Goal: Task Accomplishment & Management: Use online tool/utility

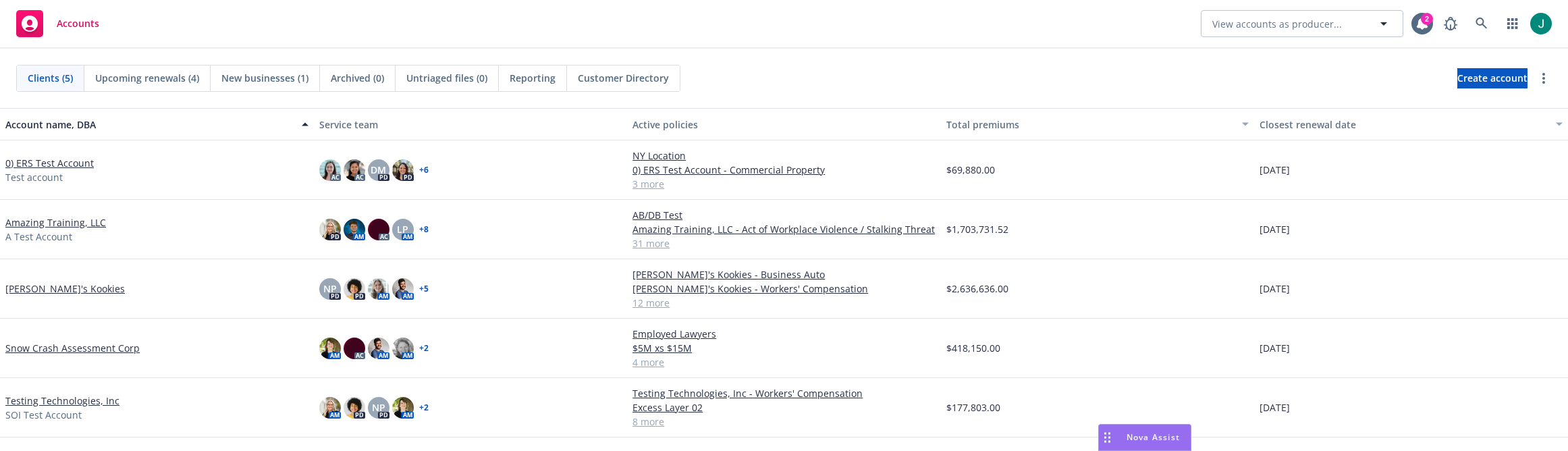
click at [91, 347] on link "Snow Crash Assessment Corp" at bounding box center [72, 348] width 134 height 14
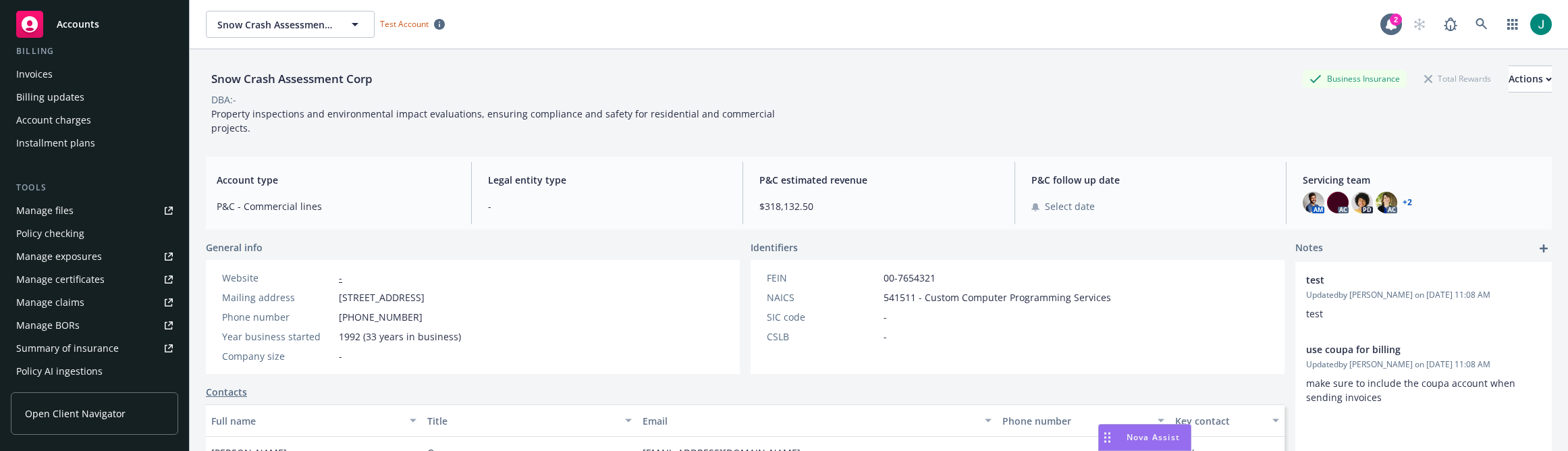
scroll to position [338, 0]
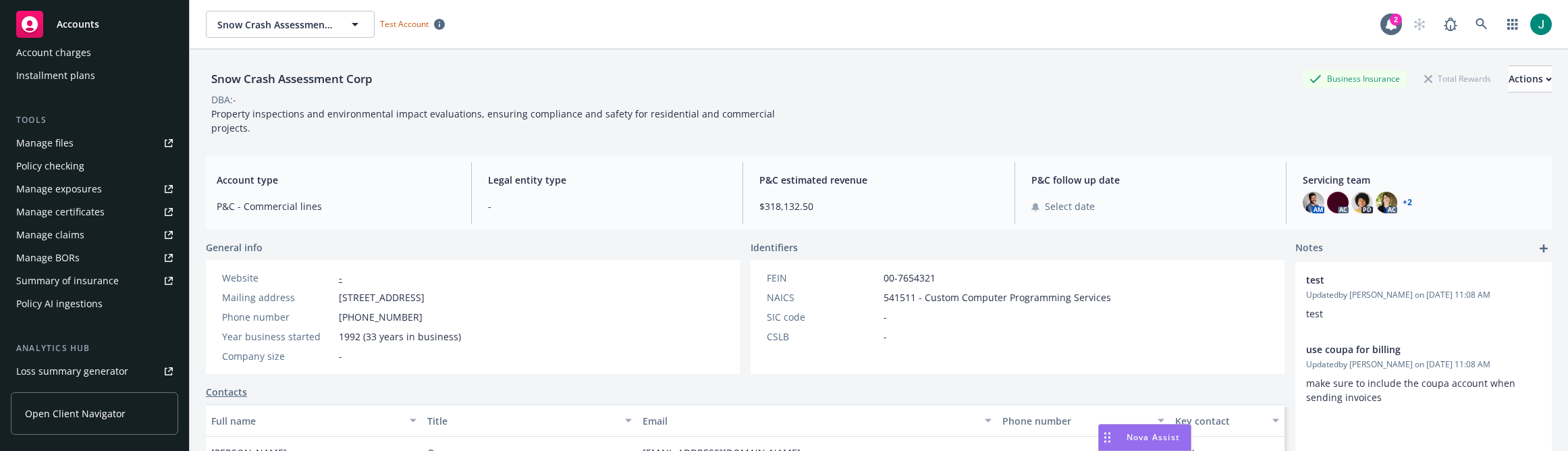
click at [76, 304] on div "Policy AI ingestions" at bounding box center [59, 304] width 86 height 22
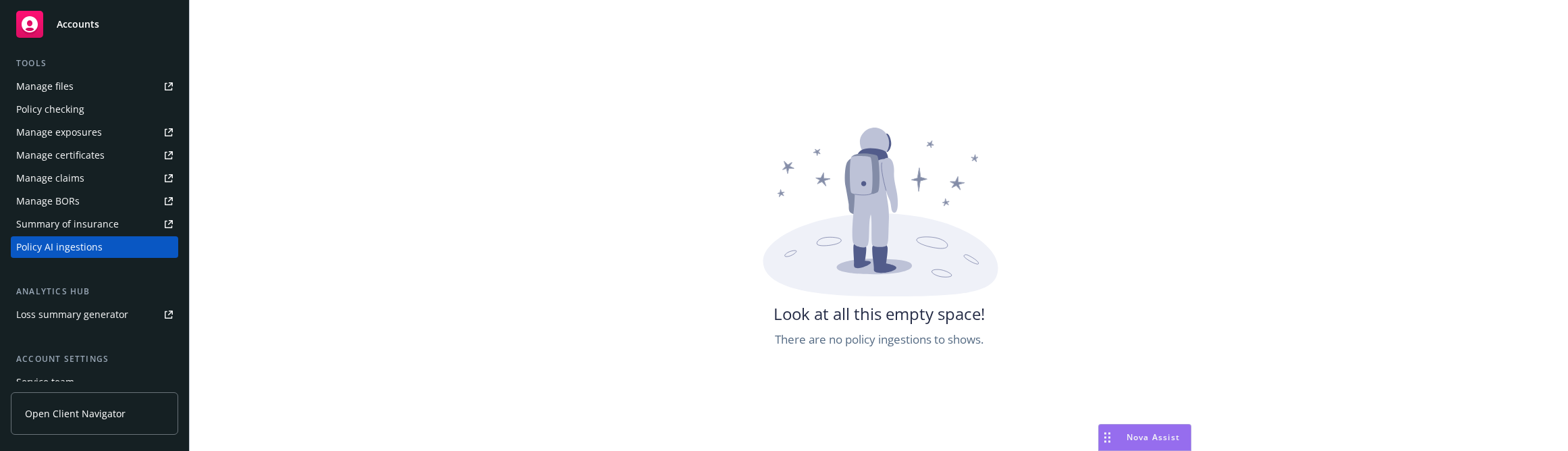
scroll to position [135, 0]
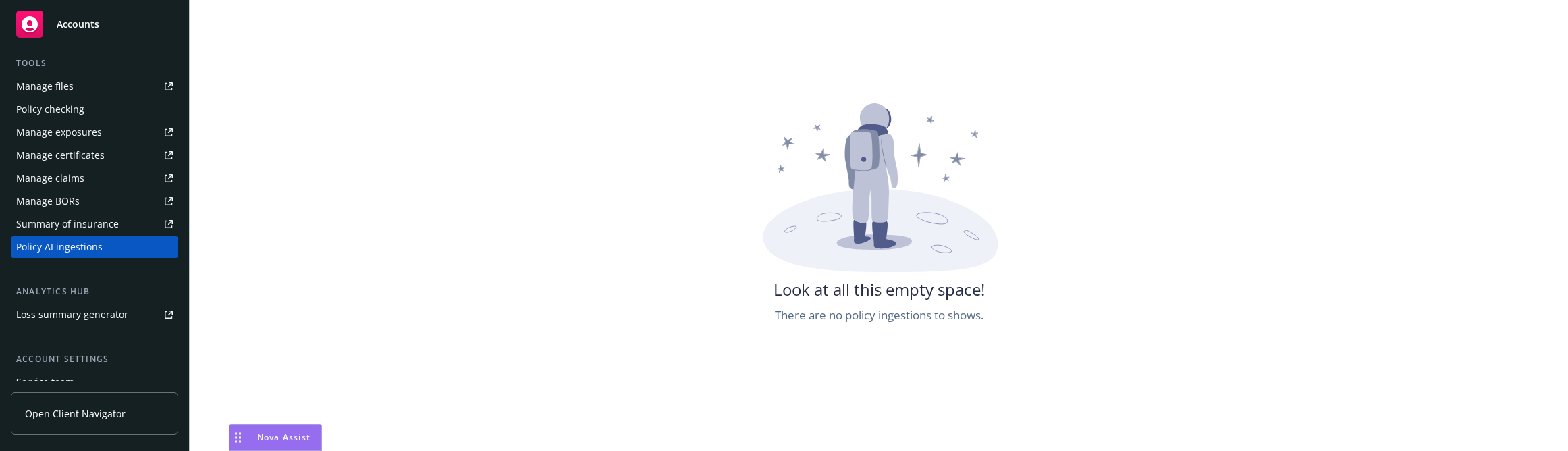
drag, startPoint x: 1106, startPoint y: 439, endPoint x: 237, endPoint y: 423, distance: 869.1
click at [237, 423] on body "Accounts Overview Coverage Policies Policy changes SSC Cases Quoting plans Cont…" at bounding box center [784, 225] width 1568 height 451
drag, startPoint x: 236, startPoint y: 435, endPoint x: 255, endPoint y: 448, distance: 23.0
click at [255, 448] on div "Drag to move" at bounding box center [258, 437] width 17 height 26
click at [644, 424] on div "Look at all this empty space! There are no policy ingestions to shows." at bounding box center [879, 328] width 1379 height 451
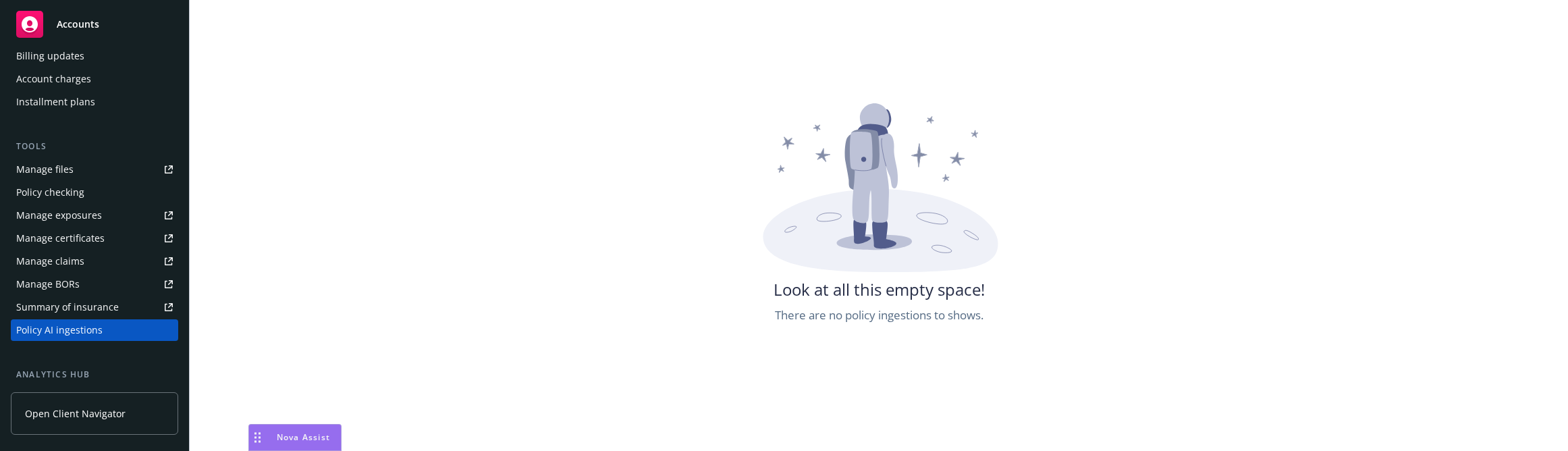
scroll to position [321, 0]
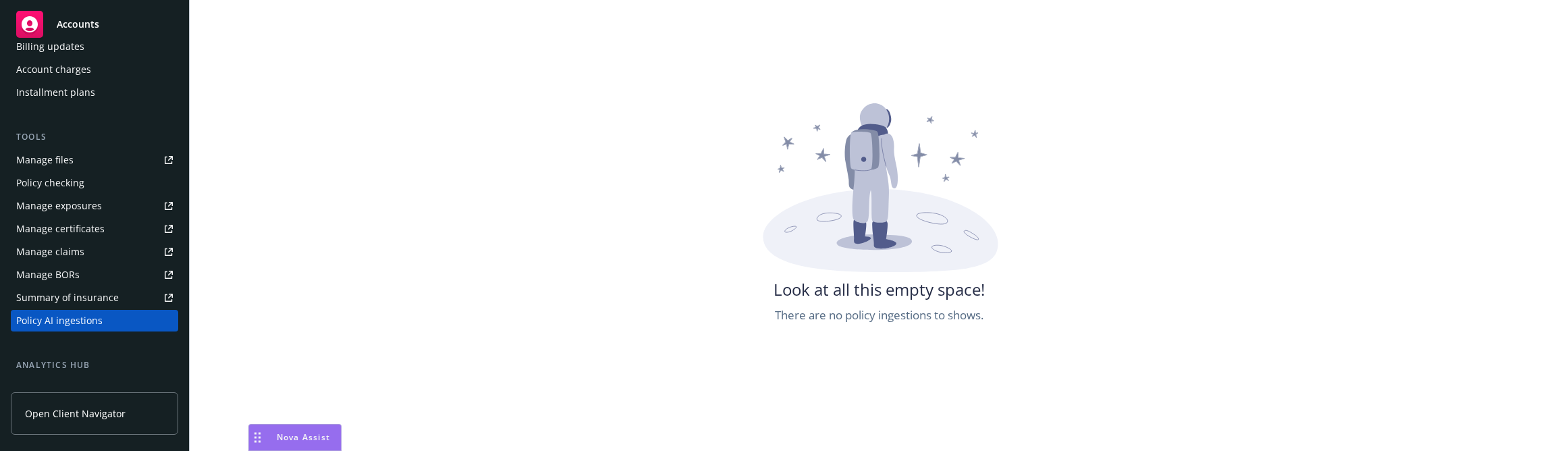
click at [340, 367] on div "Look at all this empty space! There are no policy ingestions to shows." at bounding box center [879, 328] width 1379 height 451
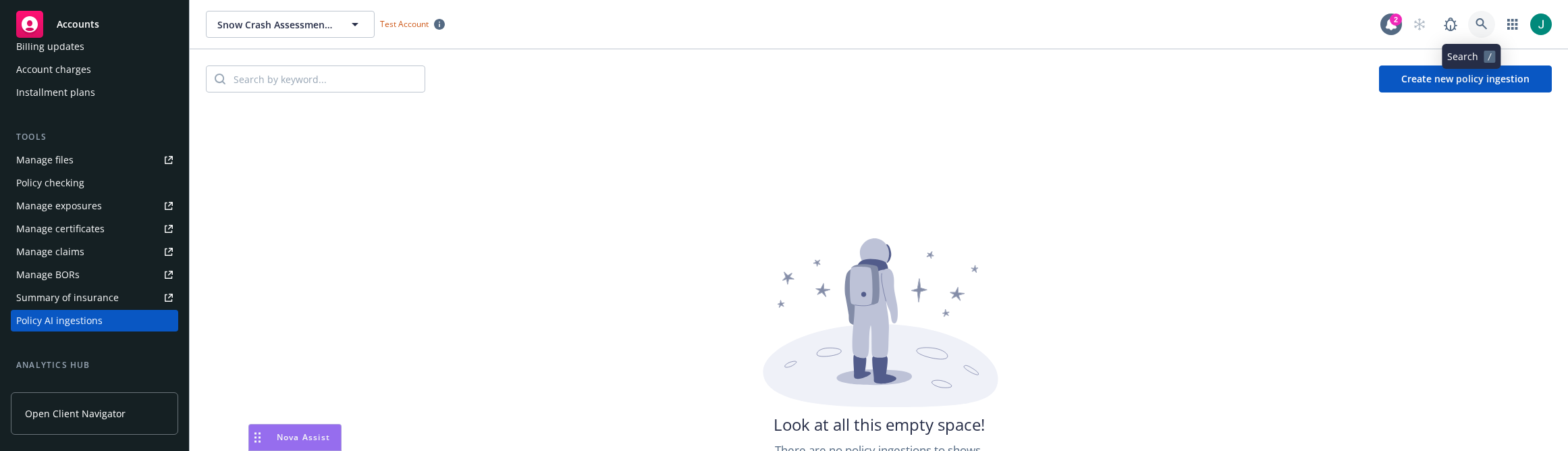
click at [1476, 23] on icon at bounding box center [1481, 23] width 12 height 12
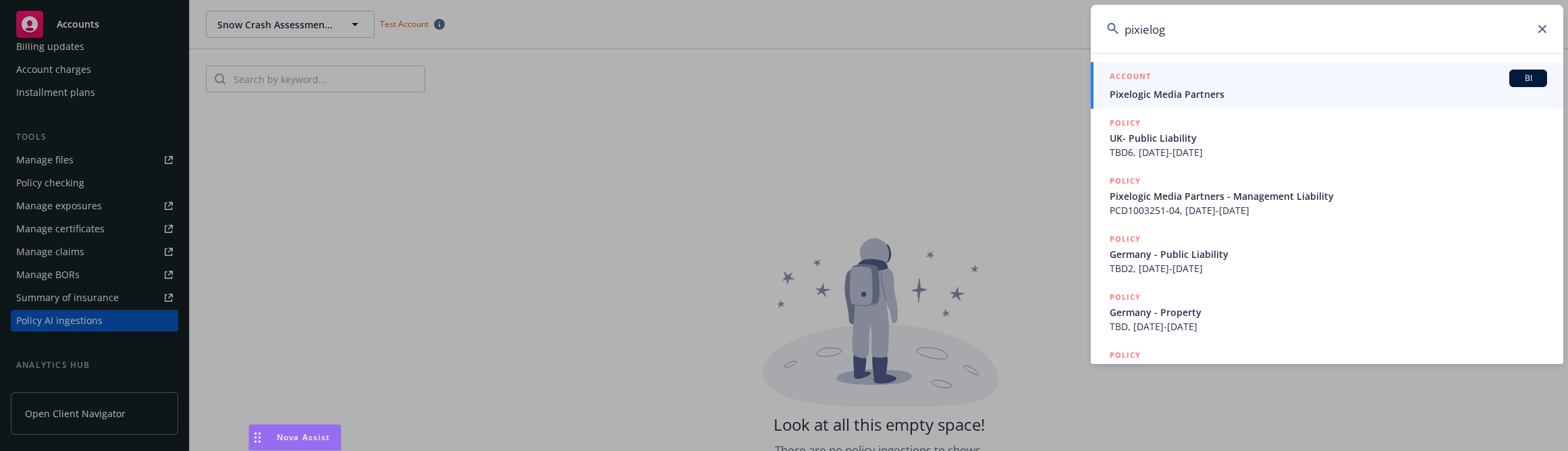
type input "pixielog"
click at [1201, 90] on span "Pixelogic Media Partners" at bounding box center [1329, 94] width 438 height 14
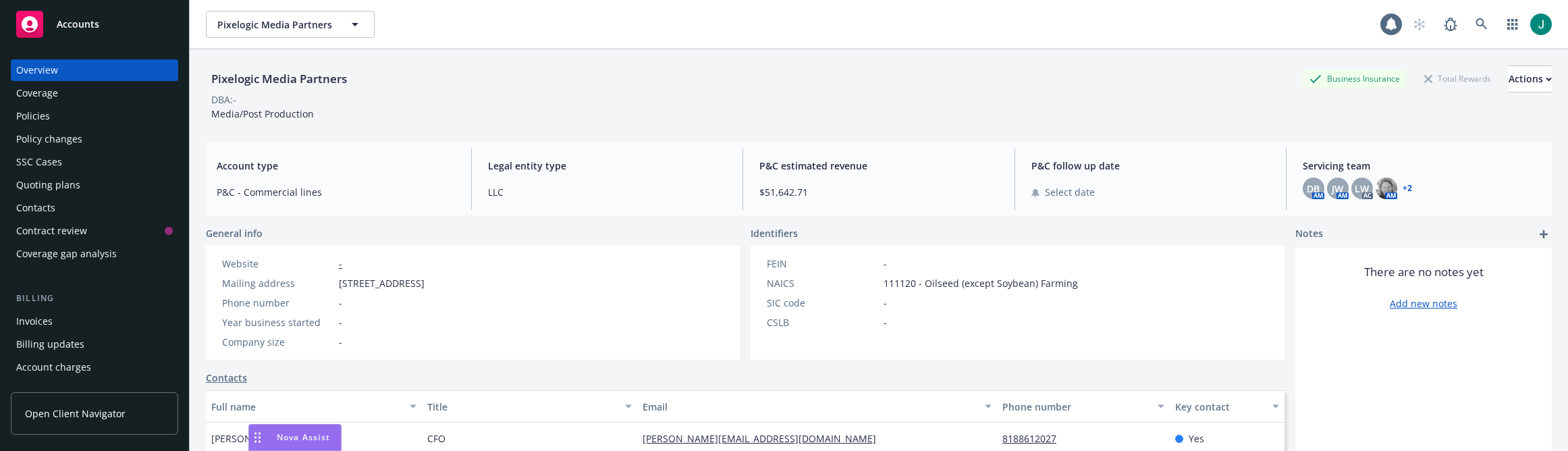
click at [89, 113] on div "Policies" at bounding box center [95, 116] width 157 height 22
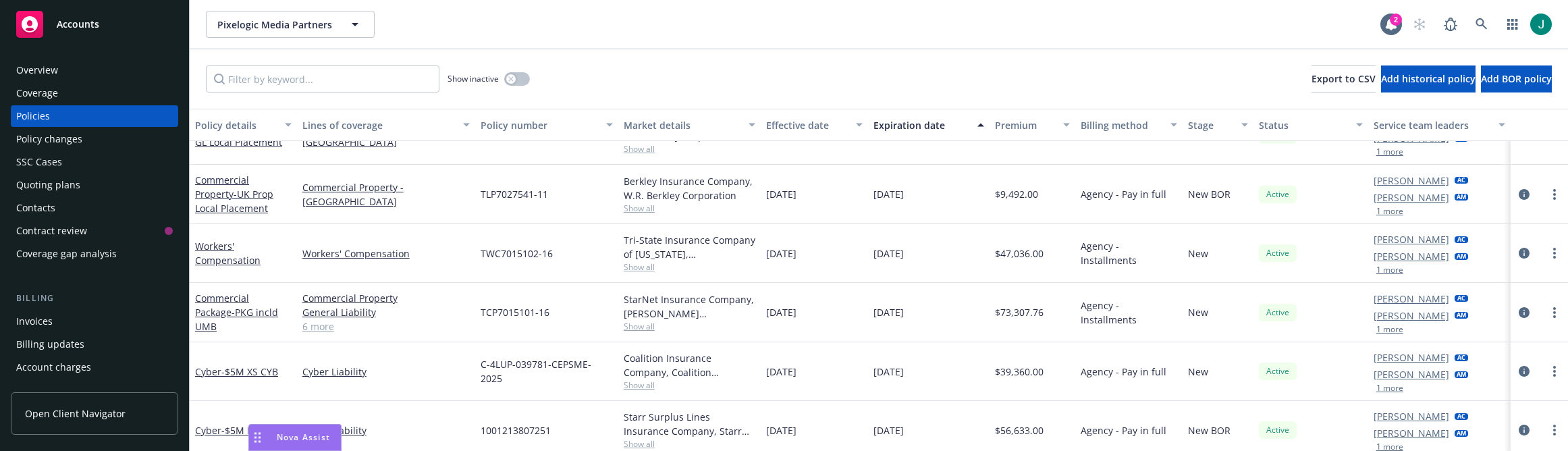
scroll to position [265, 0]
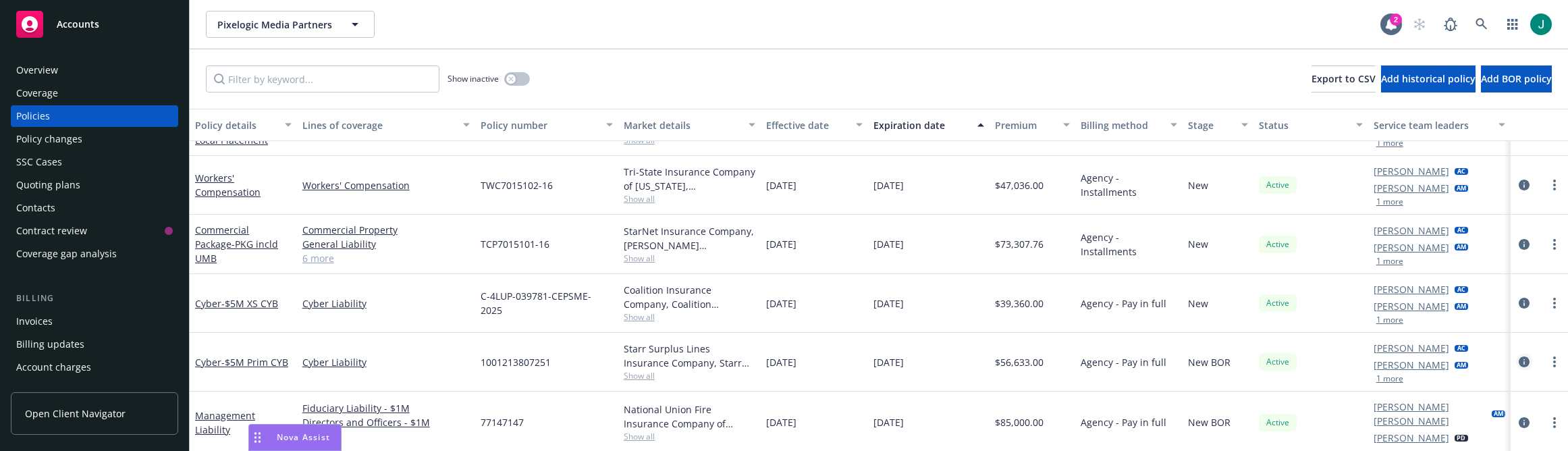
click at [1519, 362] on icon "circleInformation" at bounding box center [1525, 362] width 11 height 11
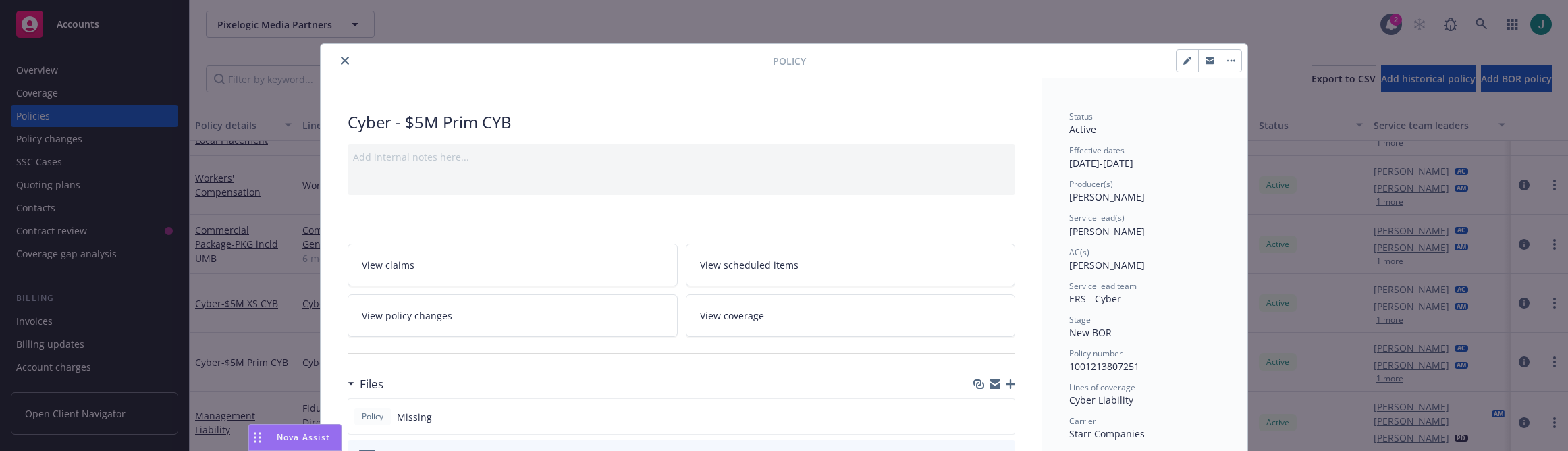
click at [1182, 66] on button "button" at bounding box center [1188, 61] width 22 height 22
select select "NEW_BOR"
select select "12"
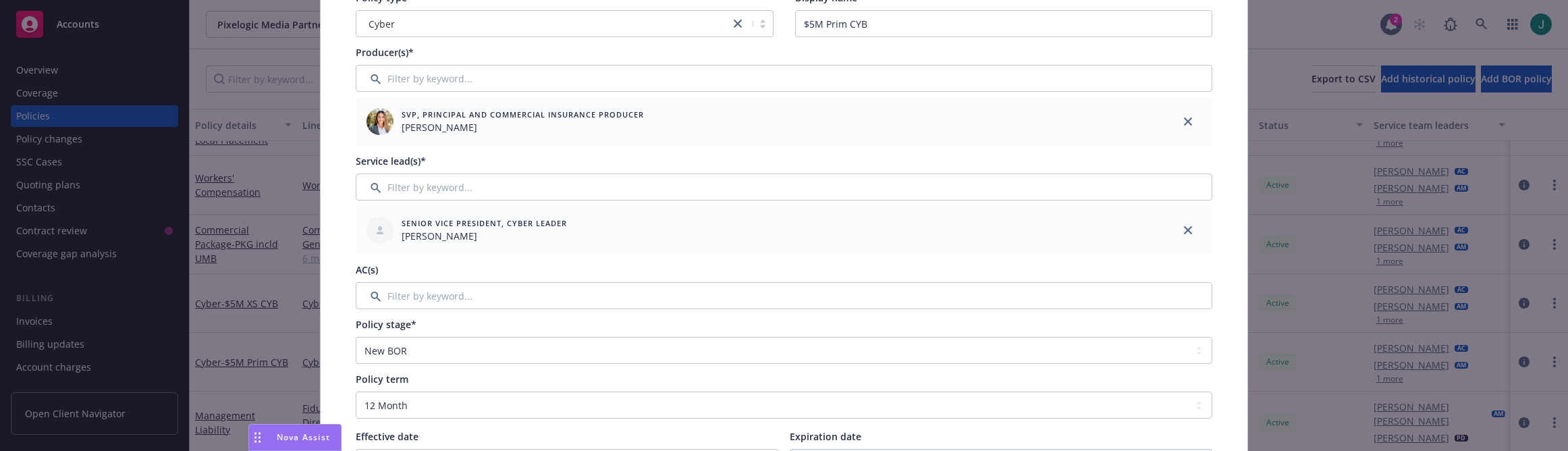
scroll to position [135, 0]
click at [419, 191] on input "Filter by keyword..." at bounding box center [784, 184] width 857 height 27
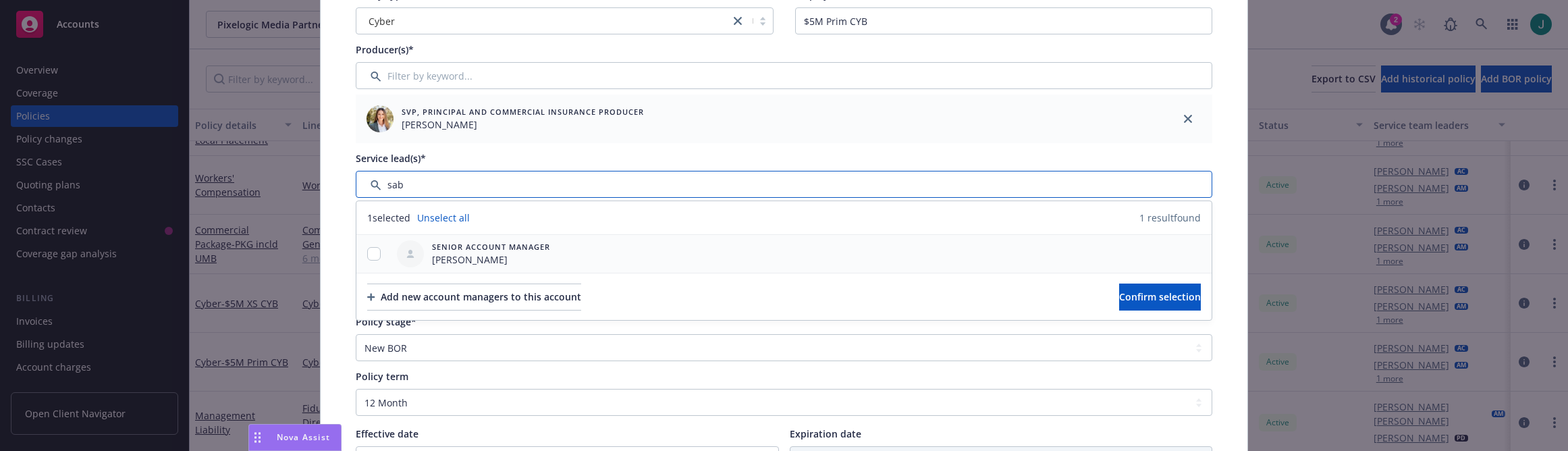
type input "sab"
click at [367, 250] on input "checkbox" at bounding box center [373, 253] width 13 height 13
checkbox input "true"
drag, startPoint x: 1103, startPoint y: 293, endPoint x: 1057, endPoint y: 285, distance: 46.7
click at [1120, 293] on span "Confirm selection" at bounding box center [1160, 297] width 81 height 13
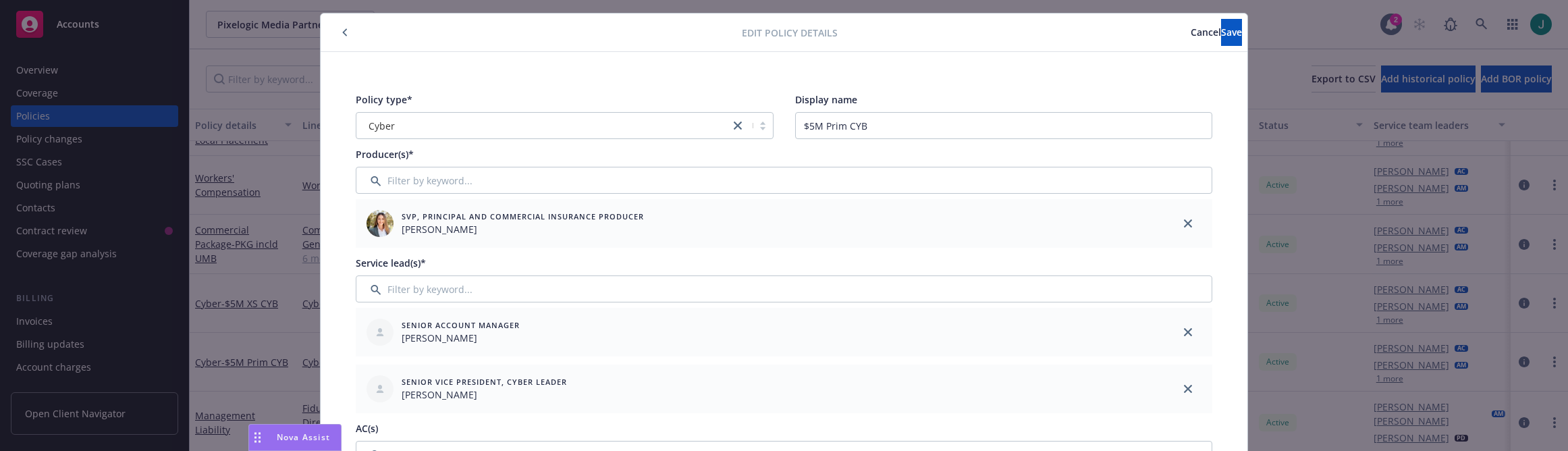
scroll to position [0, 0]
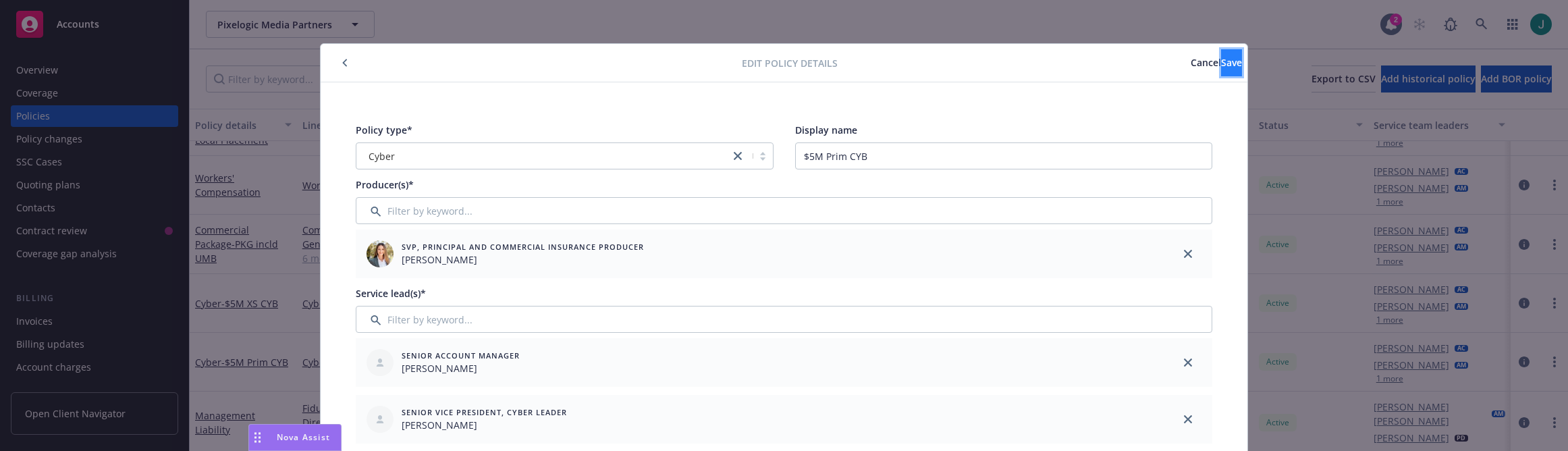
click at [1221, 60] on span "Save" at bounding box center [1231, 62] width 21 height 13
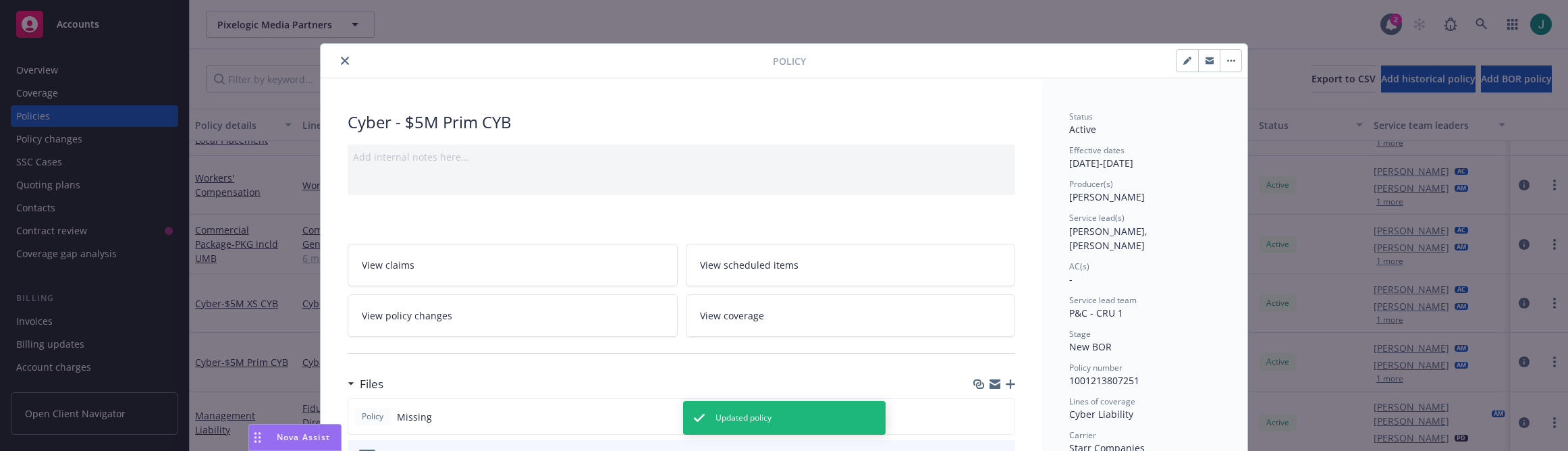
click at [337, 61] on button "close" at bounding box center [344, 61] width 16 height 16
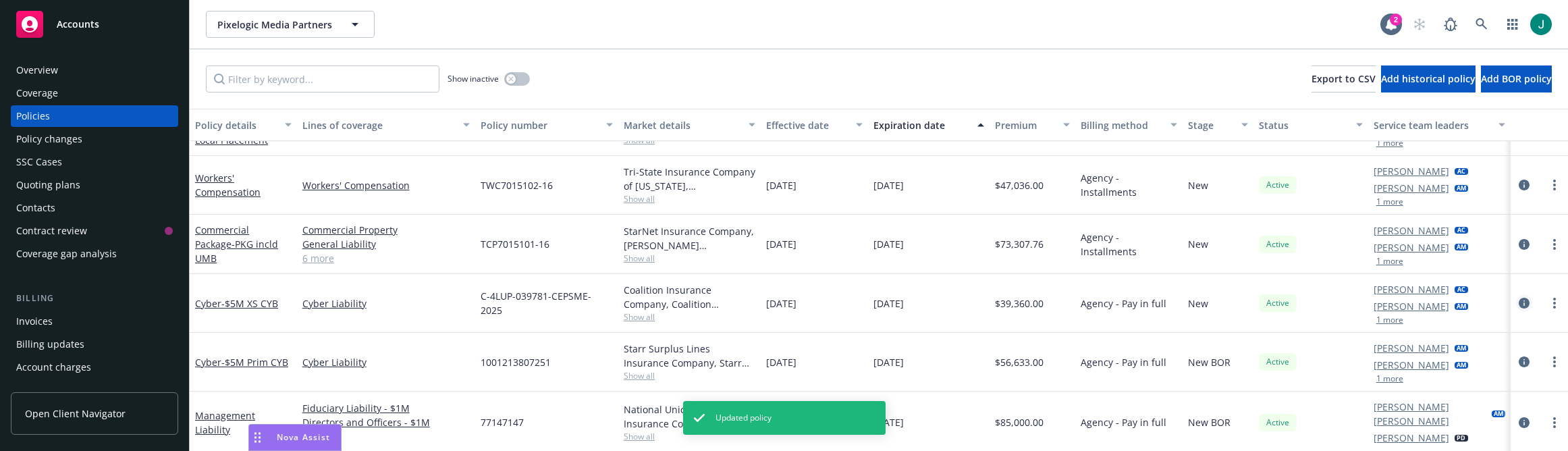
click at [1519, 304] on icon "circleInformation" at bounding box center [1525, 304] width 11 height 11
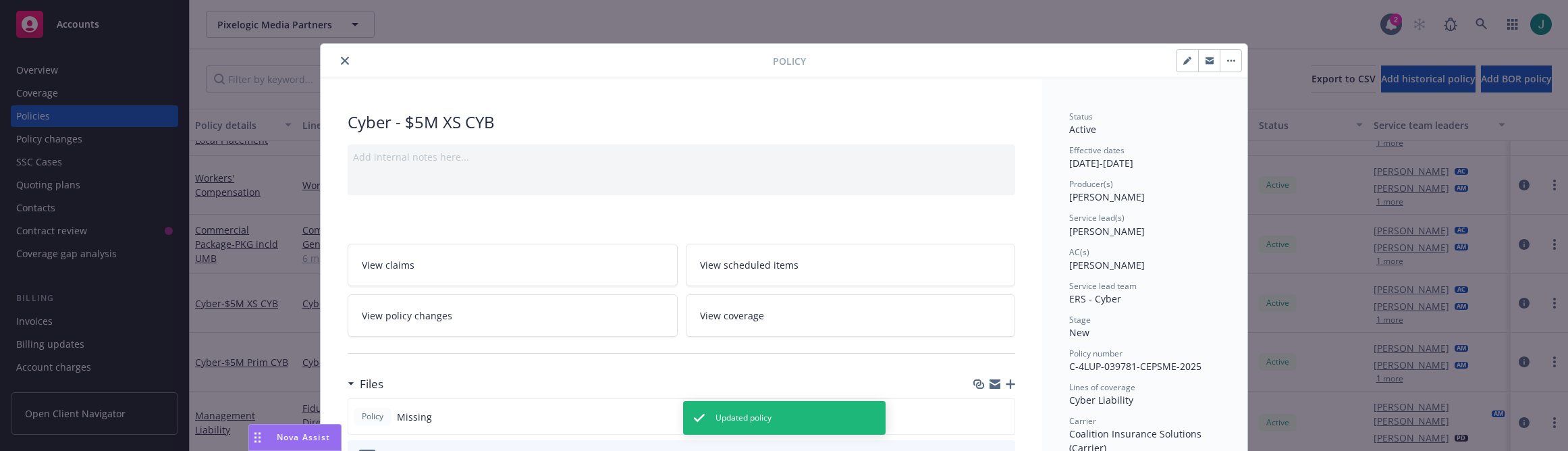
click at [1184, 60] on icon "button" at bounding box center [1187, 61] width 8 height 8
select select "NEW"
select select "12"
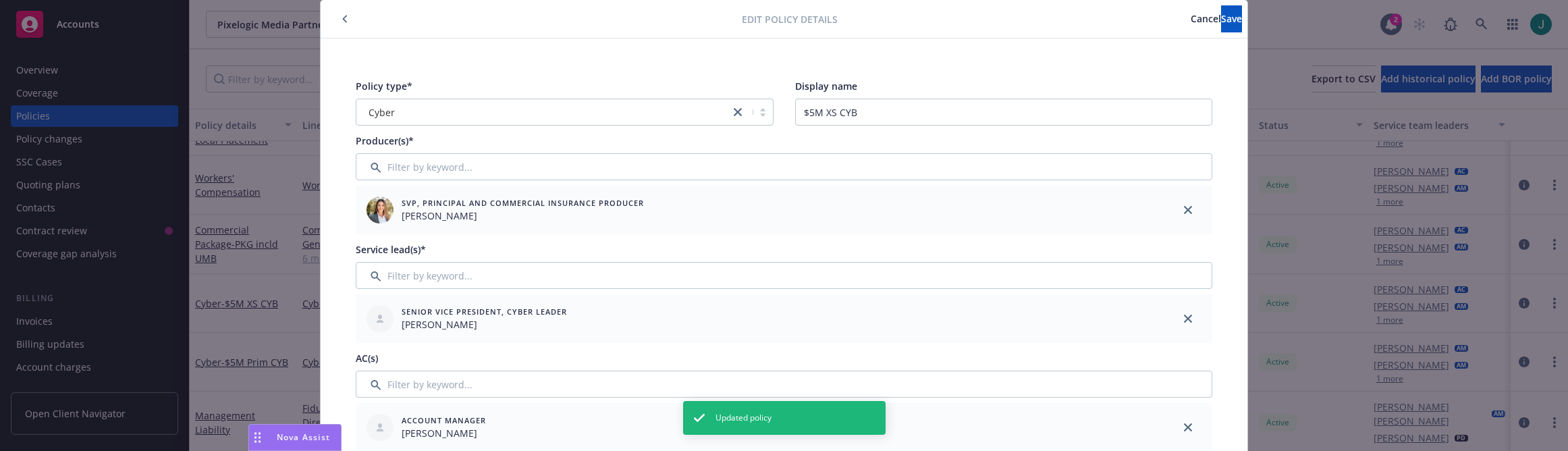
scroll to position [68, 0]
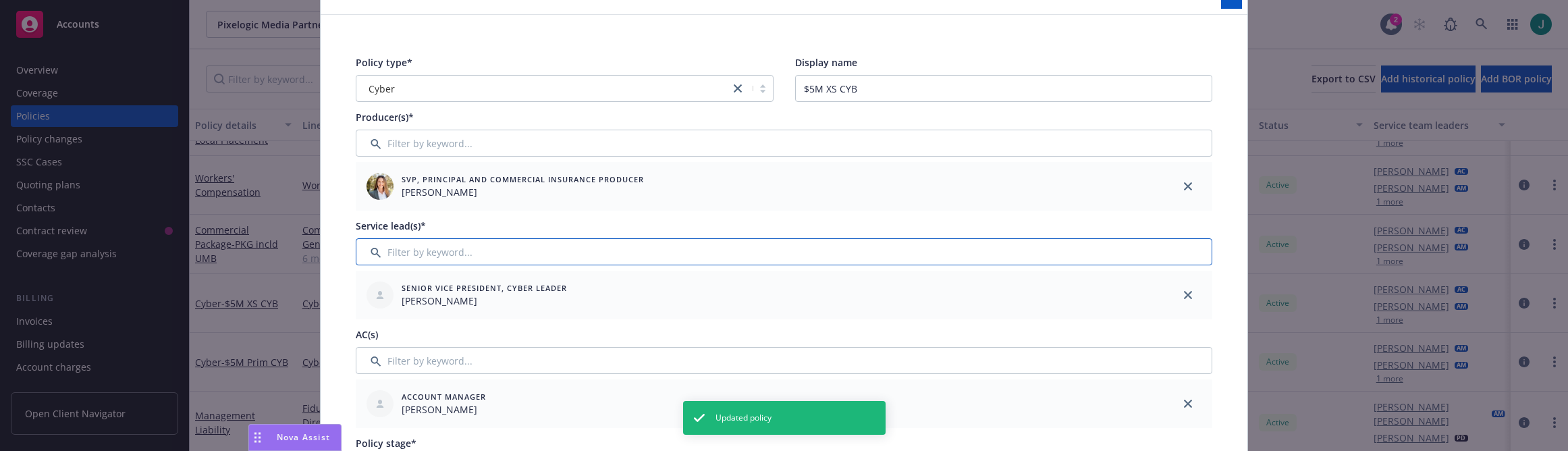
click at [382, 241] on input "Filter by keyword..." at bounding box center [784, 252] width 857 height 27
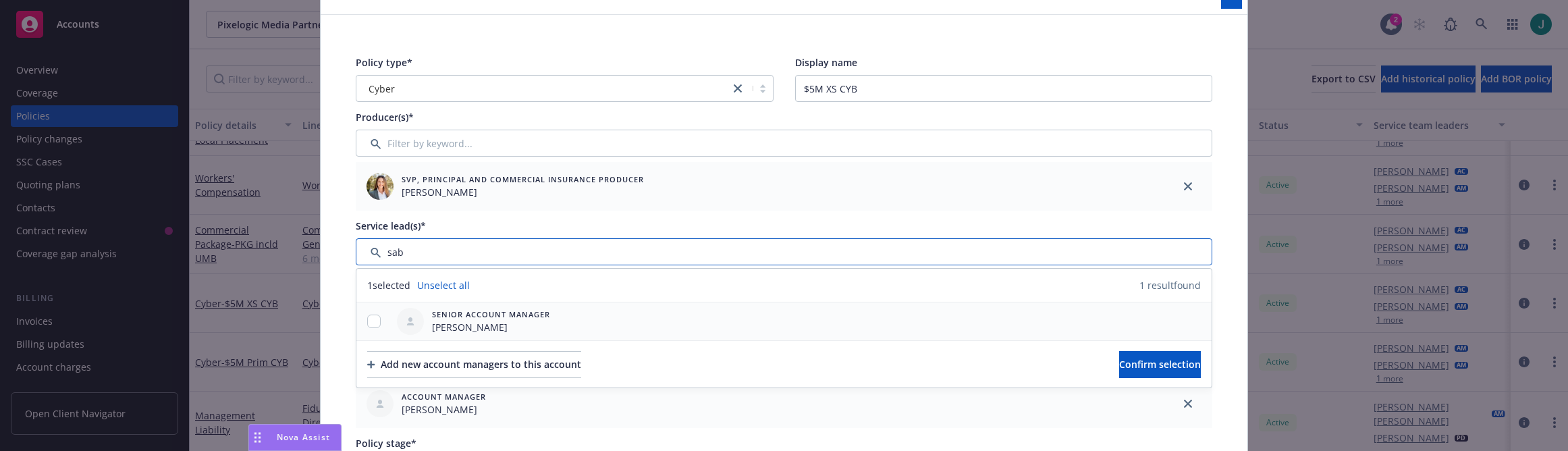
type input "sab"
click at [367, 321] on input "checkbox" at bounding box center [373, 321] width 13 height 13
checkbox input "true"
click at [1132, 367] on span "Confirm selection" at bounding box center [1160, 364] width 81 height 13
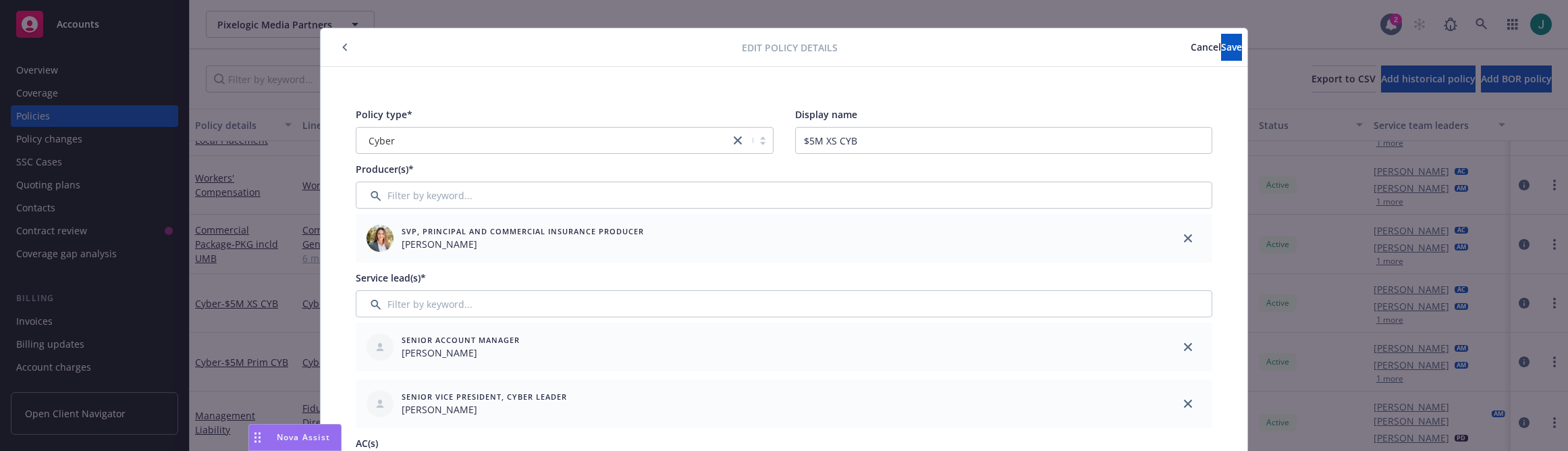
scroll to position [0, 0]
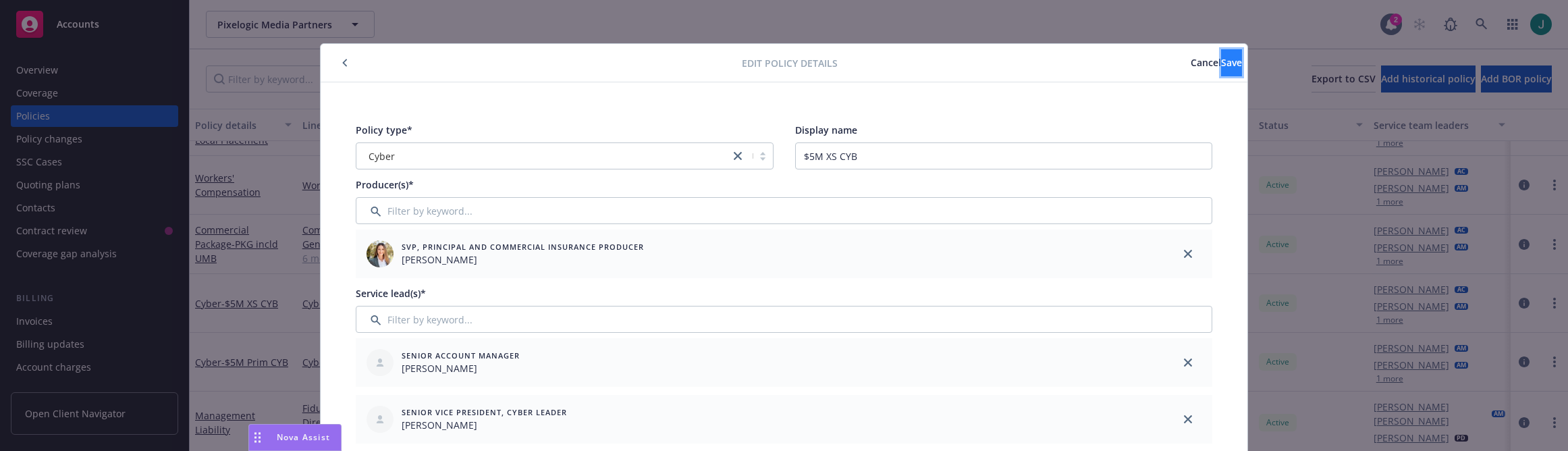
click at [1221, 62] on span "Save" at bounding box center [1231, 62] width 21 height 13
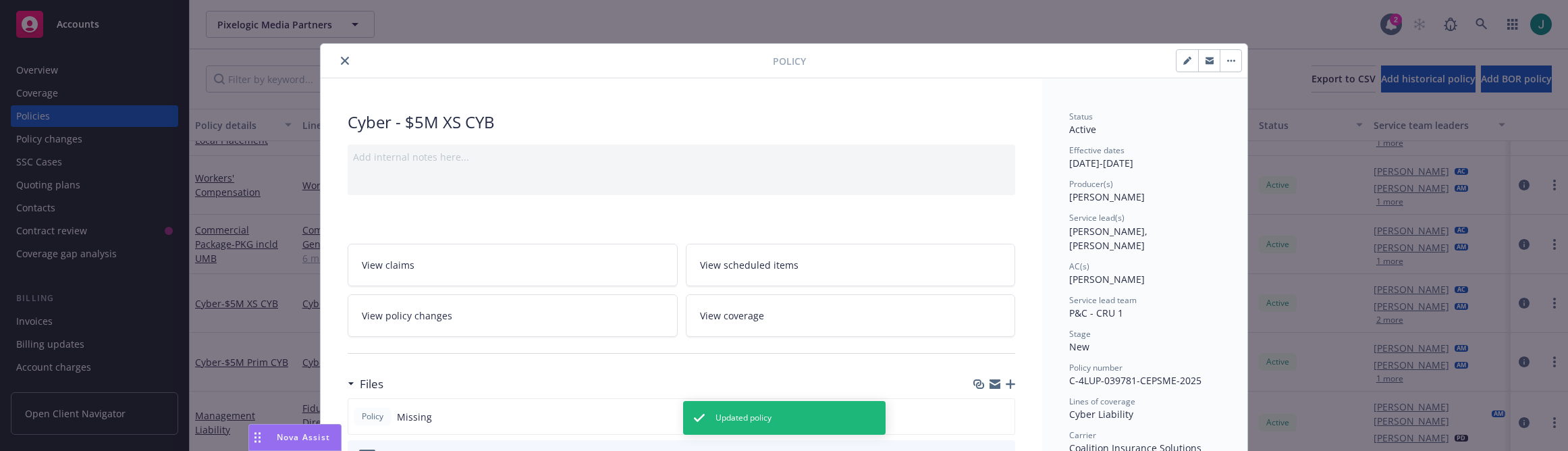
click at [341, 58] on icon "close" at bounding box center [344, 61] width 8 height 8
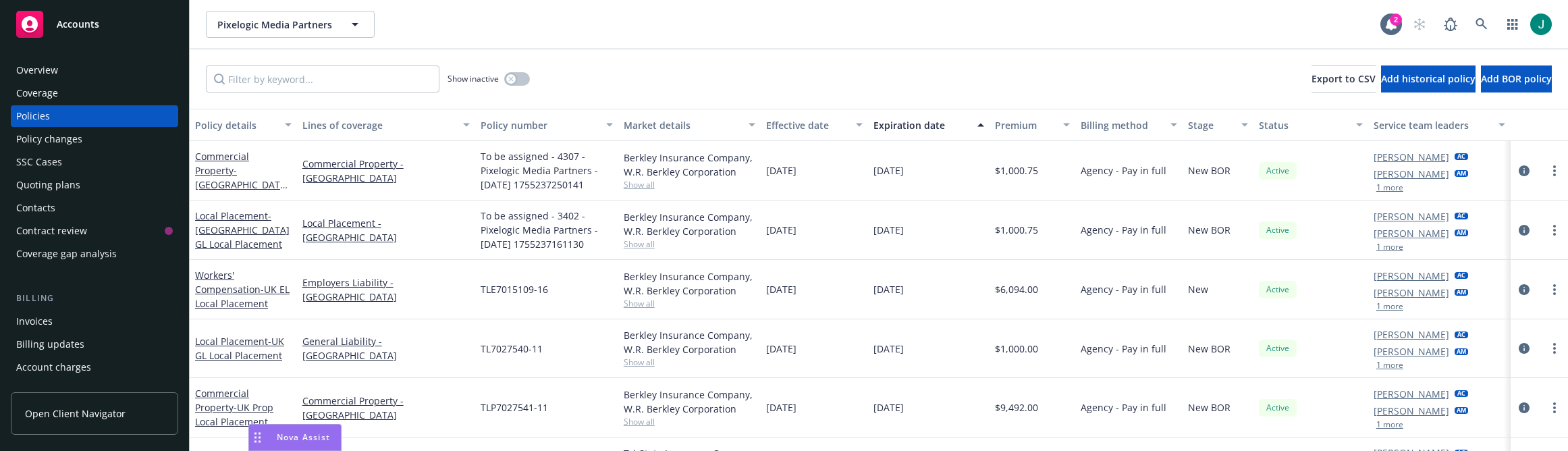
click at [22, 445] on div "Open Client Navigator" at bounding box center [95, 417] width 168 height 70
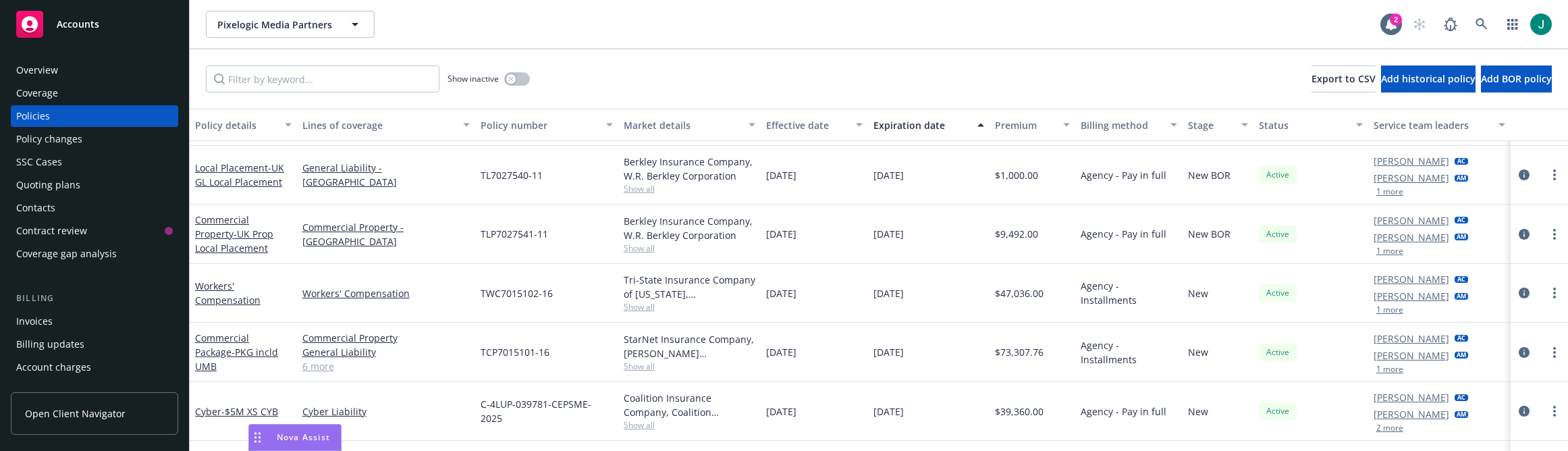
scroll to position [265, 0]
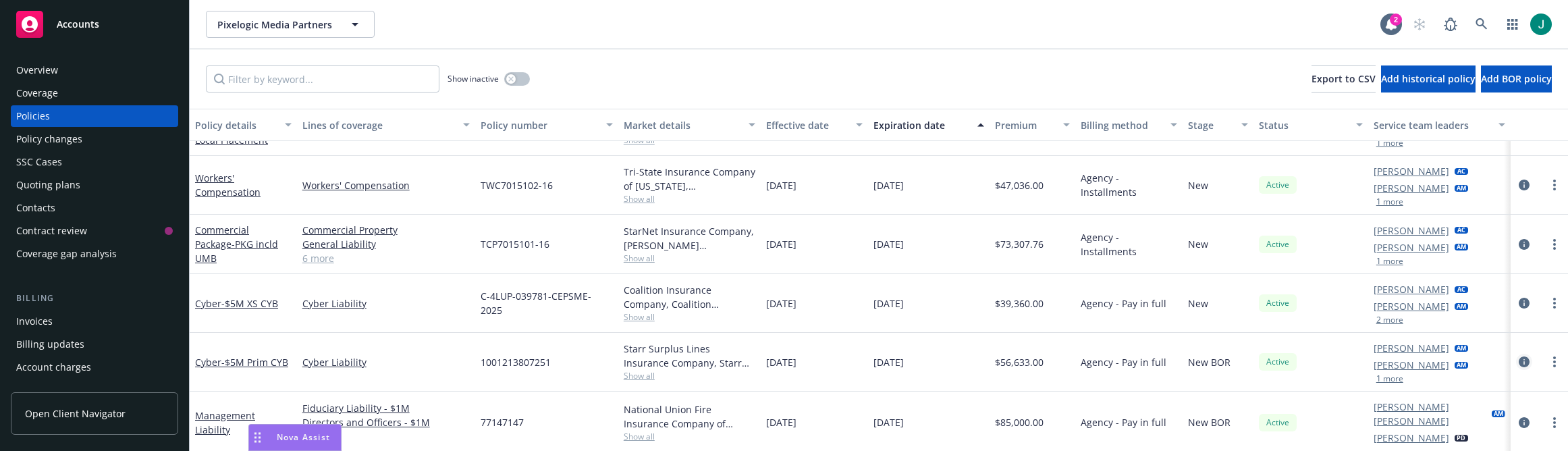
click at [1519, 363] on icon "circleInformation" at bounding box center [1525, 362] width 11 height 11
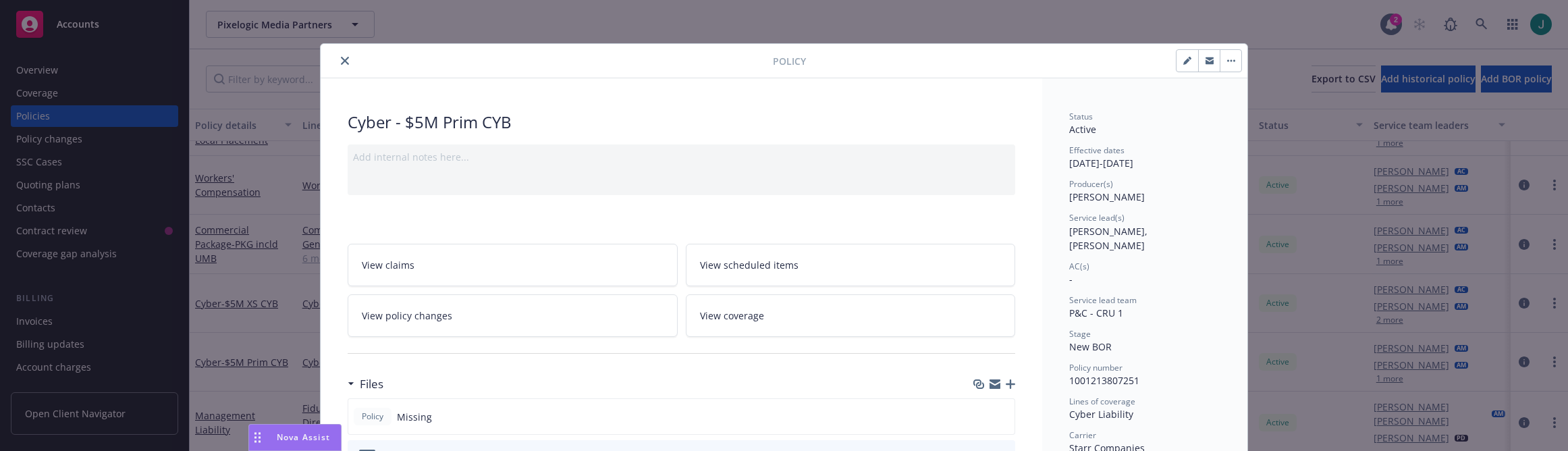
click at [344, 61] on icon "close" at bounding box center [344, 61] width 8 height 8
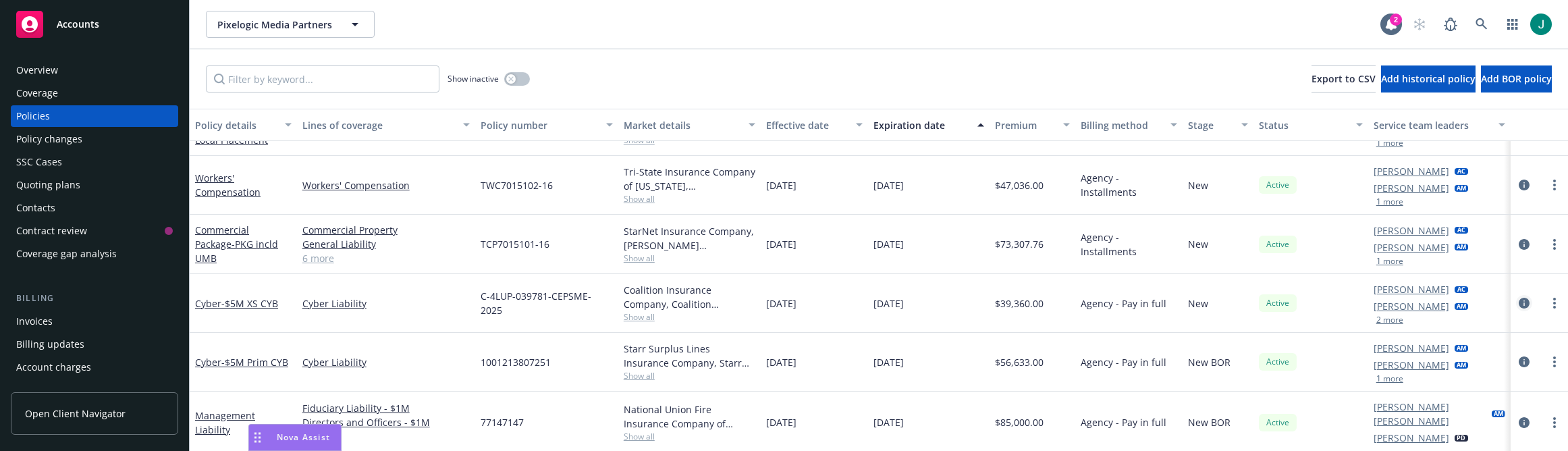
click at [1519, 302] on icon "circleInformation" at bounding box center [1525, 304] width 11 height 11
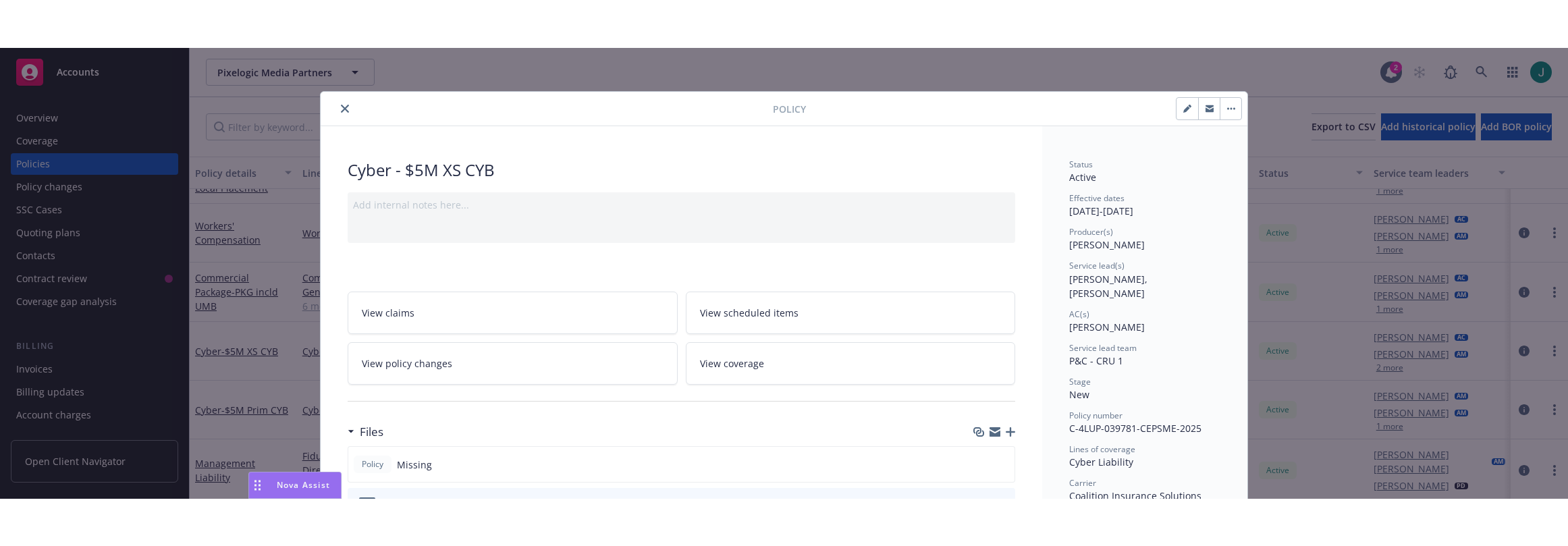
scroll to position [40, 0]
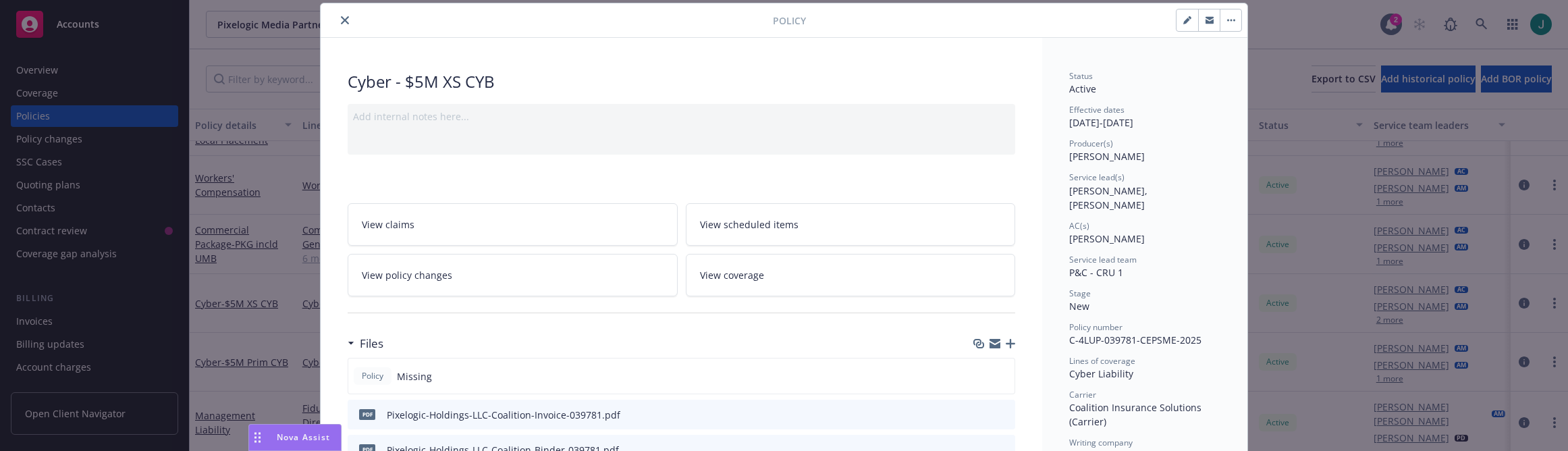
click at [341, 21] on icon "close" at bounding box center [344, 20] width 8 height 8
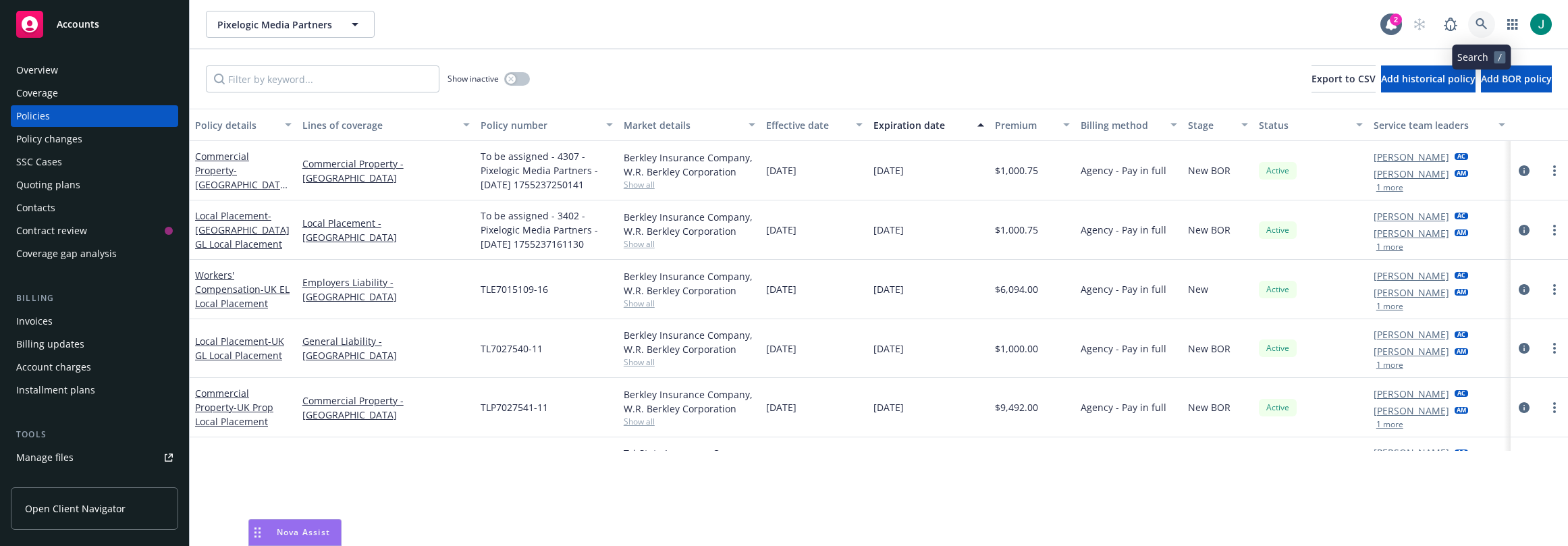
click at [1478, 19] on icon at bounding box center [1481, 23] width 12 height 12
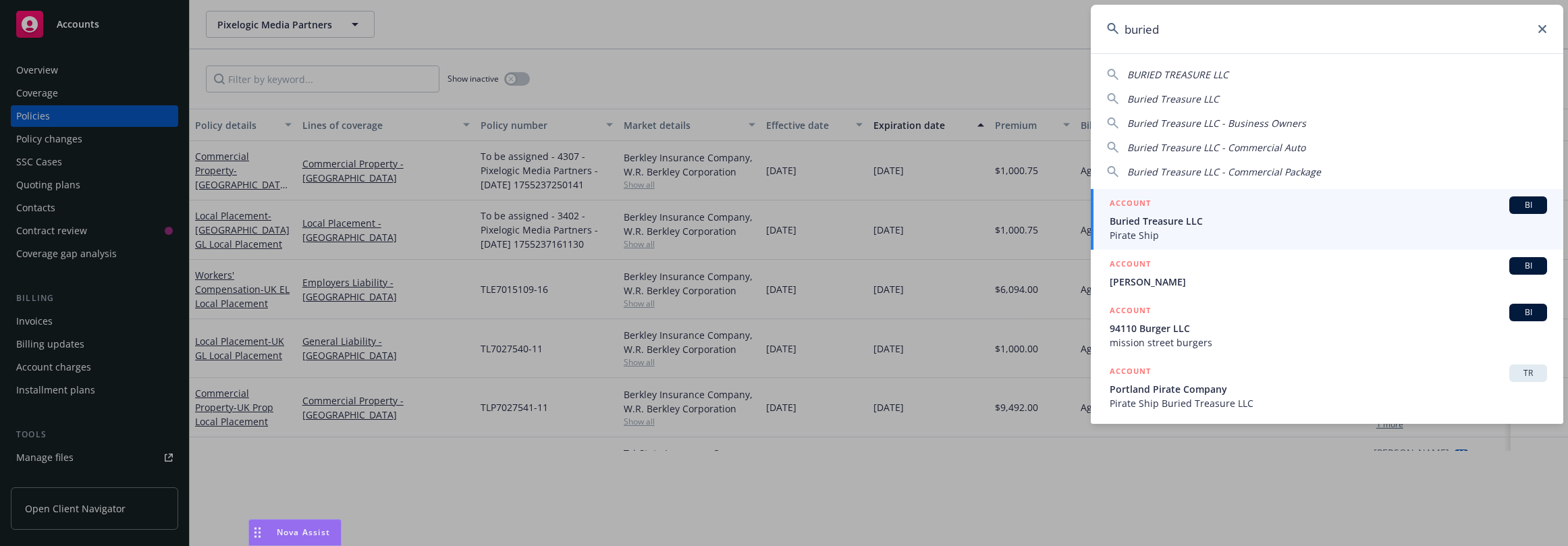
type input "buried"
click at [1225, 225] on span "Buried Treasure LLC" at bounding box center [1329, 221] width 438 height 14
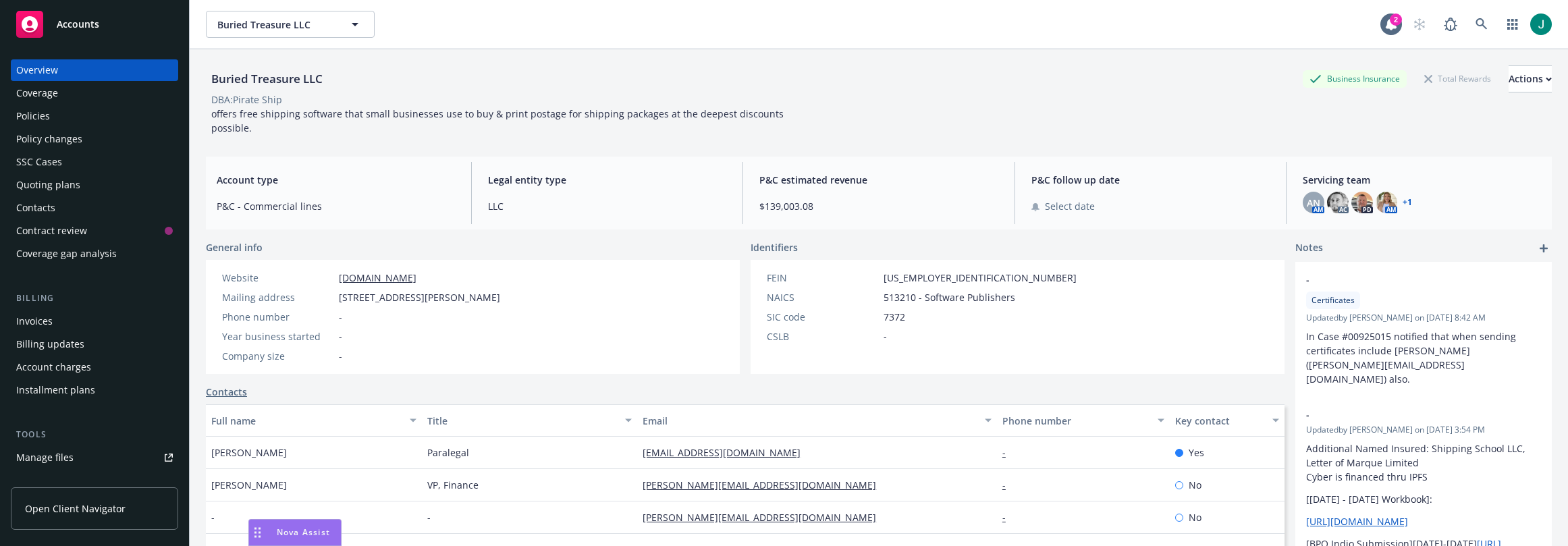
click at [45, 116] on div "Policies" at bounding box center [33, 116] width 34 height 22
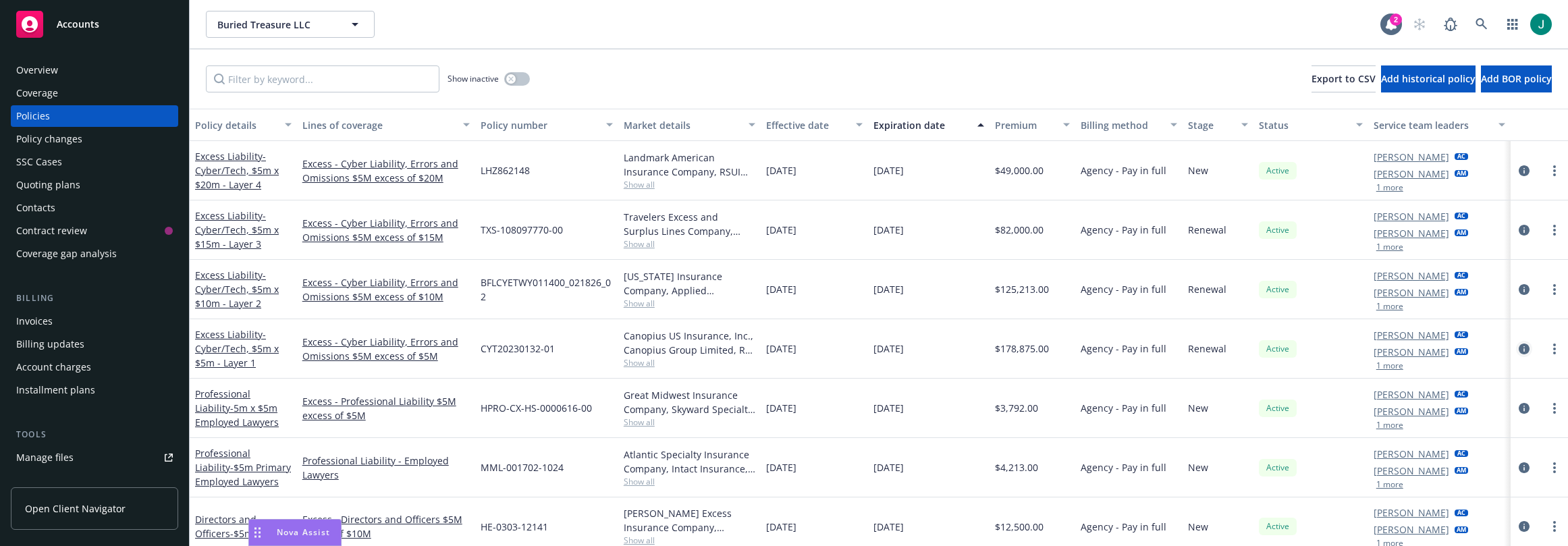
click at [1519, 347] on icon "circleInformation" at bounding box center [1525, 349] width 11 height 11
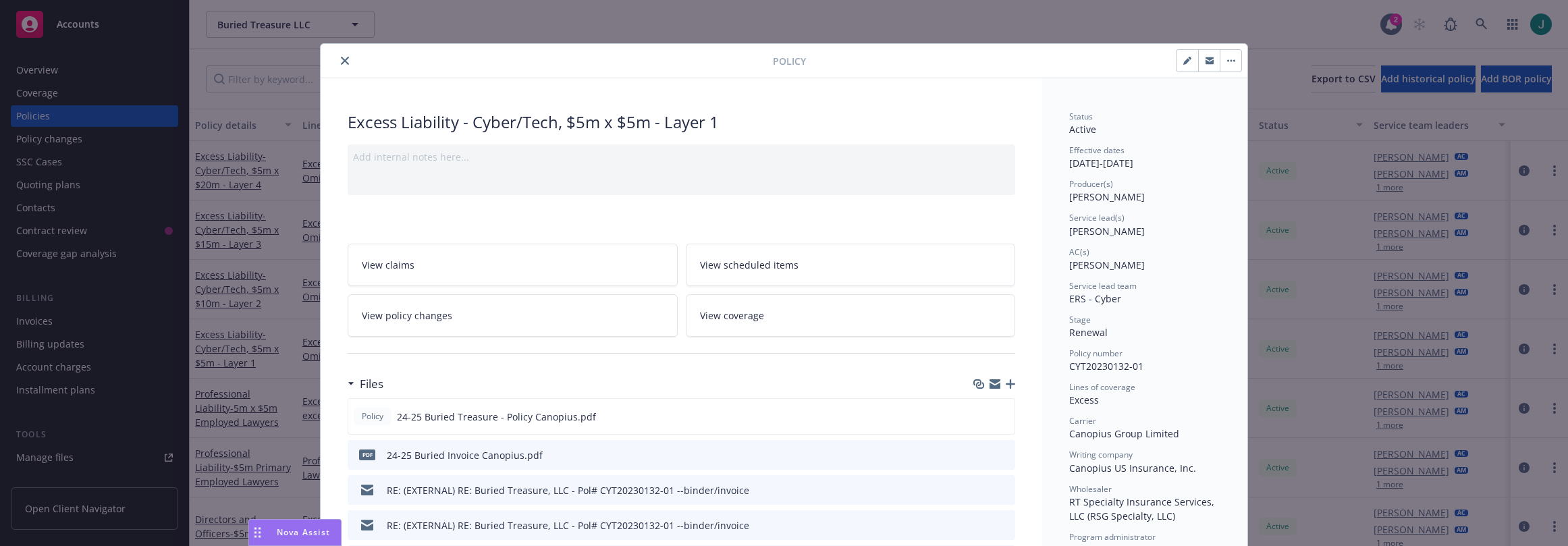
drag, startPoint x: 1348, startPoint y: 105, endPoint x: 1286, endPoint y: 94, distance: 63.0
drag, startPoint x: 1286, startPoint y: 94, endPoint x: 1182, endPoint y: 64, distance: 108.2
click at [1183, 64] on icon "button" at bounding box center [1187, 60] width 8 height 8
select select "RENEWAL"
select select "12"
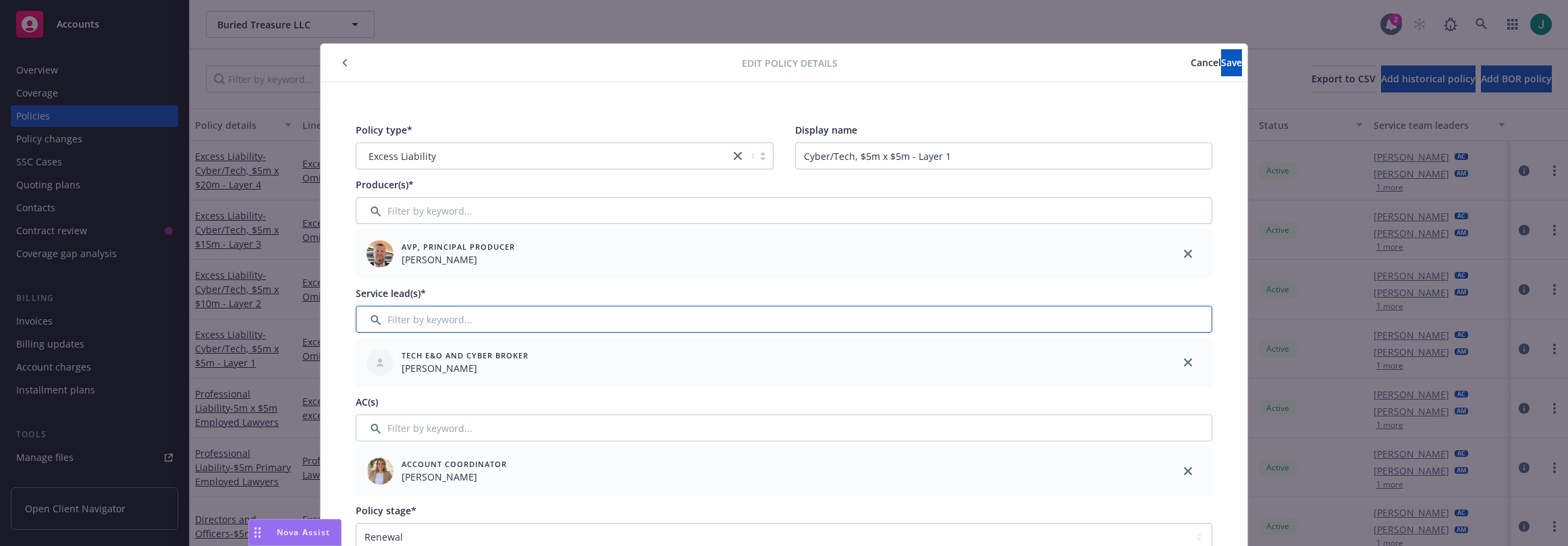
click at [438, 325] on input "Filter by keyword..." at bounding box center [784, 319] width 857 height 27
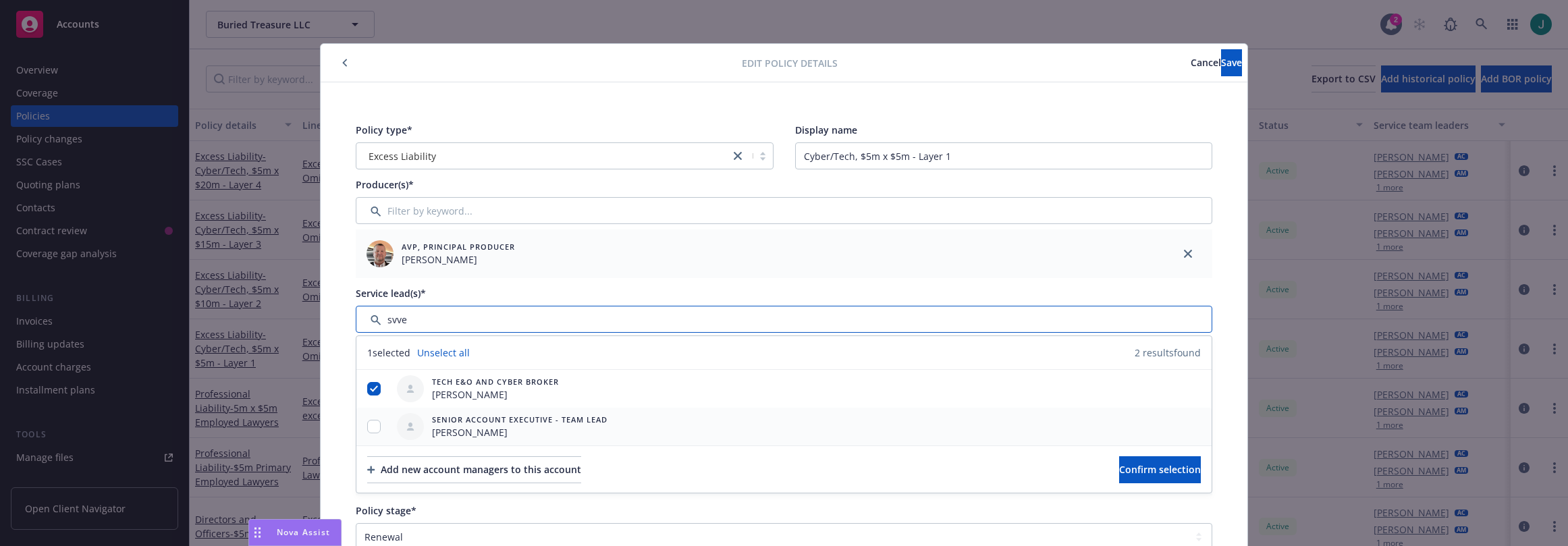
type input "svve"
click at [376, 423] on div at bounding box center [373, 427] width 35 height 14
drag, startPoint x: 368, startPoint y: 426, endPoint x: 380, endPoint y: 427, distance: 12.0
click at [368, 426] on input "checkbox" at bounding box center [373, 426] width 13 height 13
checkbox input "true"
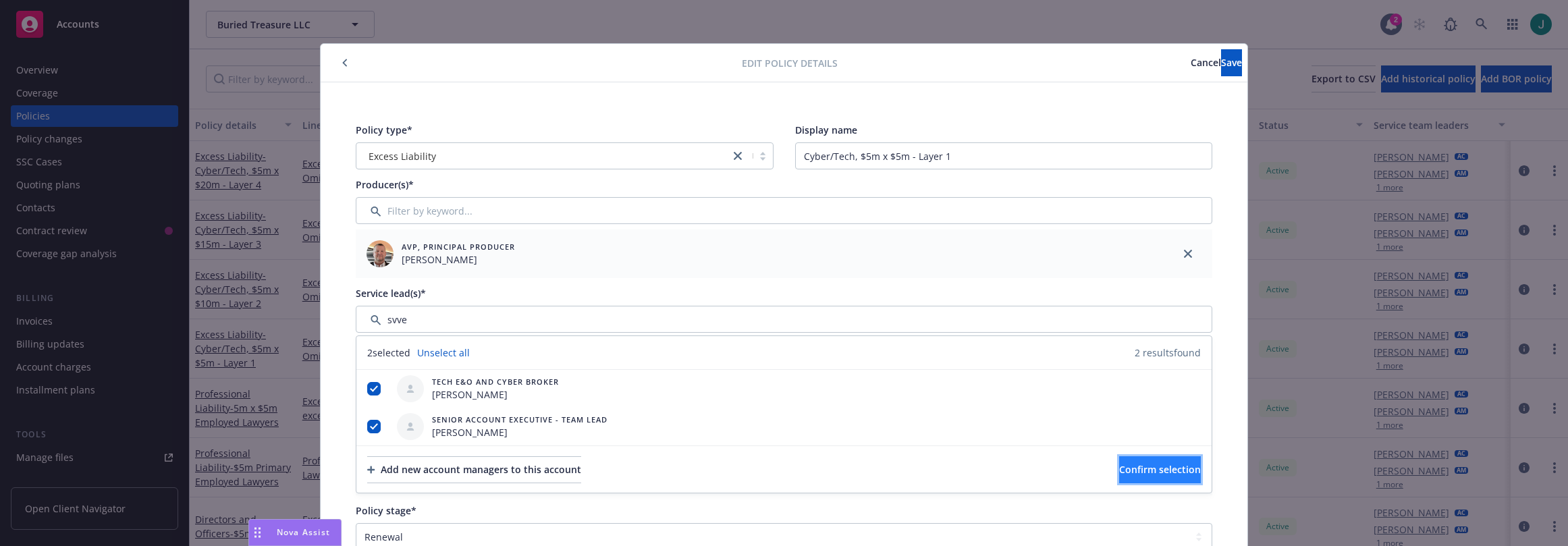
click at [1120, 450] on span "Confirm selection" at bounding box center [1160, 469] width 81 height 13
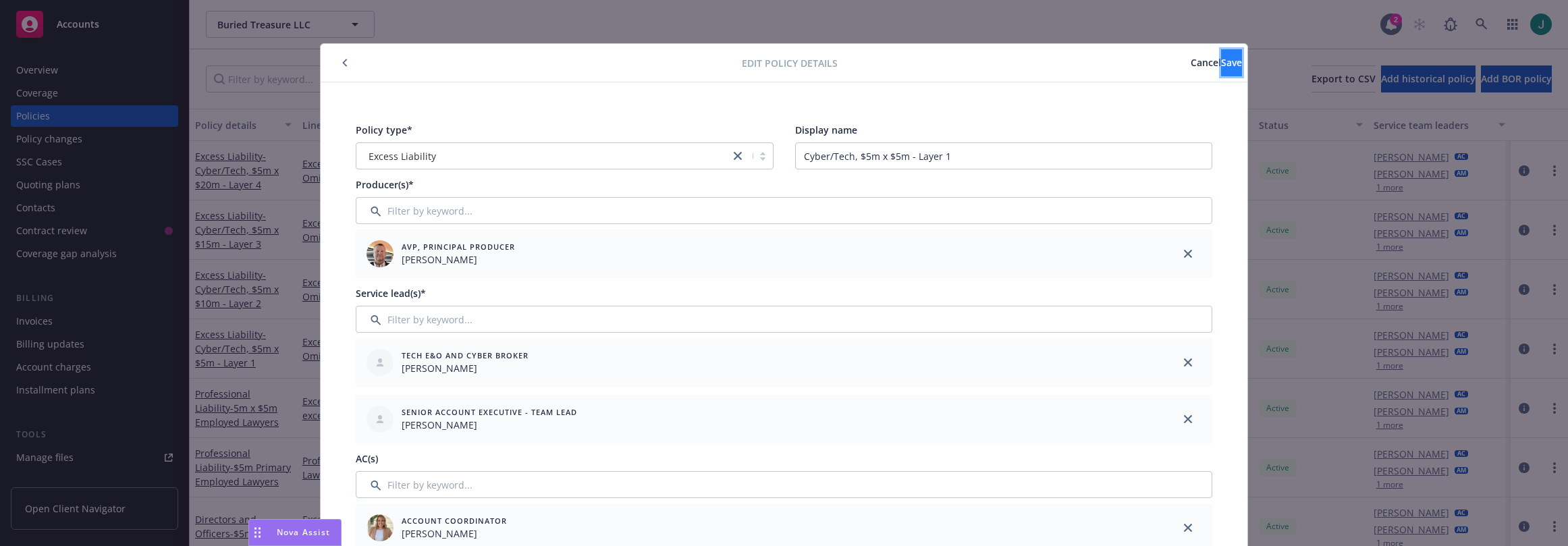
click at [1221, 68] on button "Save" at bounding box center [1231, 63] width 21 height 27
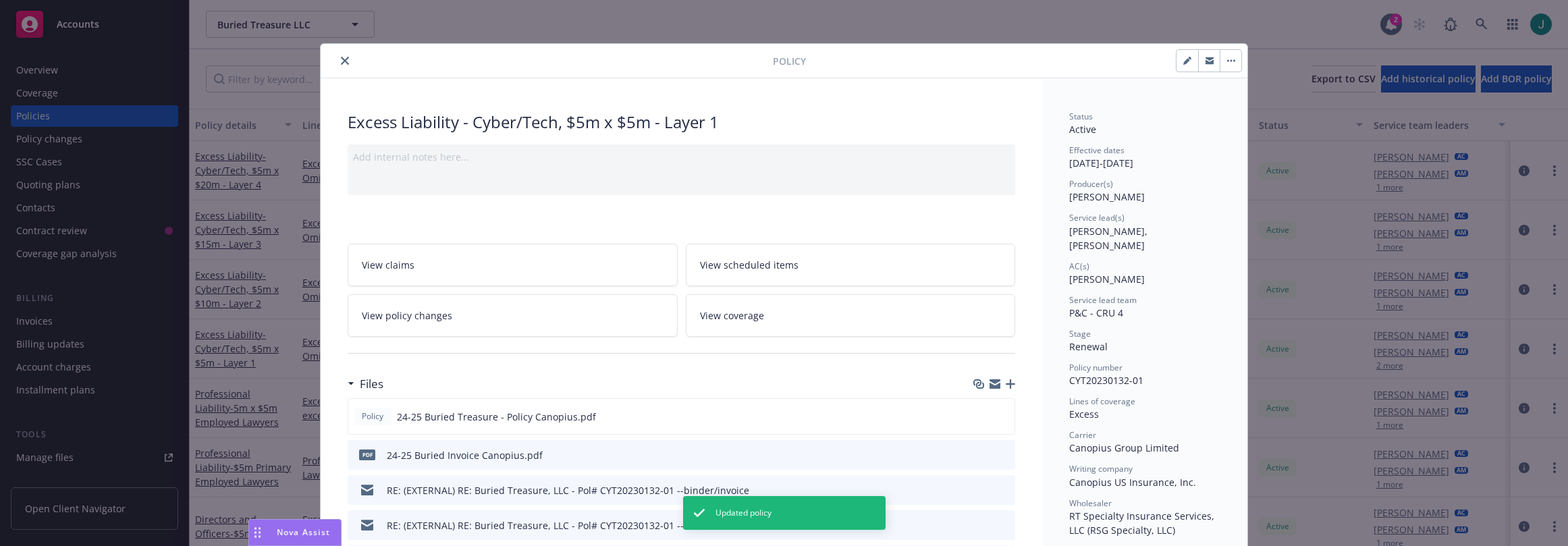
drag, startPoint x: 335, startPoint y: 61, endPoint x: 348, endPoint y: 60, distance: 13.0
click at [341, 62] on icon "close" at bounding box center [344, 60] width 8 height 8
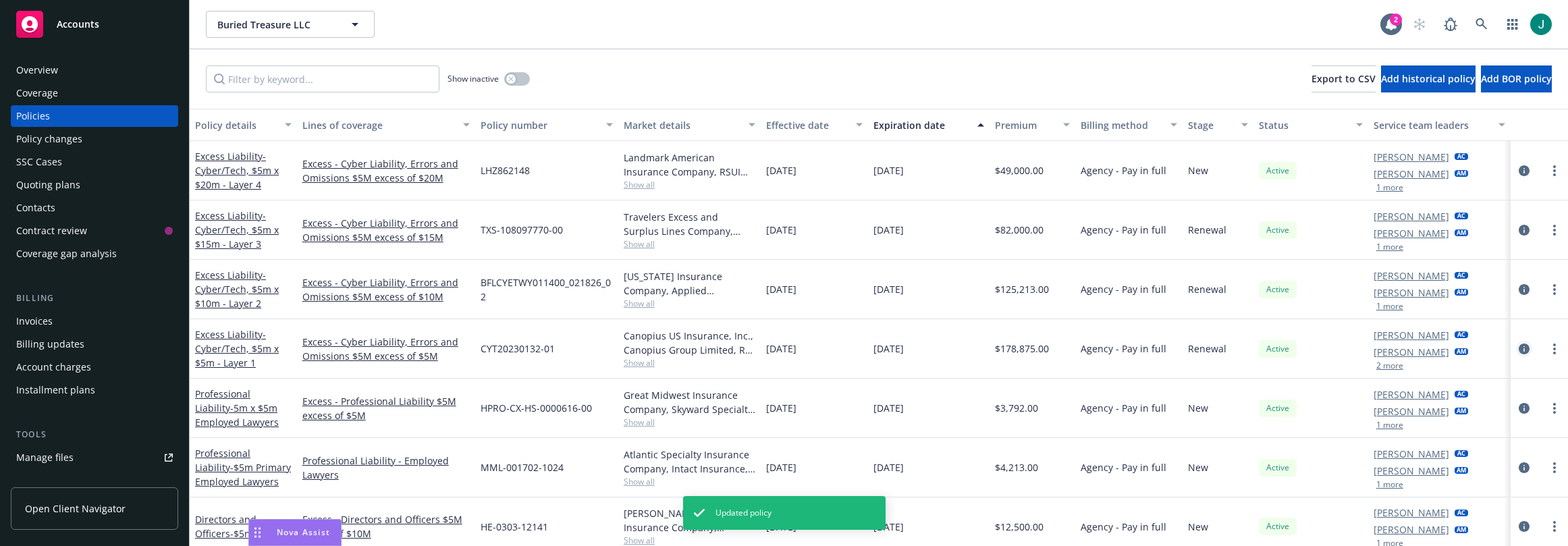
click at [1519, 347] on icon "circleInformation" at bounding box center [1525, 349] width 11 height 11
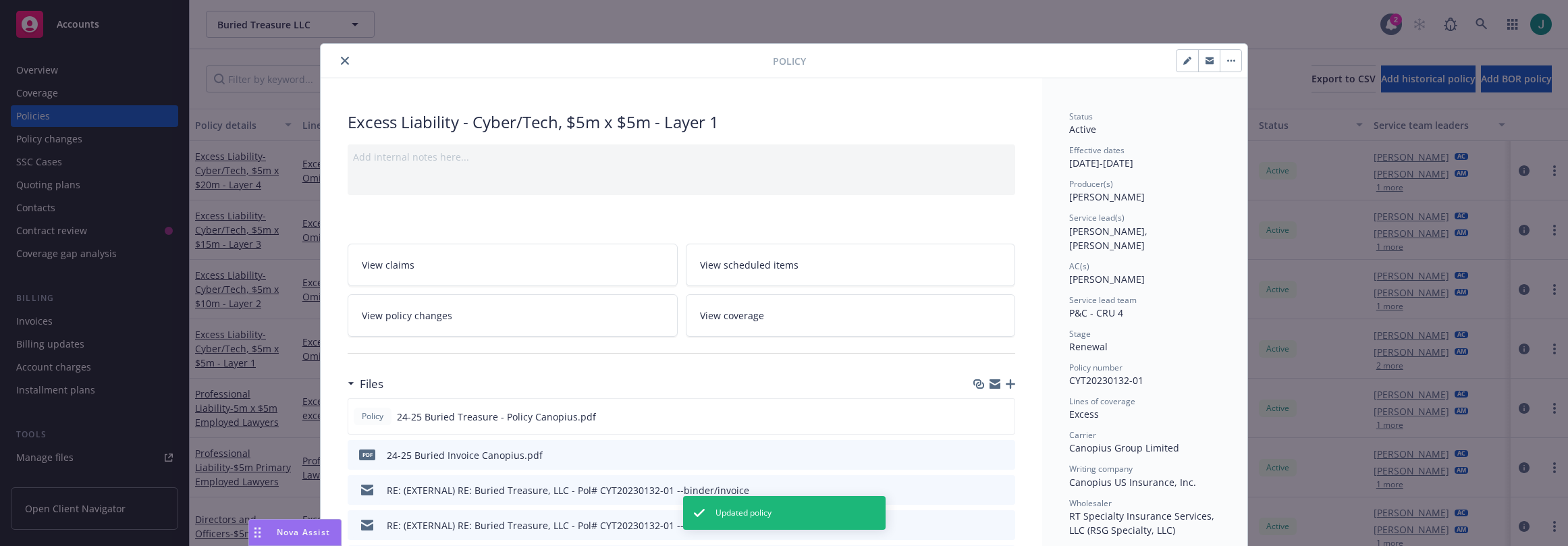
scroll to position [40, 0]
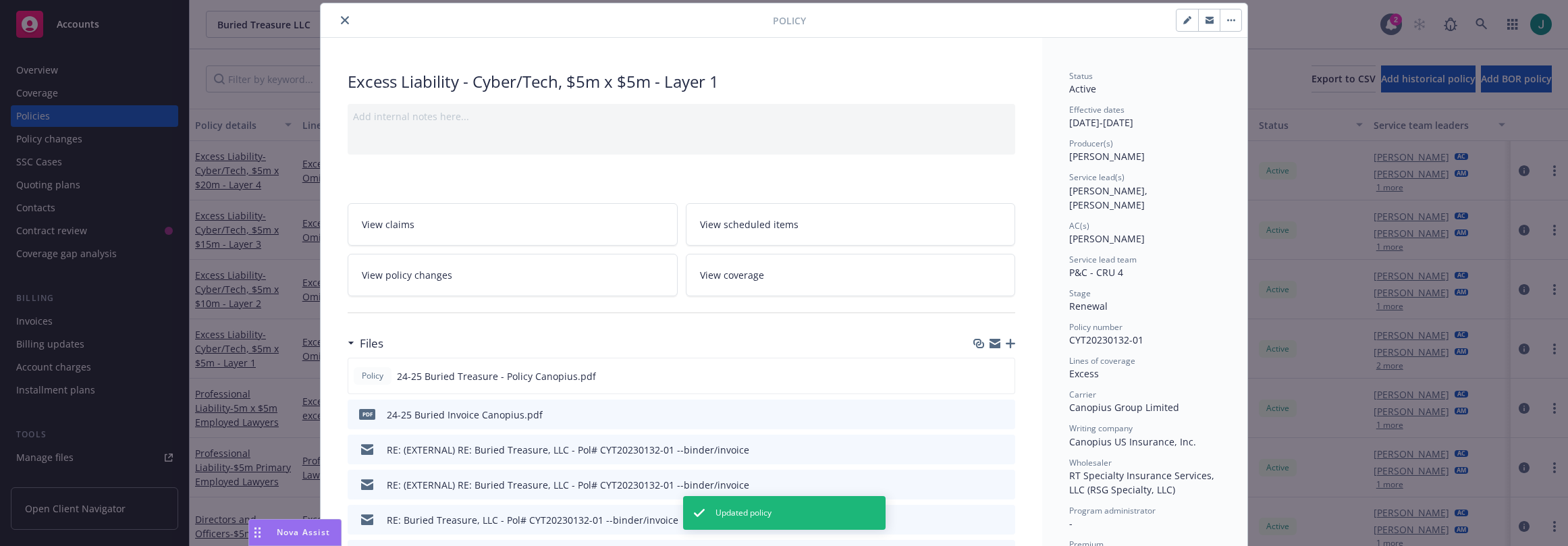
click at [1183, 23] on icon "button" at bounding box center [1186, 21] width 7 height 7
select select "RENEWAL"
select select "12"
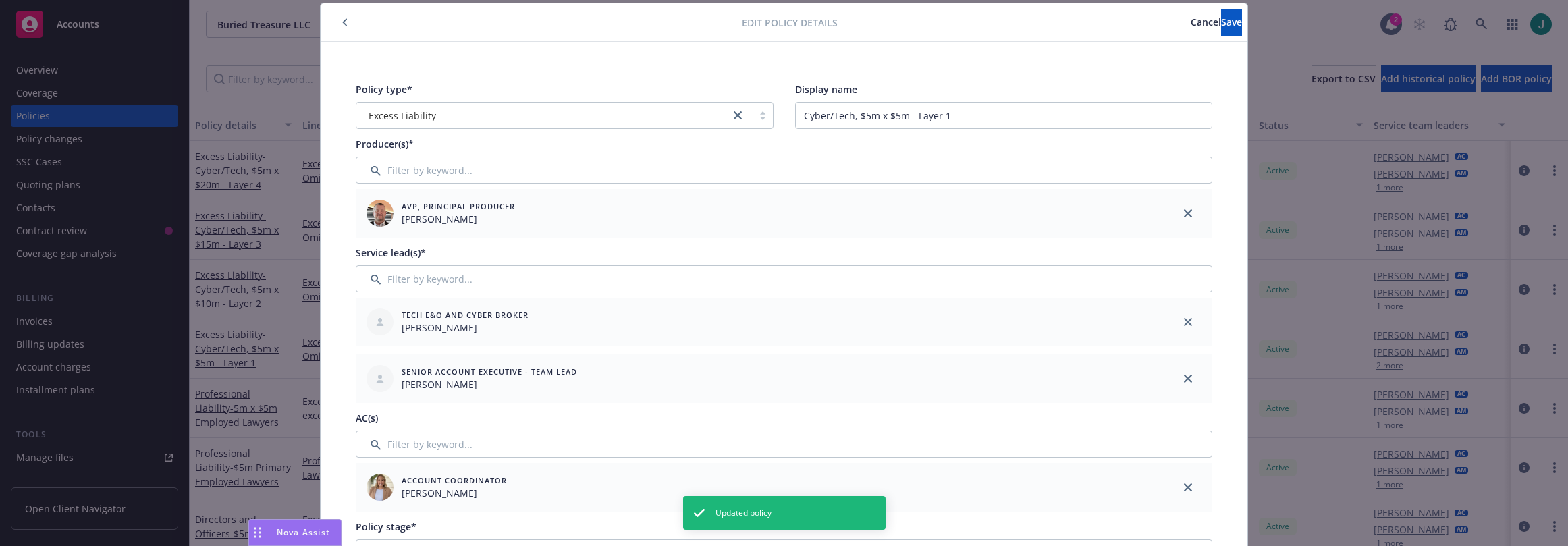
click at [1191, 20] on span "Cancel" at bounding box center [1206, 22] width 30 height 13
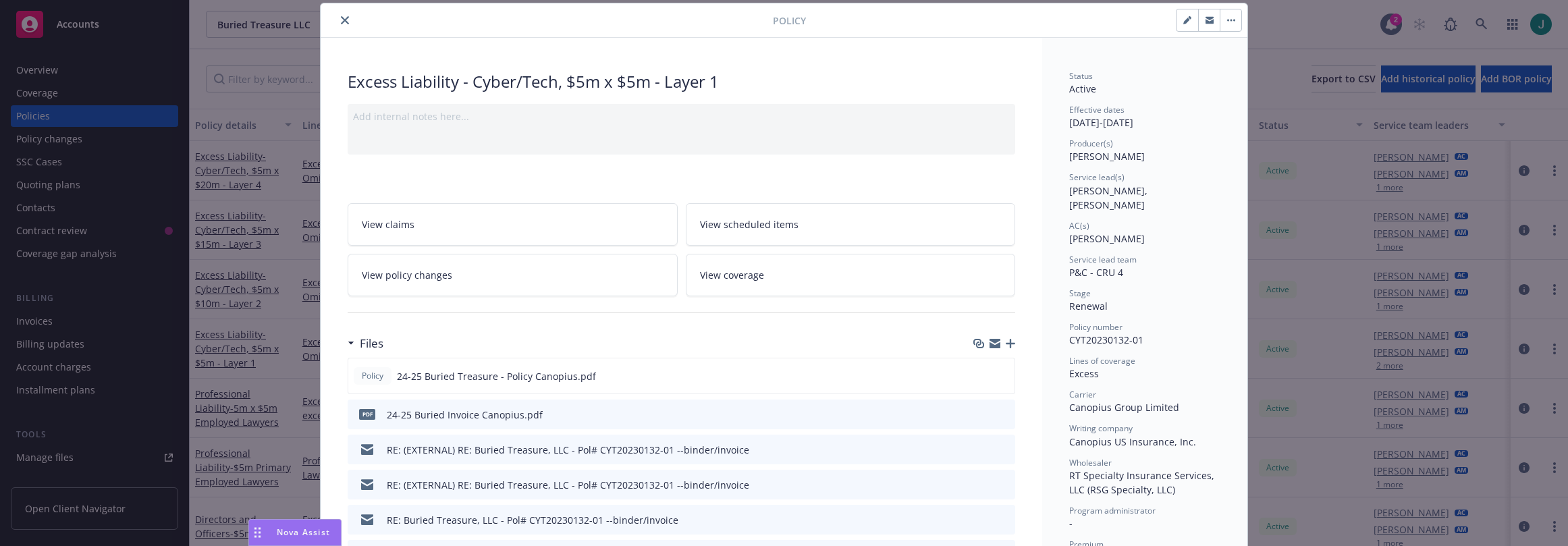
click at [344, 22] on icon "close" at bounding box center [344, 20] width 8 height 8
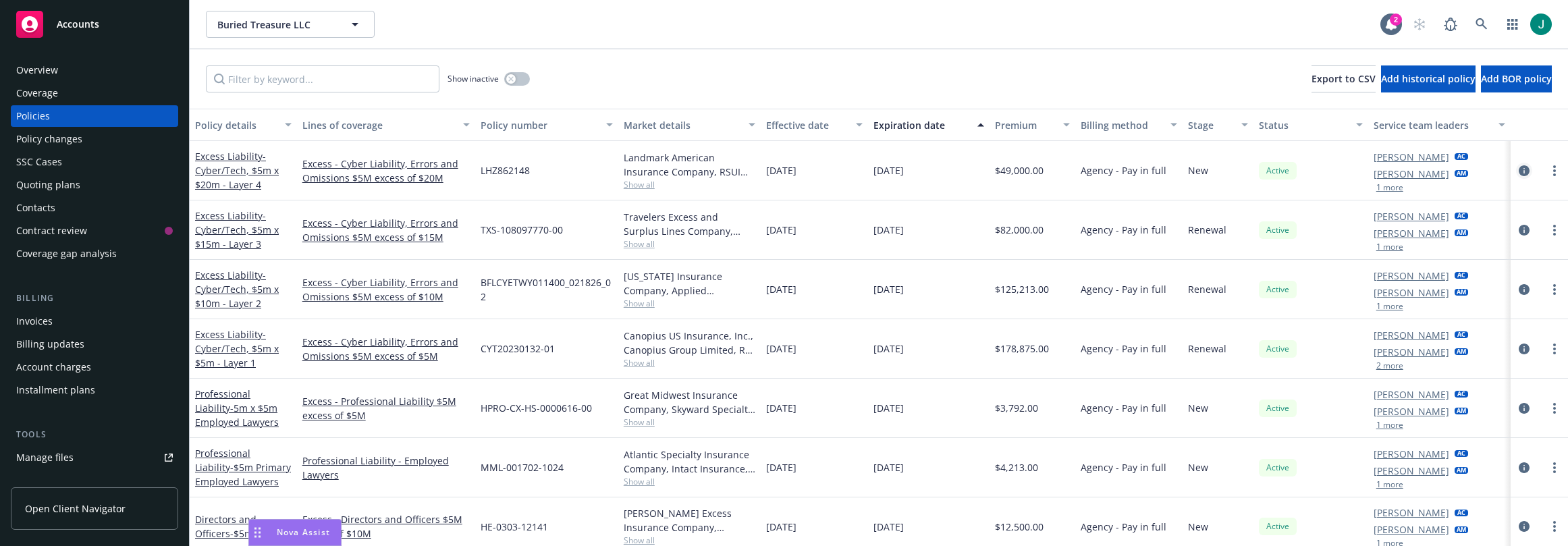
click at [1519, 169] on icon "circleInformation" at bounding box center [1525, 171] width 11 height 11
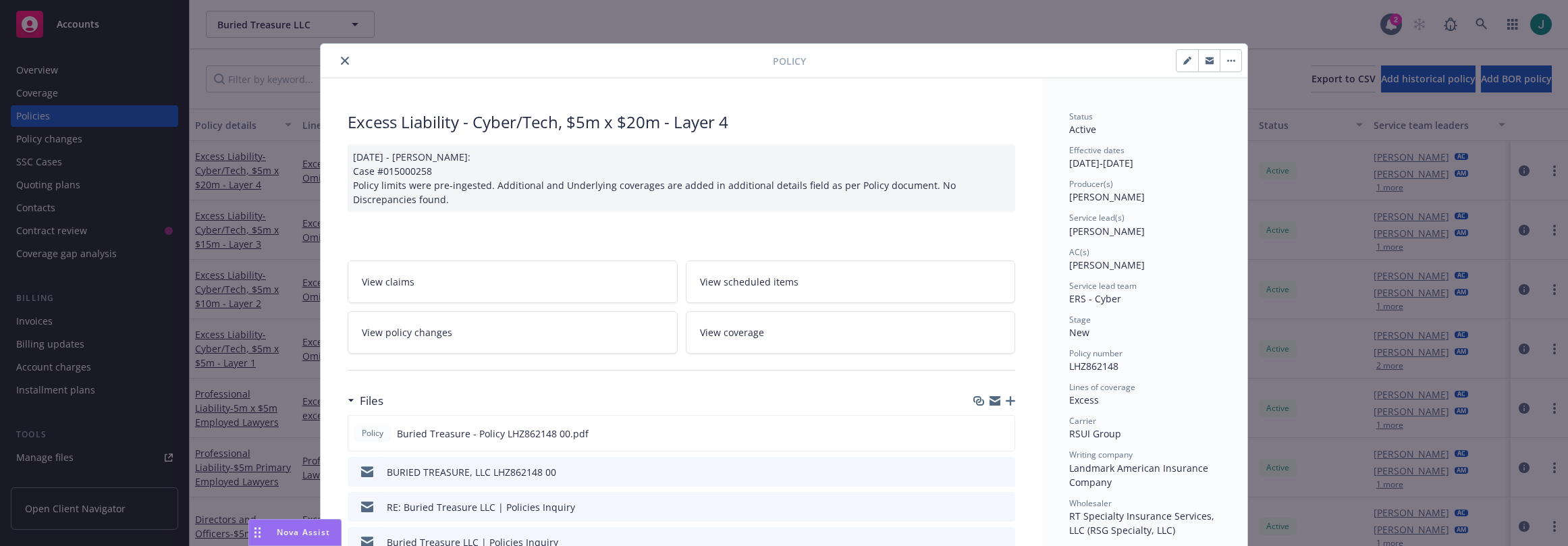
click at [1183, 64] on icon "button" at bounding box center [1187, 60] width 8 height 8
select select "NEW"
select select "12"
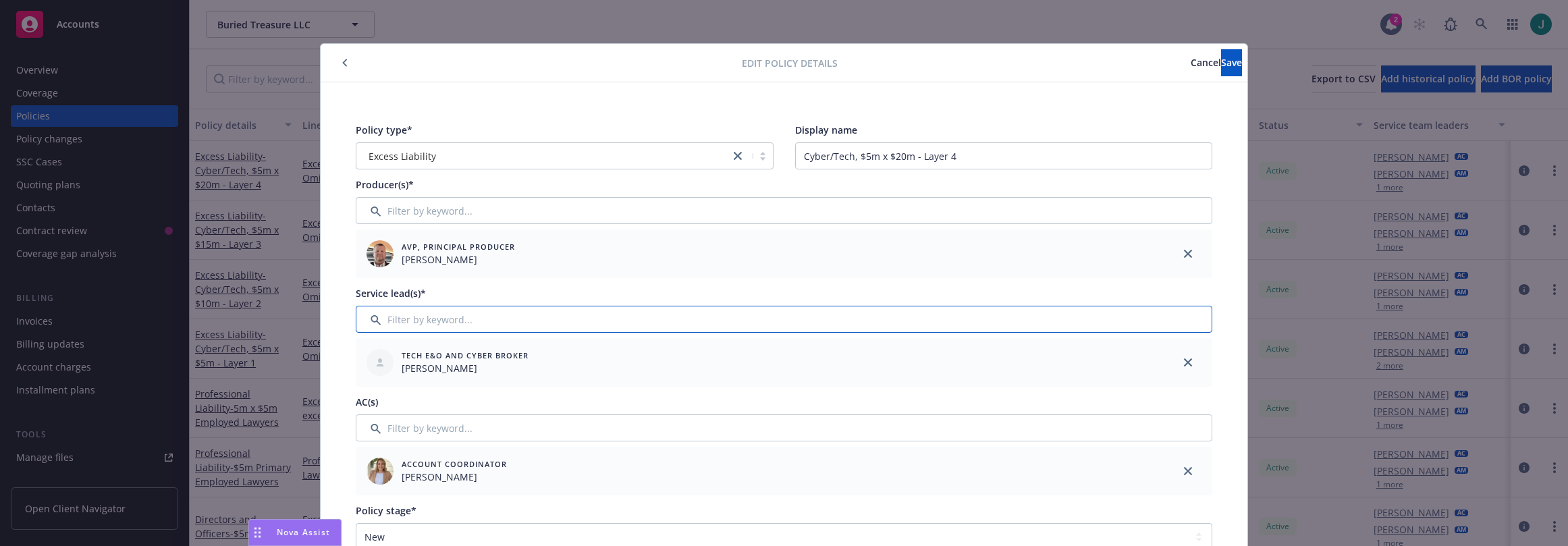
click at [413, 320] on input "Filter by keyword..." at bounding box center [784, 319] width 857 height 27
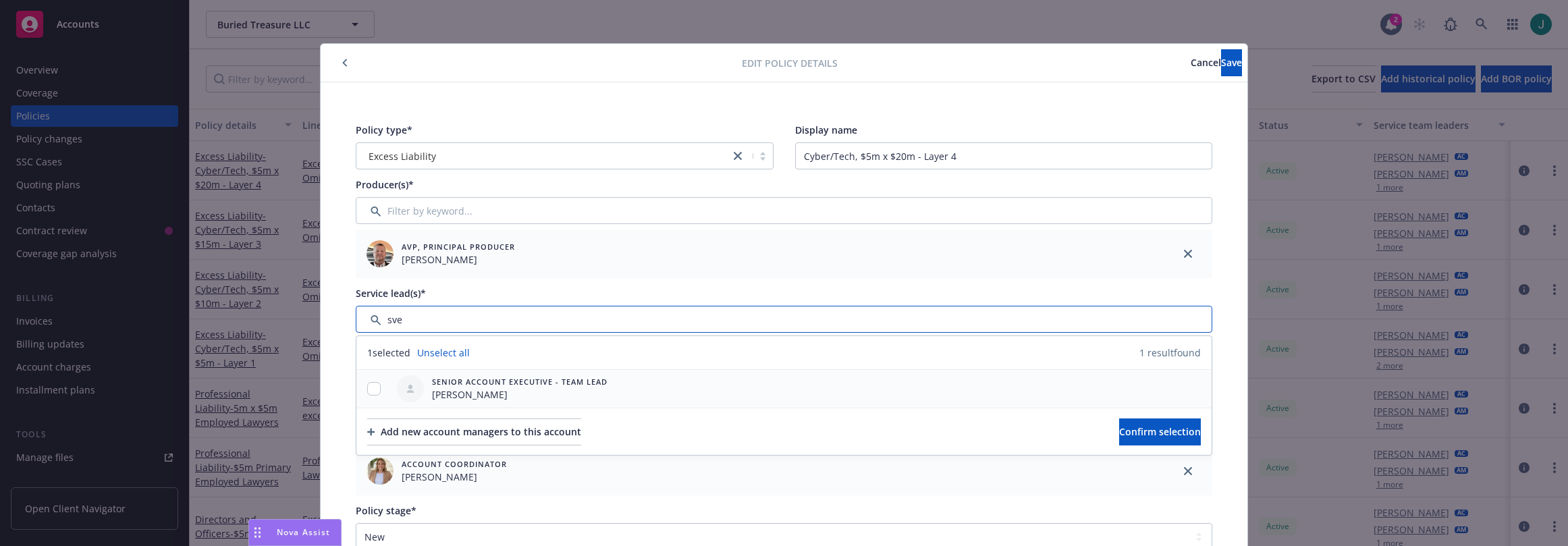
type input "sve"
click at [379, 385] on div at bounding box center [373, 389] width 35 height 14
click at [372, 389] on input "checkbox" at bounding box center [373, 389] width 13 height 13
checkbox input "true"
click at [1126, 434] on span "Confirm selection" at bounding box center [1160, 431] width 81 height 13
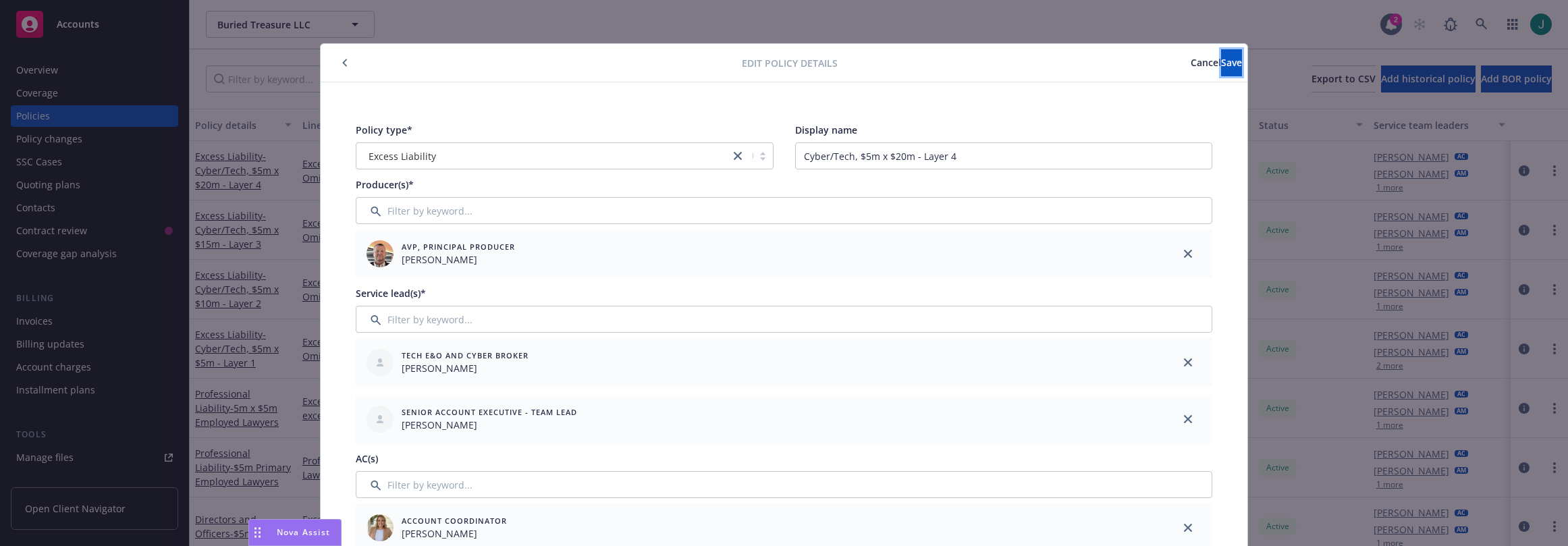
drag, startPoint x: 1193, startPoint y: 61, endPoint x: 1052, endPoint y: 80, distance: 142.3
click at [1221, 61] on button "Save" at bounding box center [1231, 63] width 21 height 27
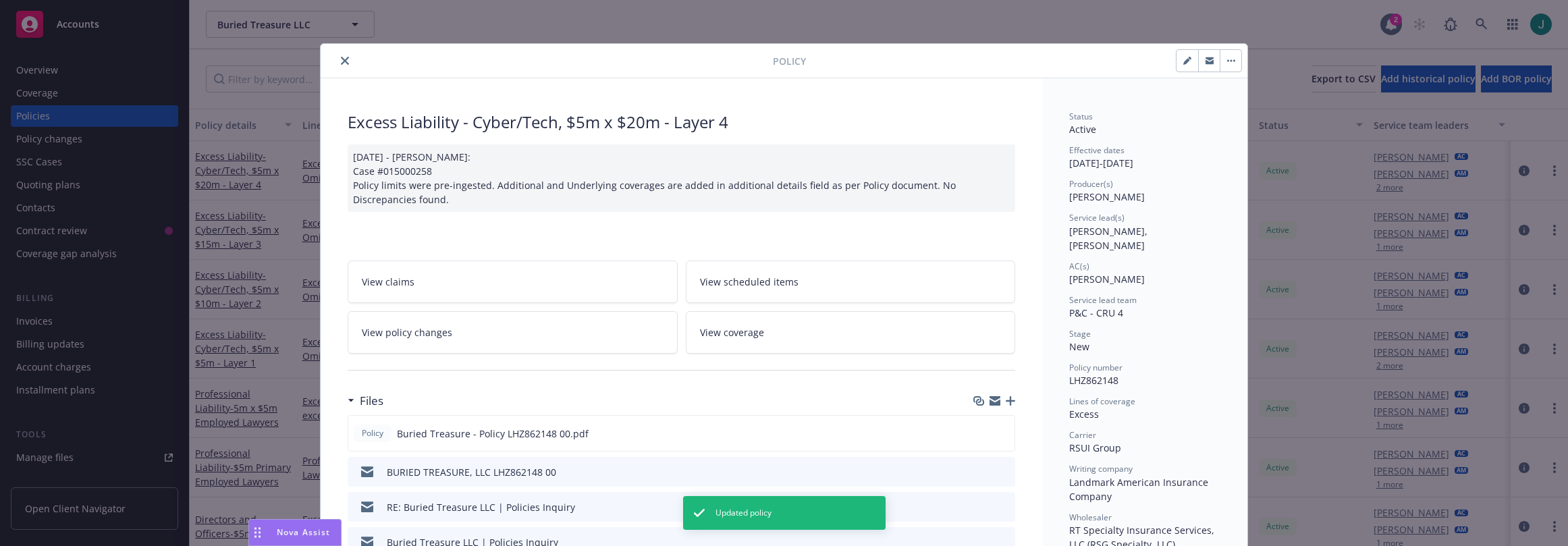
click at [1183, 64] on icon "button" at bounding box center [1187, 60] width 8 height 8
select select "NEW"
select select "12"
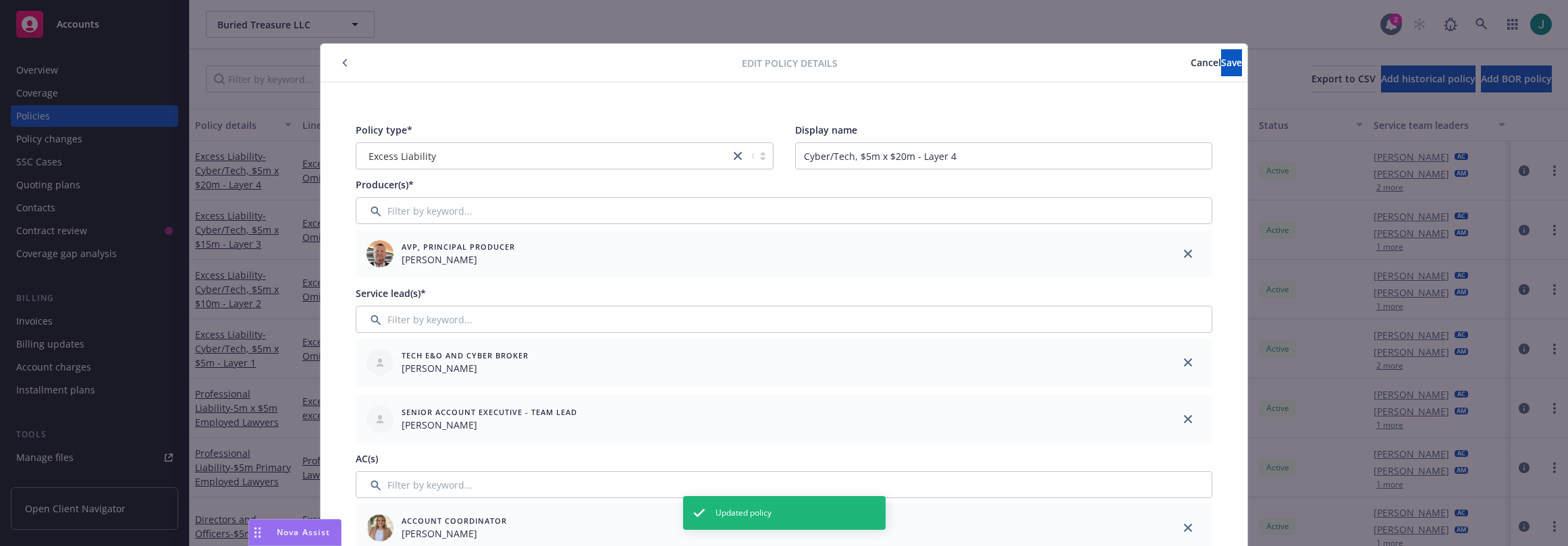
click at [337, 64] on button "button" at bounding box center [344, 62] width 16 height 16
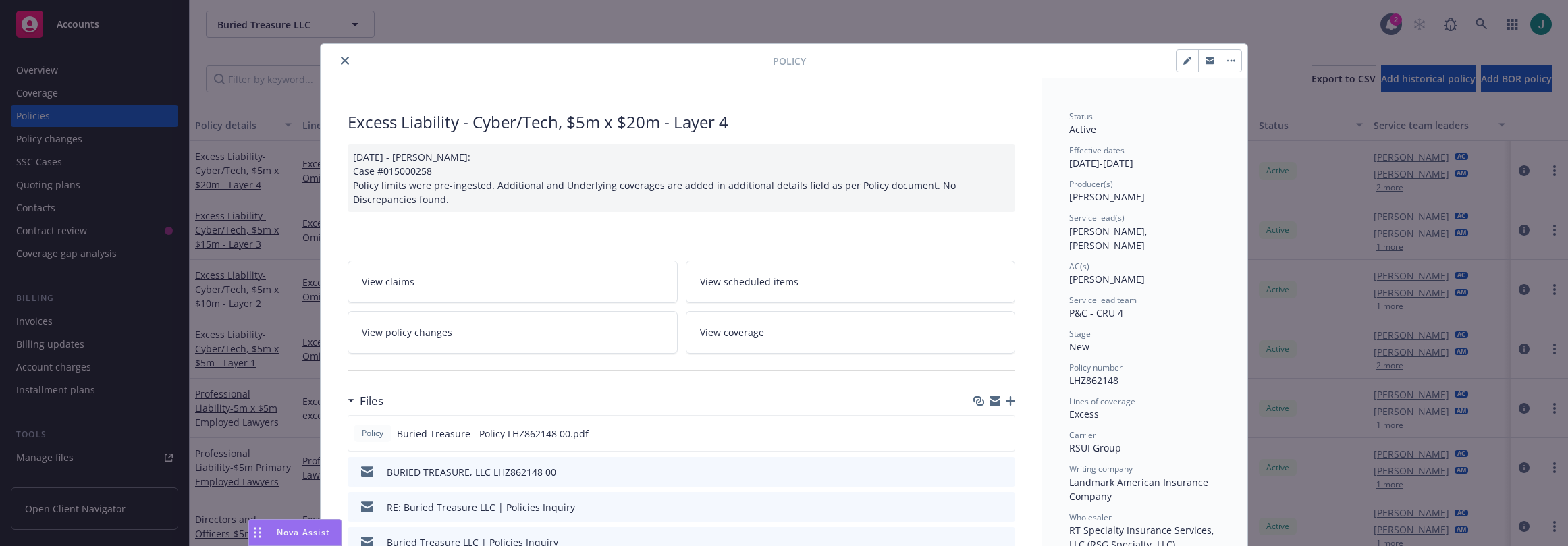
click at [341, 61] on icon "close" at bounding box center [344, 60] width 8 height 8
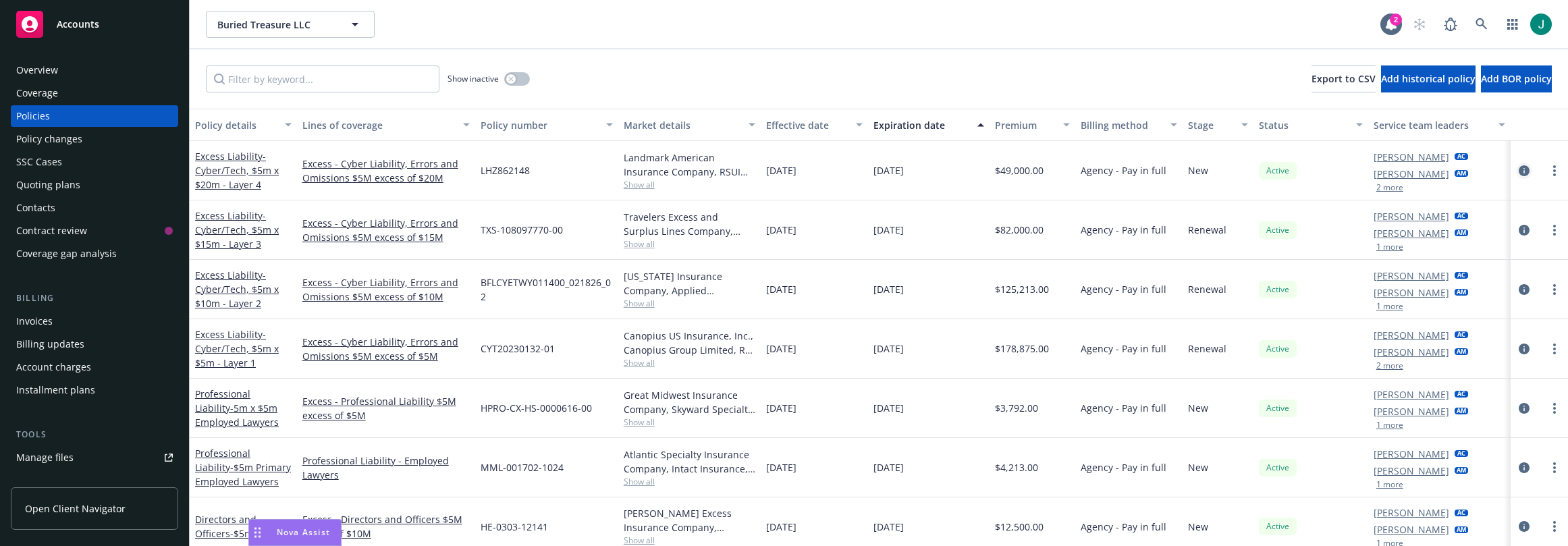
click at [1519, 168] on icon "circleInformation" at bounding box center [1525, 171] width 11 height 11
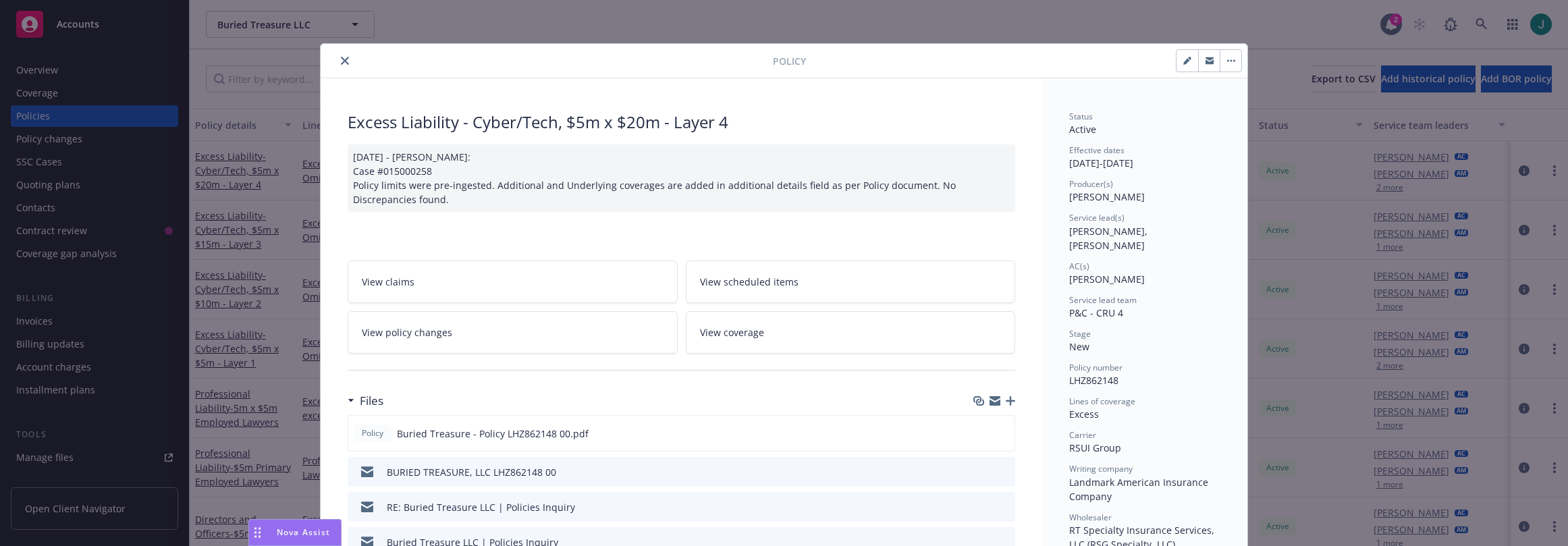
scroll to position [40, 0]
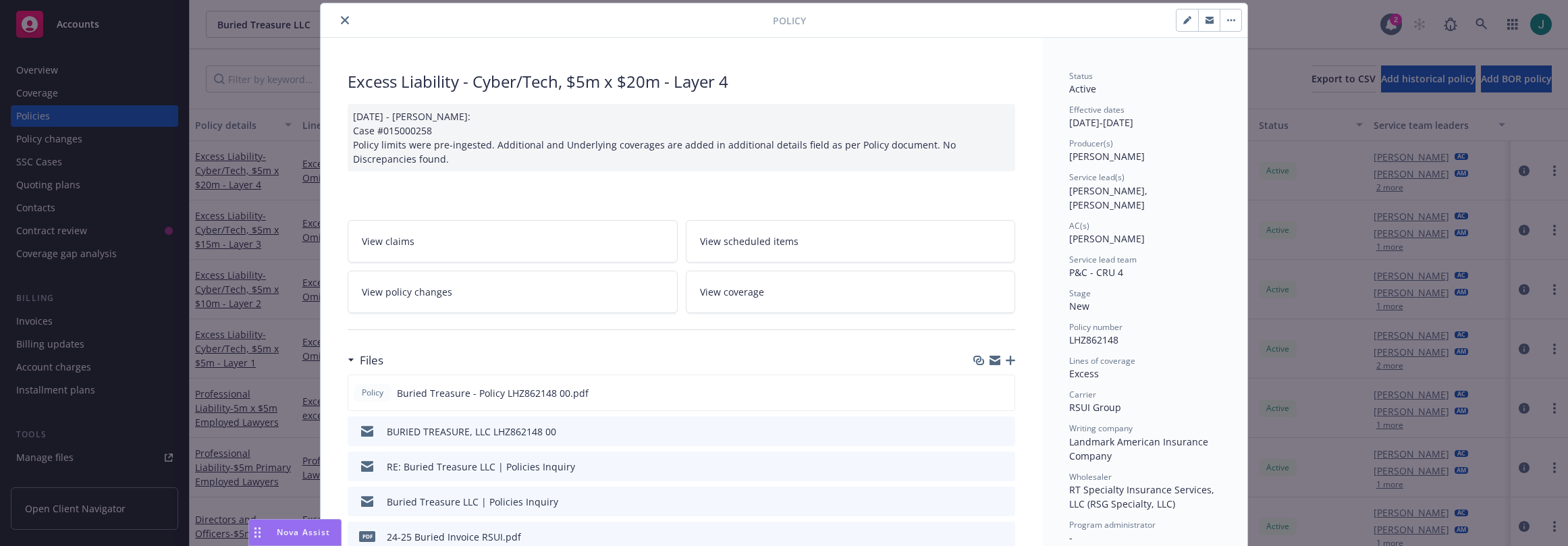
click at [1185, 19] on icon "button" at bounding box center [1187, 20] width 8 height 8
select select "NEW"
select select "12"
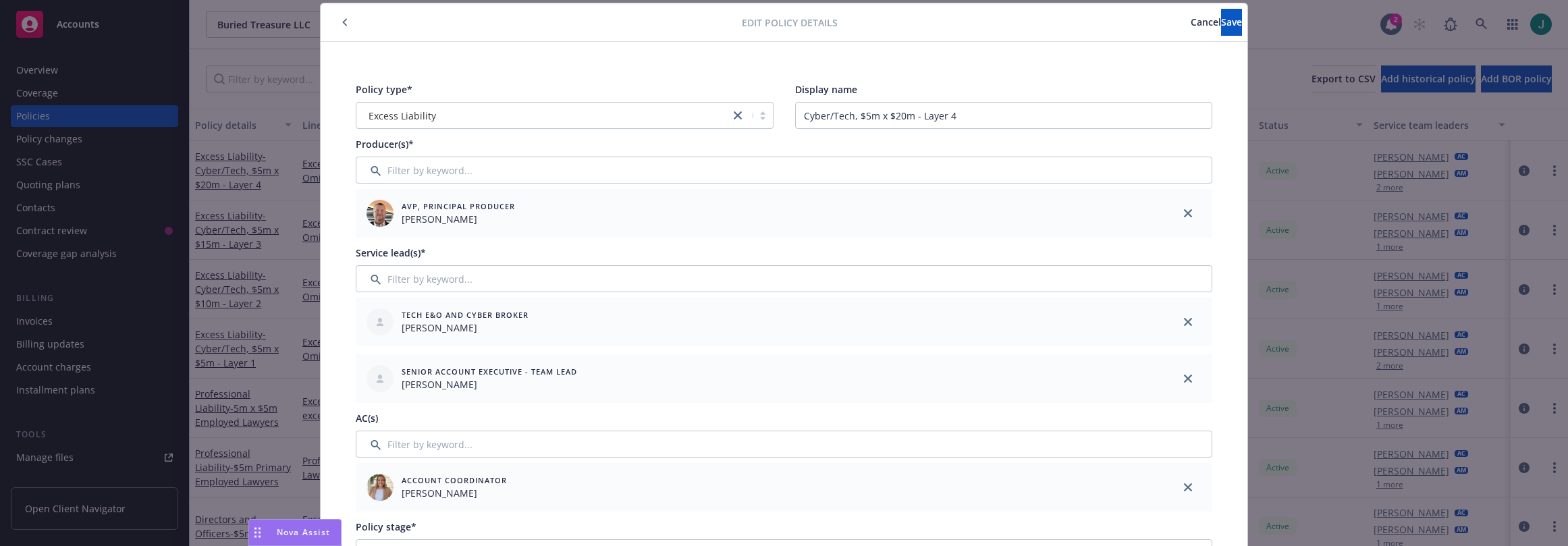
click at [1191, 21] on span "Cancel" at bounding box center [1206, 22] width 30 height 13
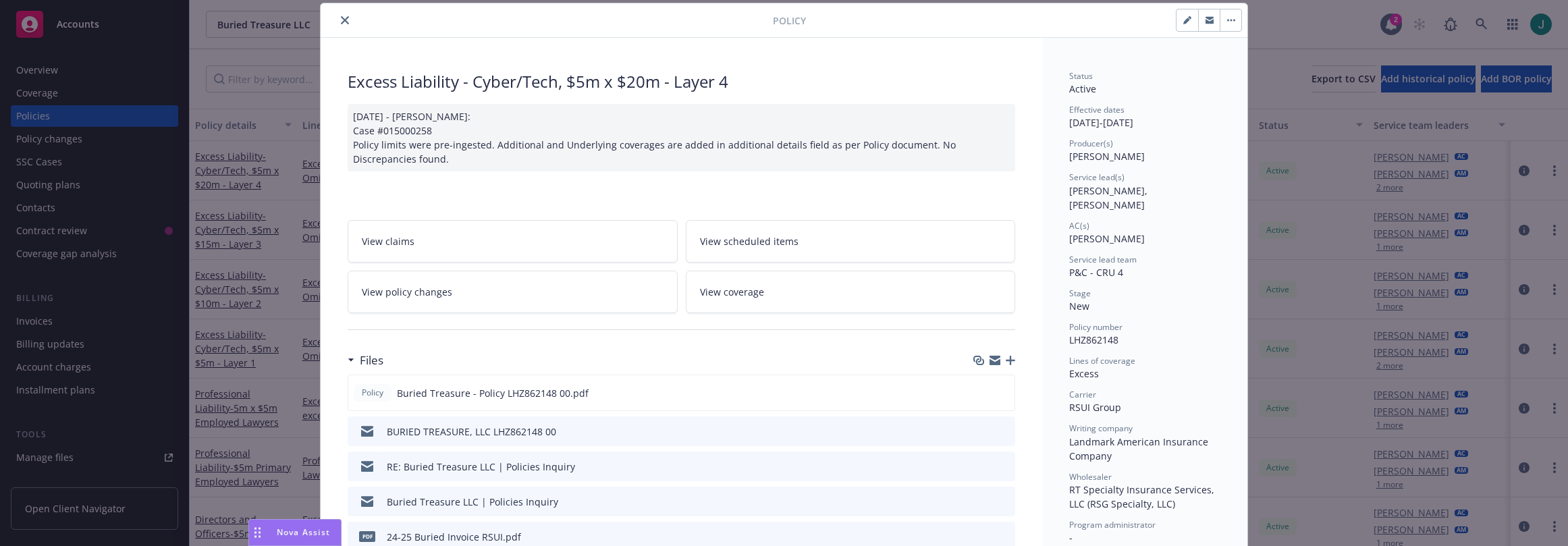
click at [344, 18] on button "close" at bounding box center [344, 20] width 16 height 16
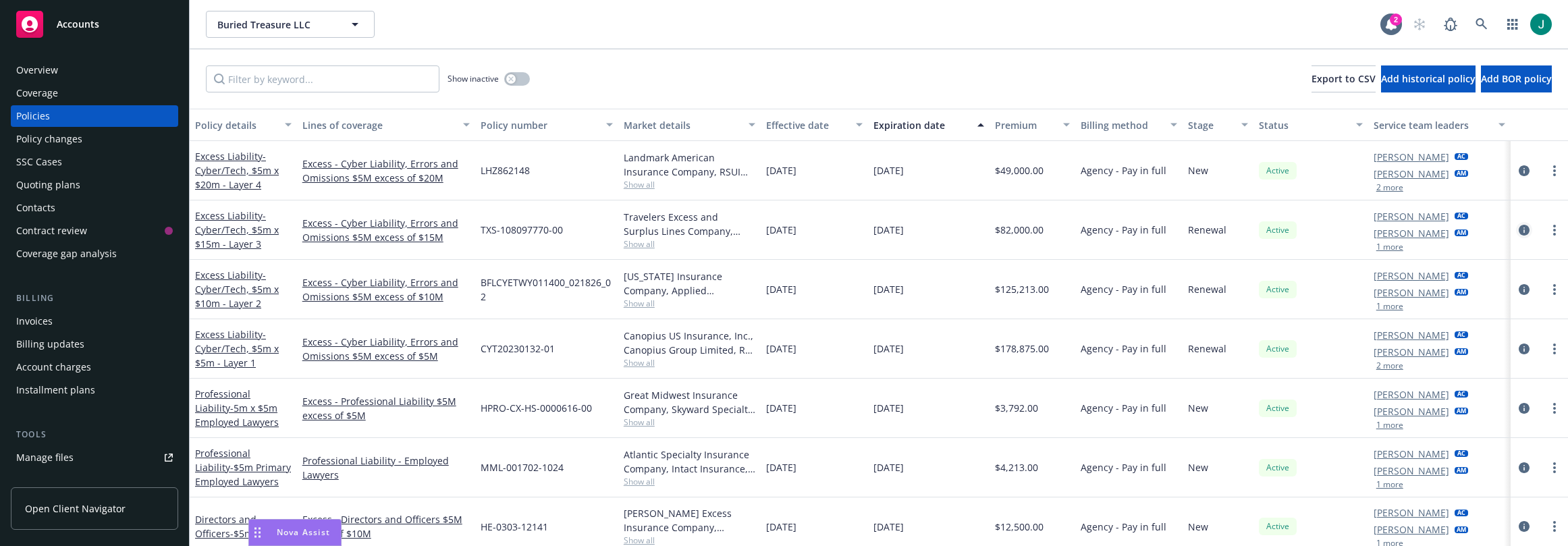
click at [1519, 230] on icon "circleInformation" at bounding box center [1525, 230] width 11 height 11
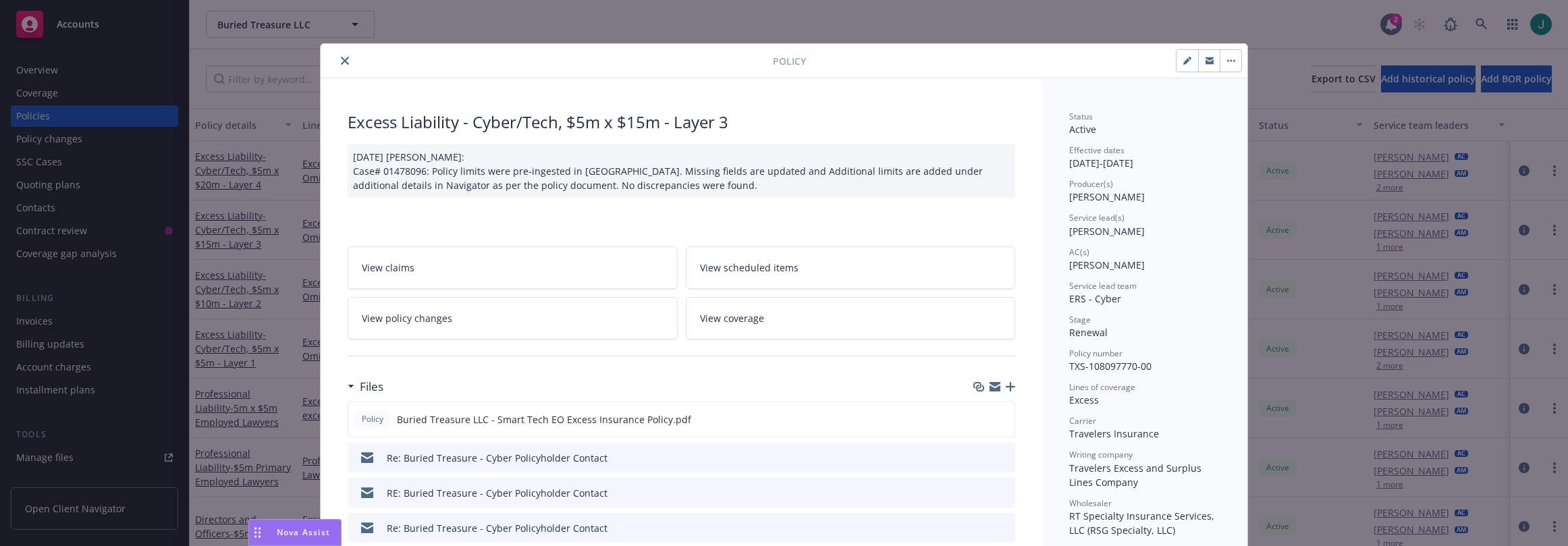
click at [1183, 63] on icon "button" at bounding box center [1186, 61] width 7 height 7
select select "RENEWAL"
select select "12"
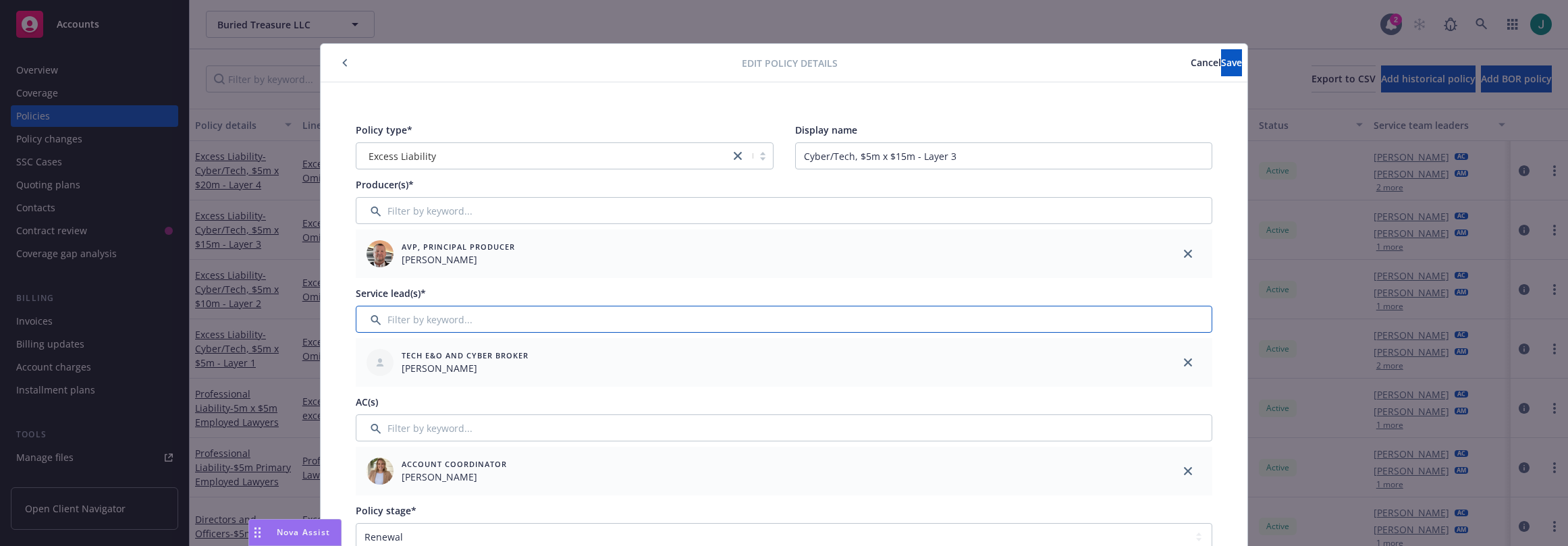
click at [403, 330] on input "Filter by keyword..." at bounding box center [784, 319] width 857 height 27
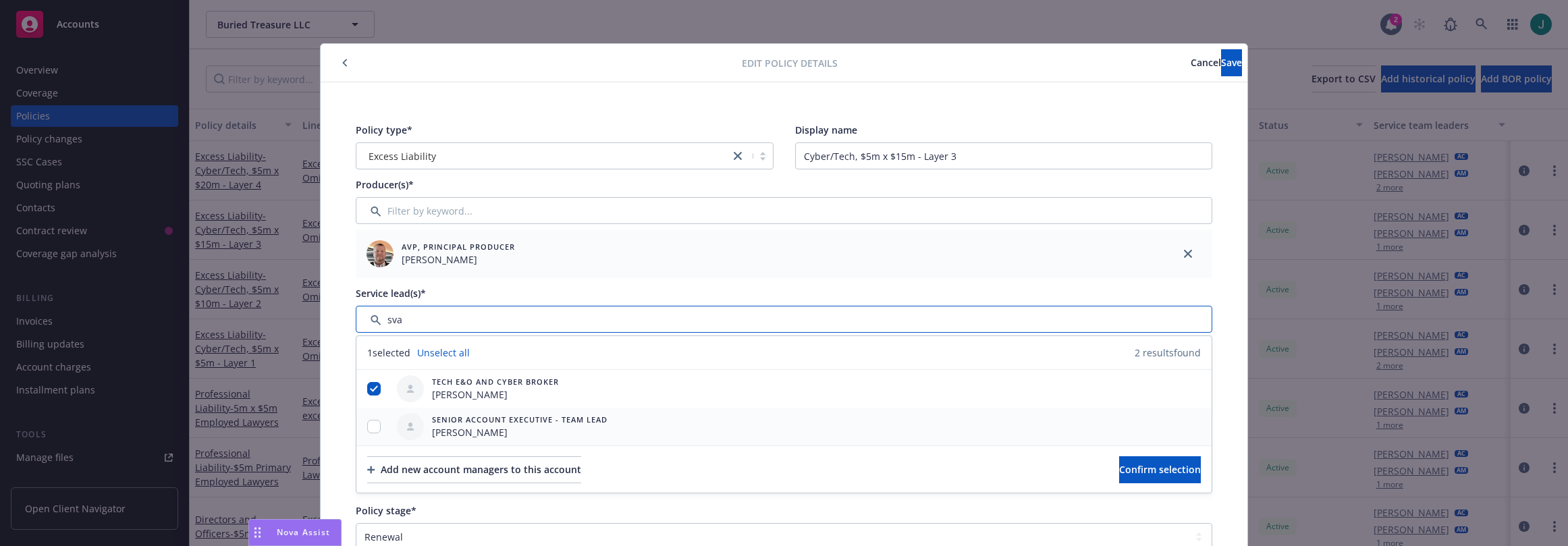
type input "sva"
drag, startPoint x: 370, startPoint y: 424, endPoint x: 408, endPoint y: 426, distance: 38.1
click at [371, 424] on input "checkbox" at bounding box center [373, 426] width 13 height 13
checkbox input "true"
click at [1120, 450] on span "Confirm selection" at bounding box center [1160, 469] width 81 height 13
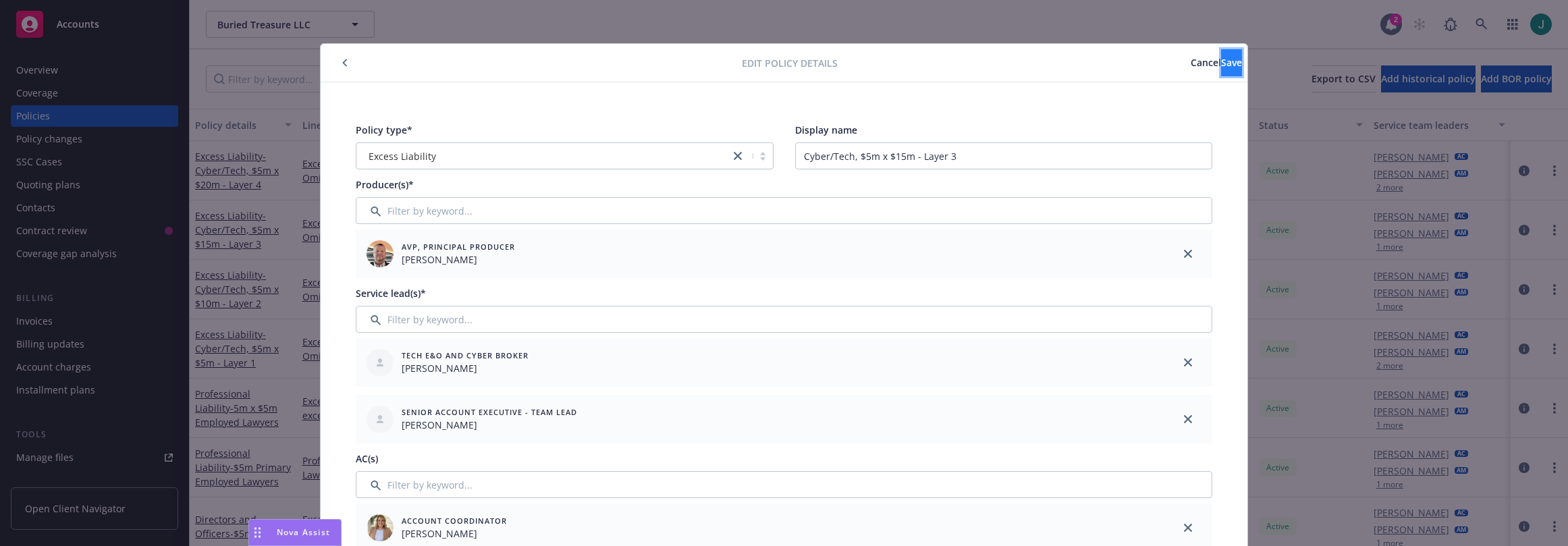
click at [1221, 64] on button "Save" at bounding box center [1231, 63] width 21 height 27
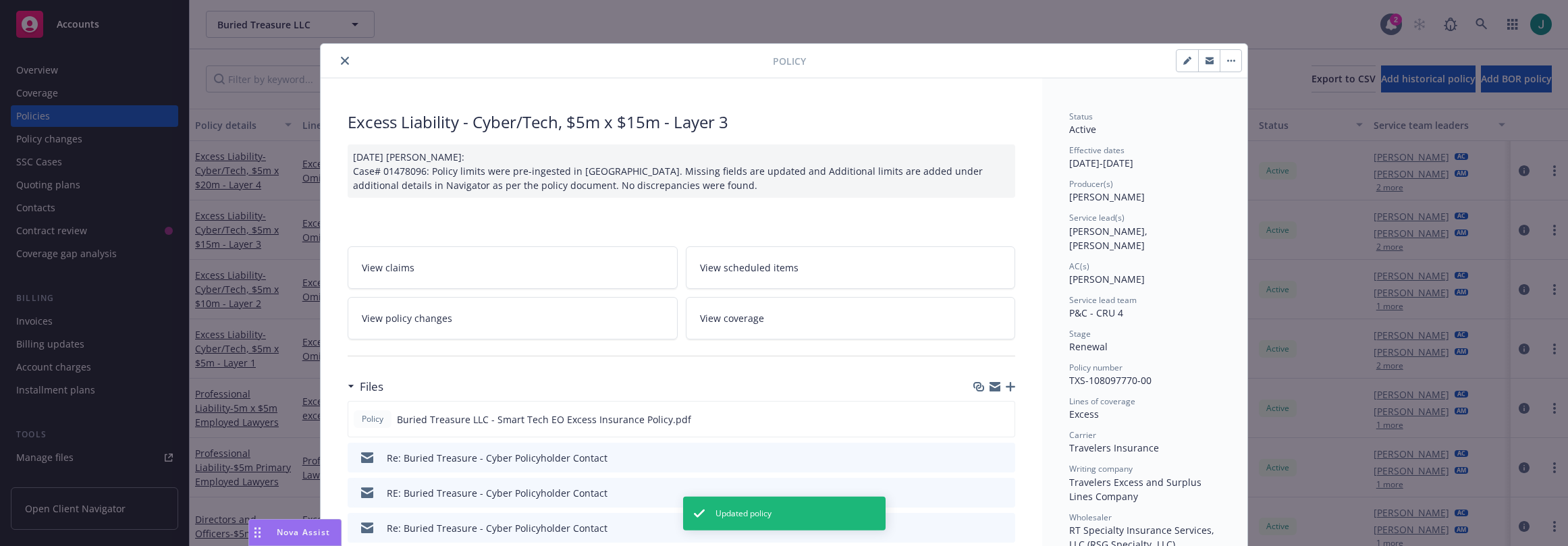
drag, startPoint x: 338, startPoint y: 63, endPoint x: 357, endPoint y: 65, distance: 19.1
click at [341, 63] on icon "close" at bounding box center [344, 60] width 8 height 8
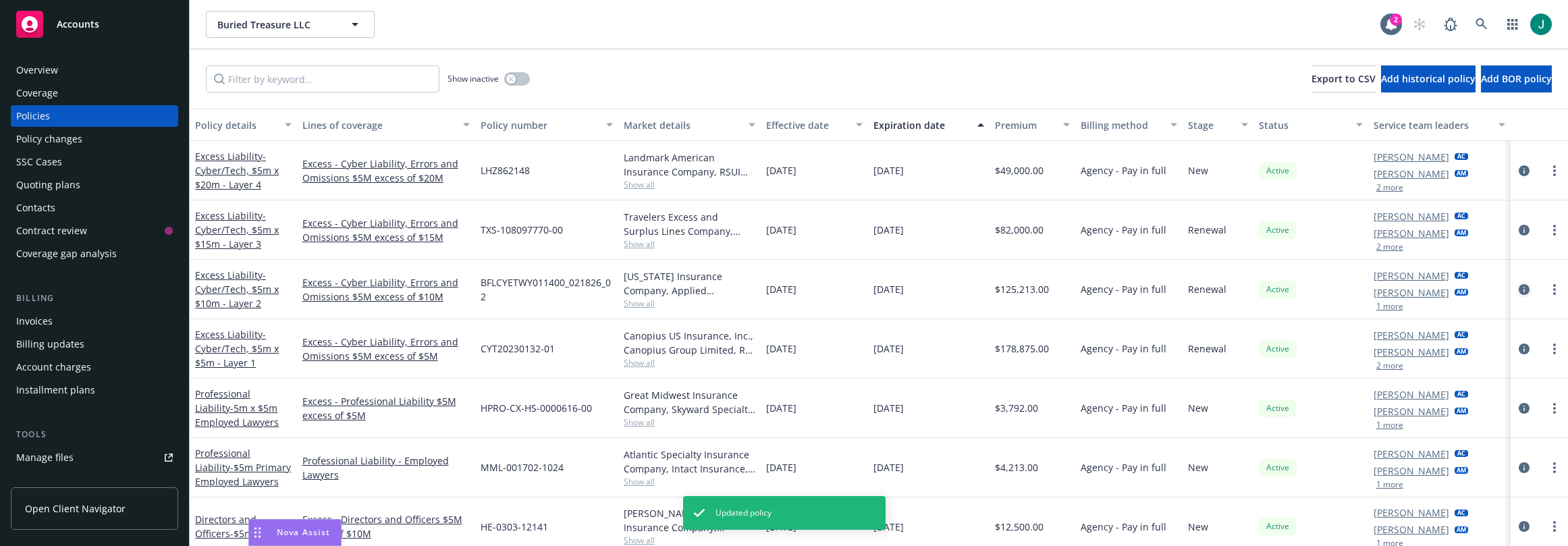
click at [1519, 290] on icon "circleInformation" at bounding box center [1525, 289] width 11 height 11
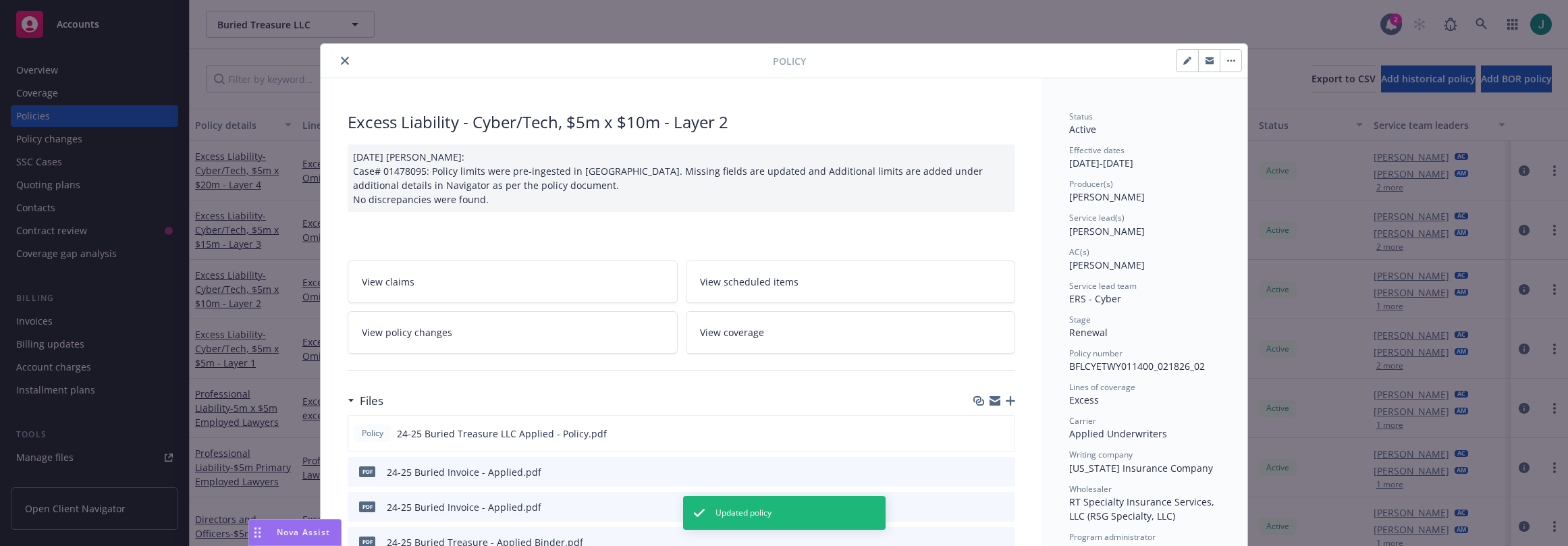
click at [1183, 63] on icon "button" at bounding box center [1187, 60] width 8 height 8
select select "RENEWAL"
select select "12"
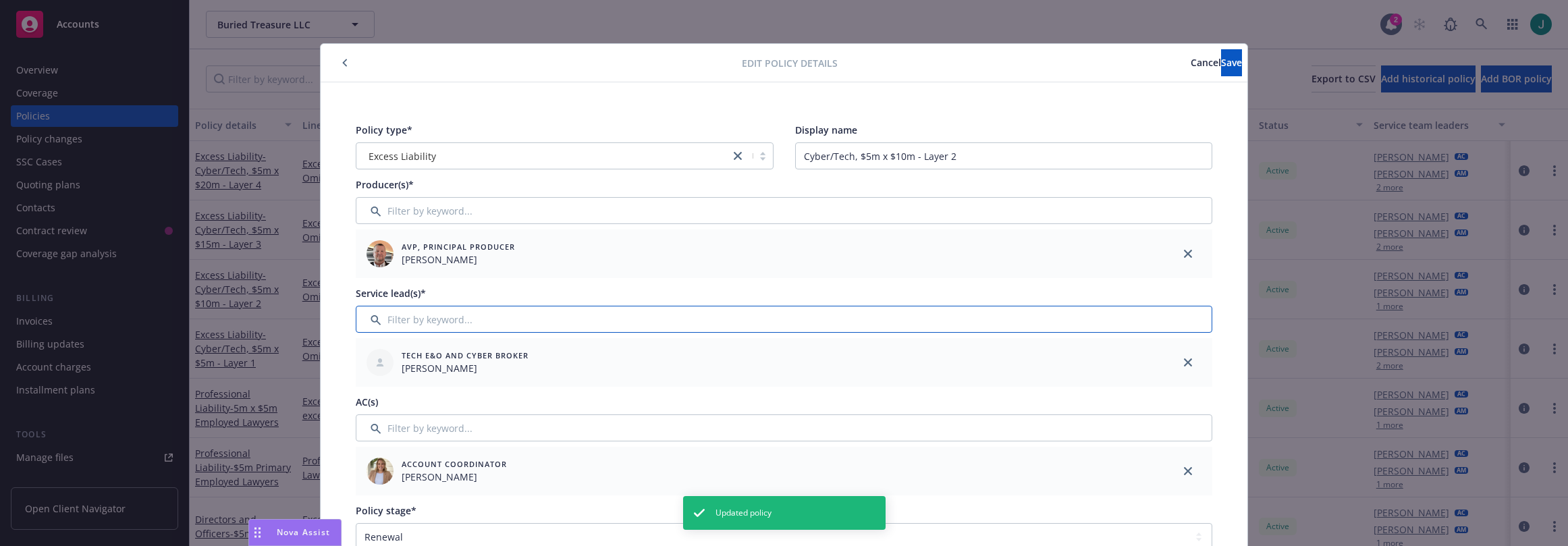
click at [427, 321] on input "Filter by keyword..." at bounding box center [784, 319] width 857 height 27
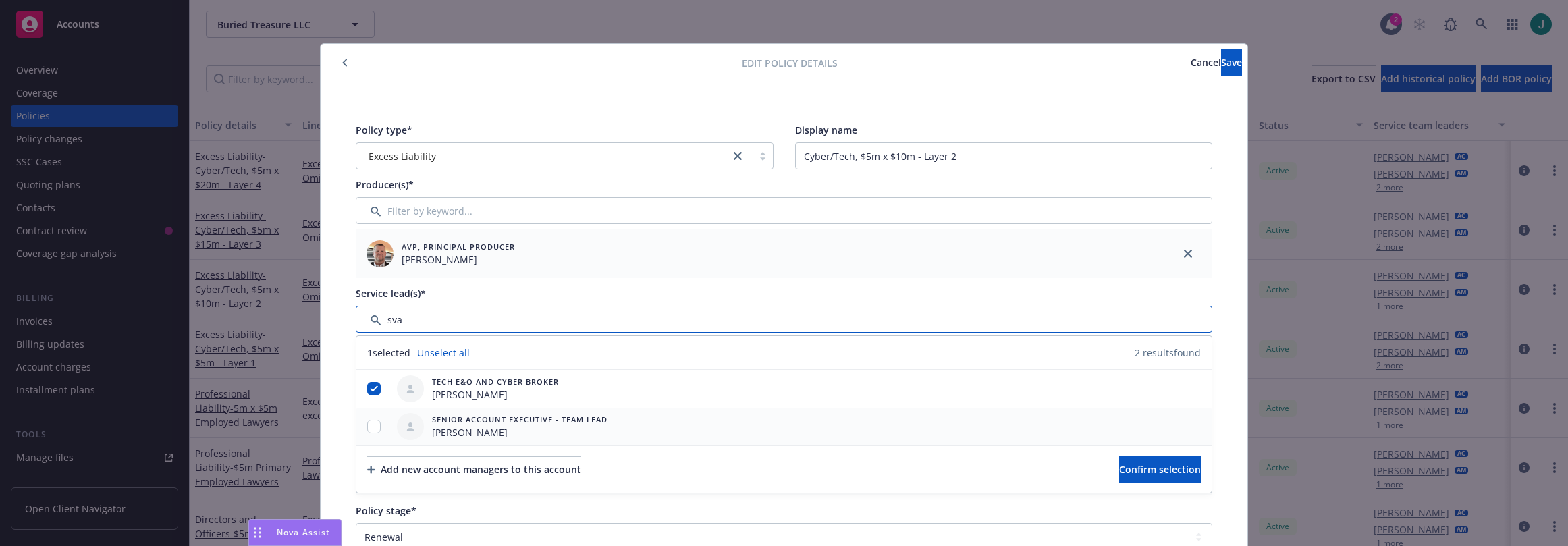
type input "sva"
click at [374, 429] on input "checkbox" at bounding box center [373, 426] width 13 height 13
checkbox input "true"
click at [1120, 450] on span "Confirm selection" at bounding box center [1160, 469] width 81 height 13
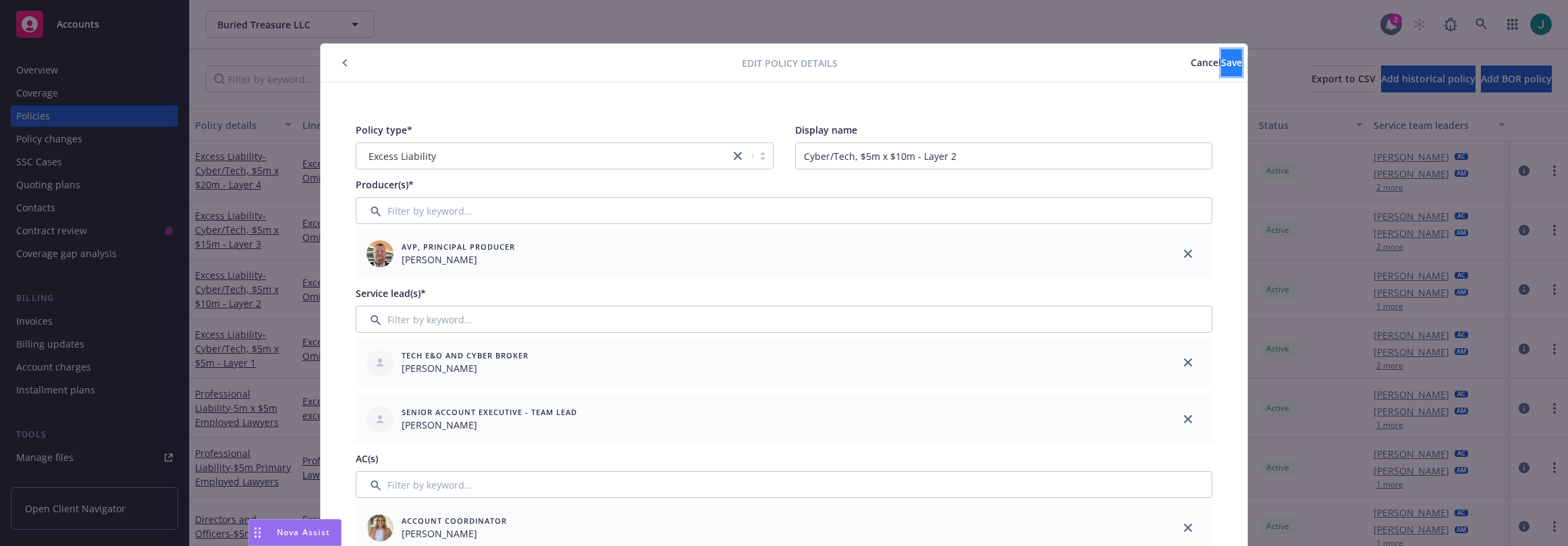
click at [1221, 64] on span "Save" at bounding box center [1231, 62] width 21 height 13
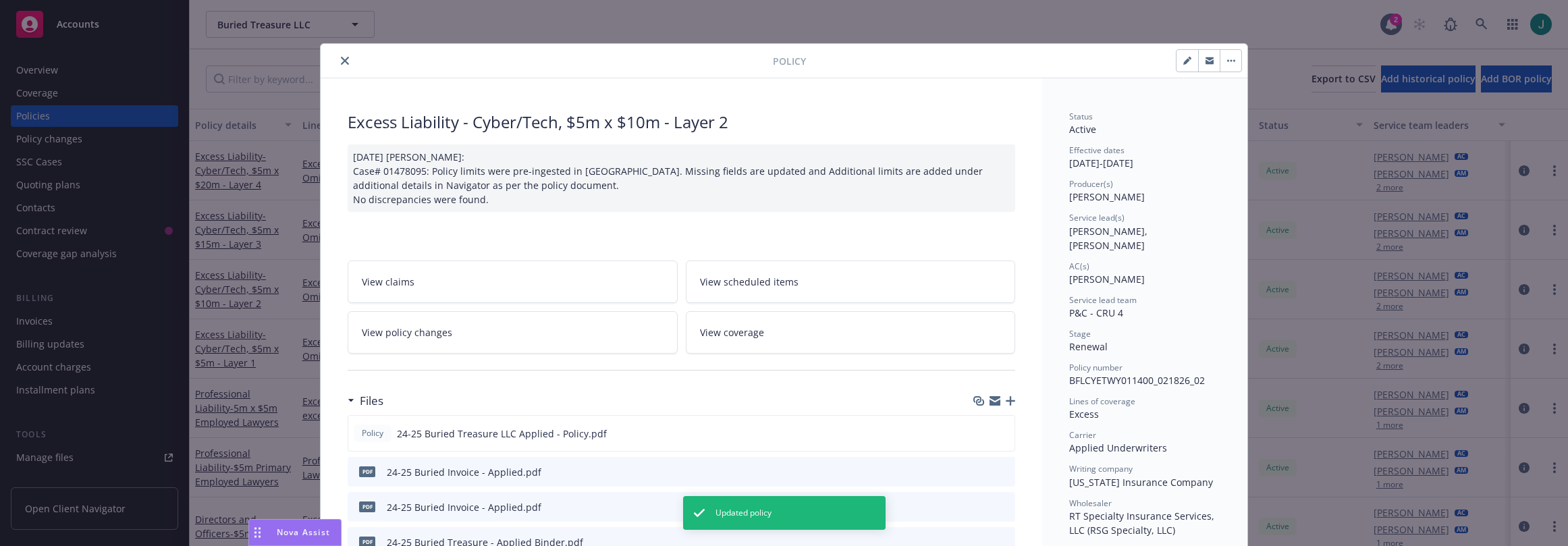
click at [341, 60] on icon "close" at bounding box center [344, 60] width 8 height 8
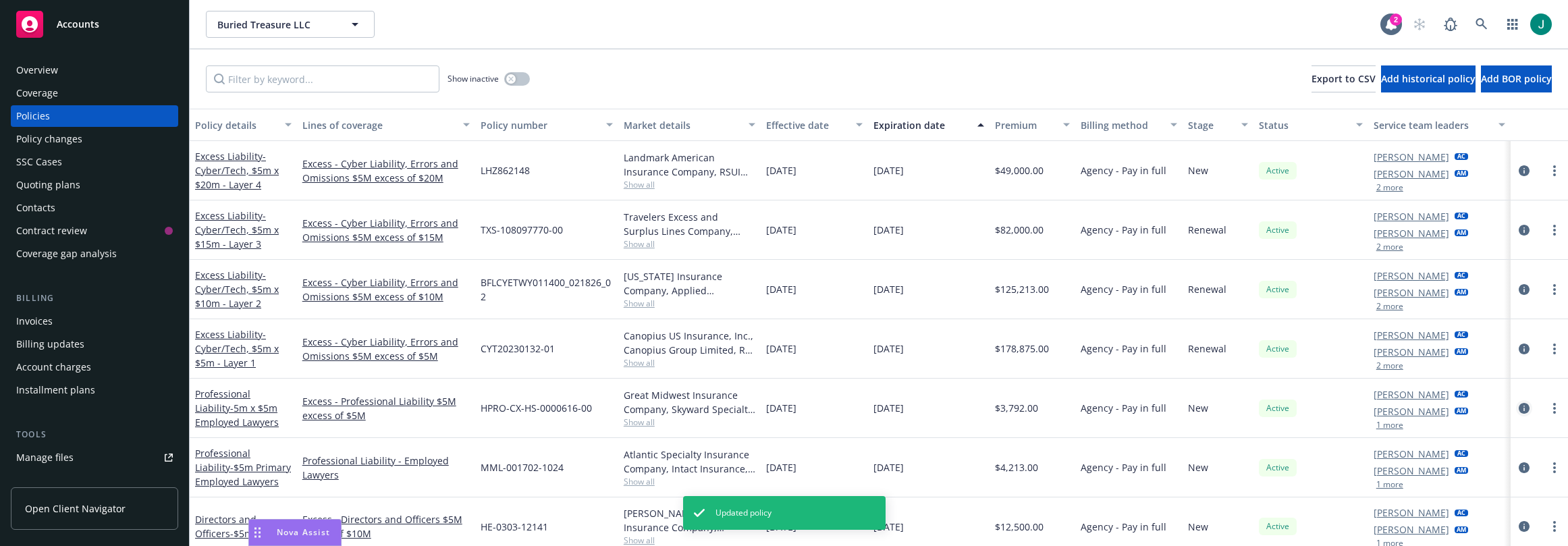
click at [1519, 410] on icon "circleInformation" at bounding box center [1525, 408] width 11 height 11
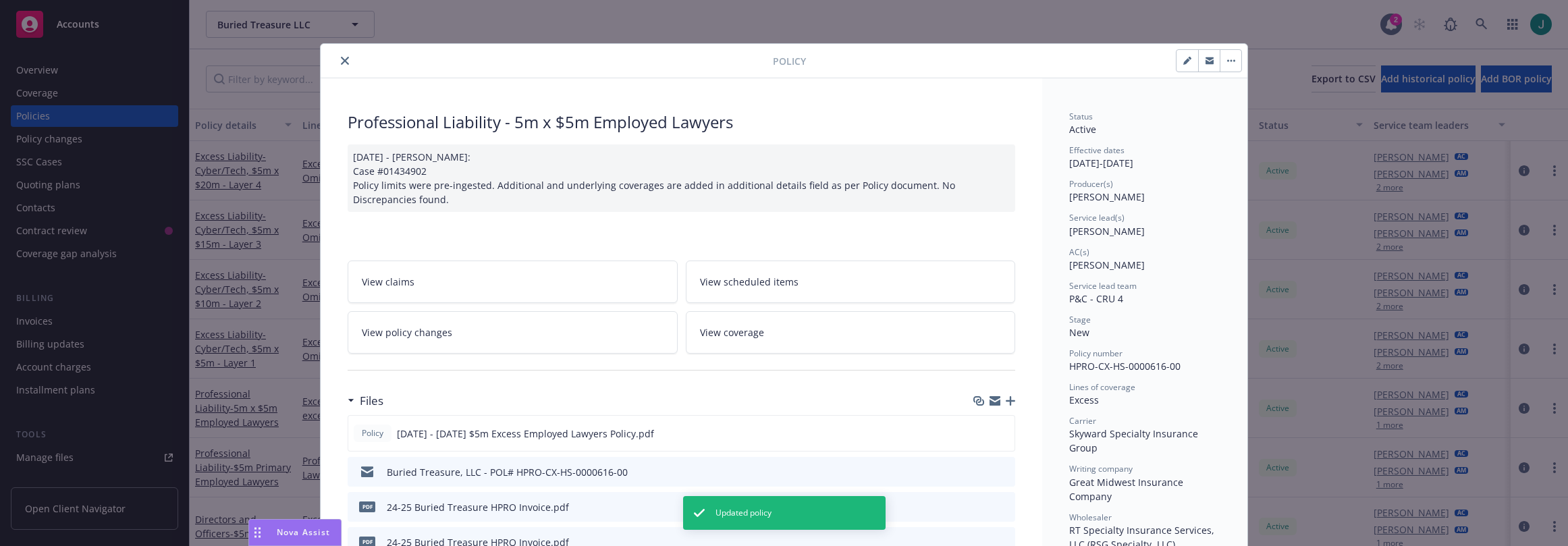
click at [1185, 69] on button "button" at bounding box center [1188, 60] width 22 height 22
select select "NEW"
select select "12"
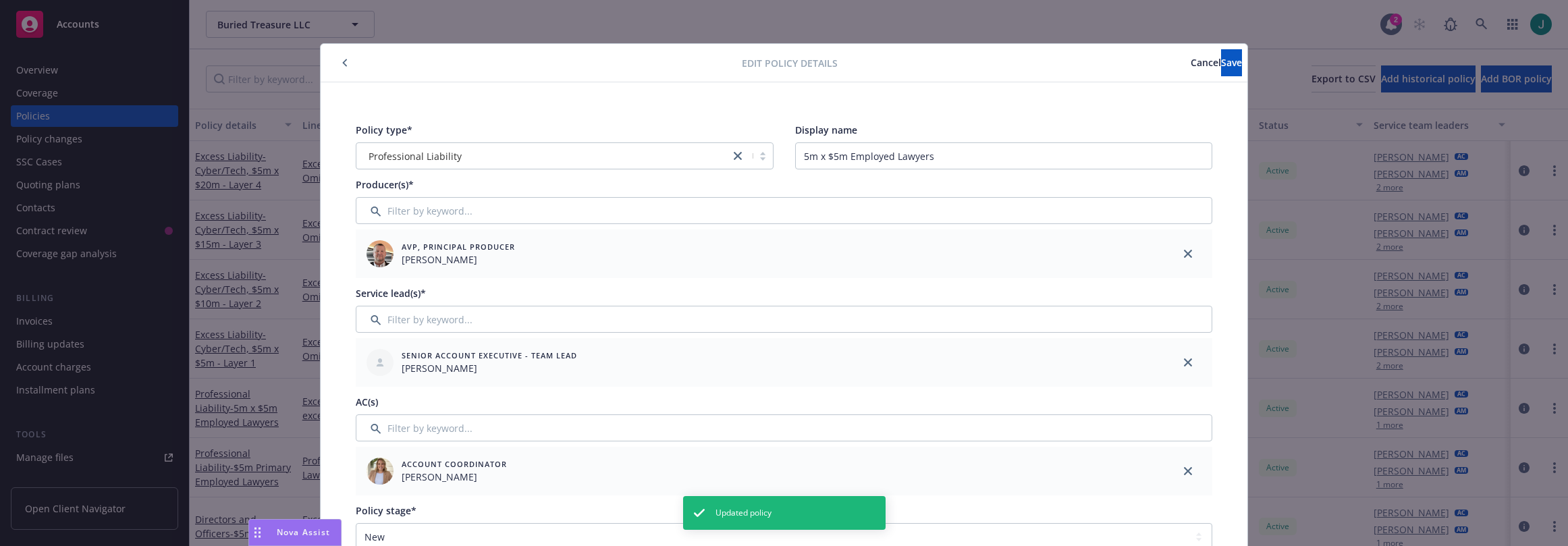
click at [1191, 64] on span "Cancel" at bounding box center [1206, 62] width 30 height 13
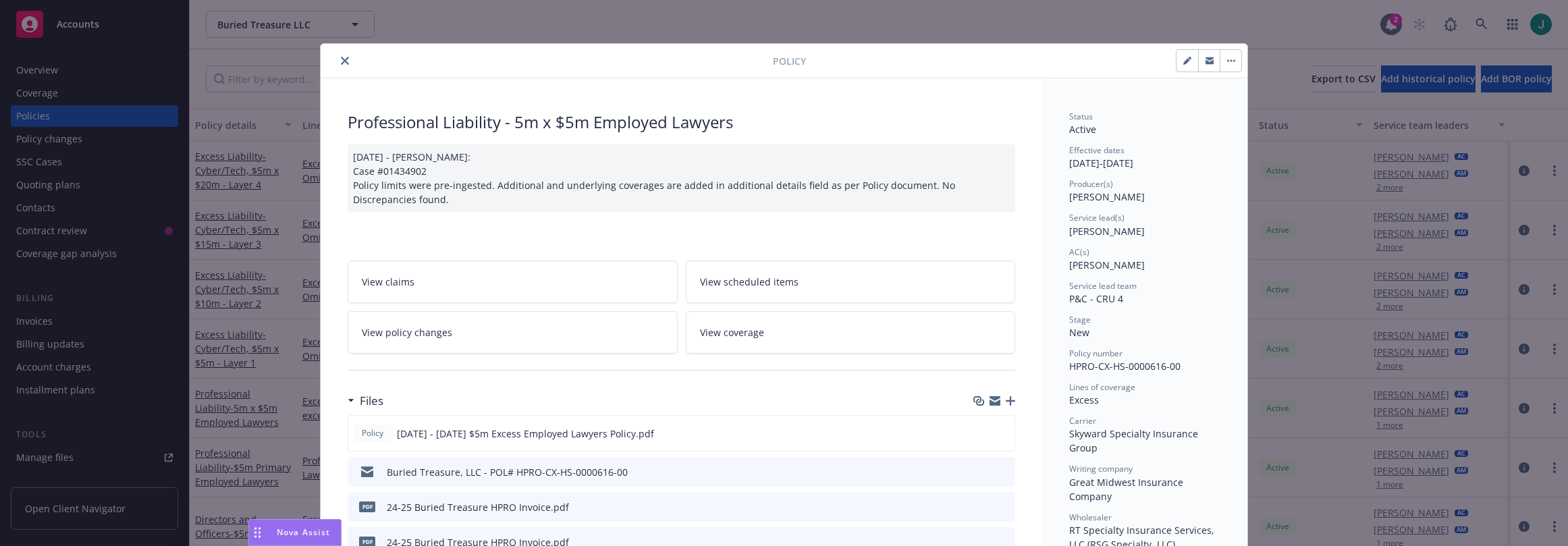
click at [341, 60] on icon "close" at bounding box center [344, 60] width 8 height 8
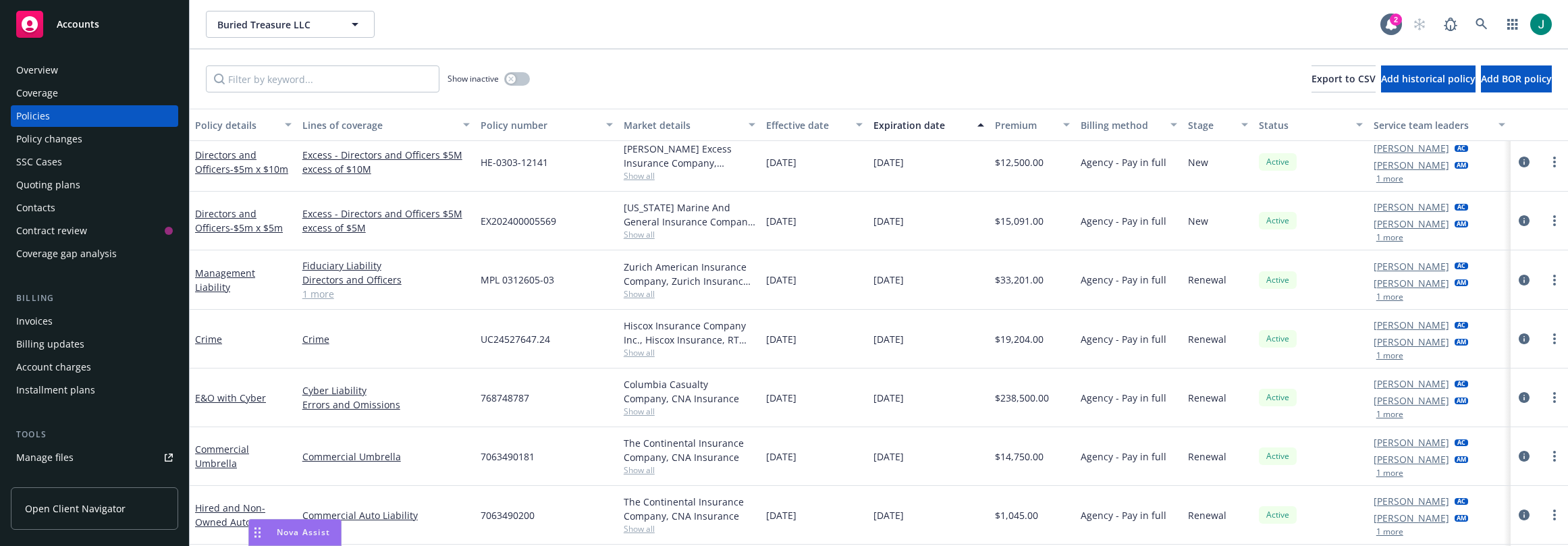
scroll to position [391, 0]
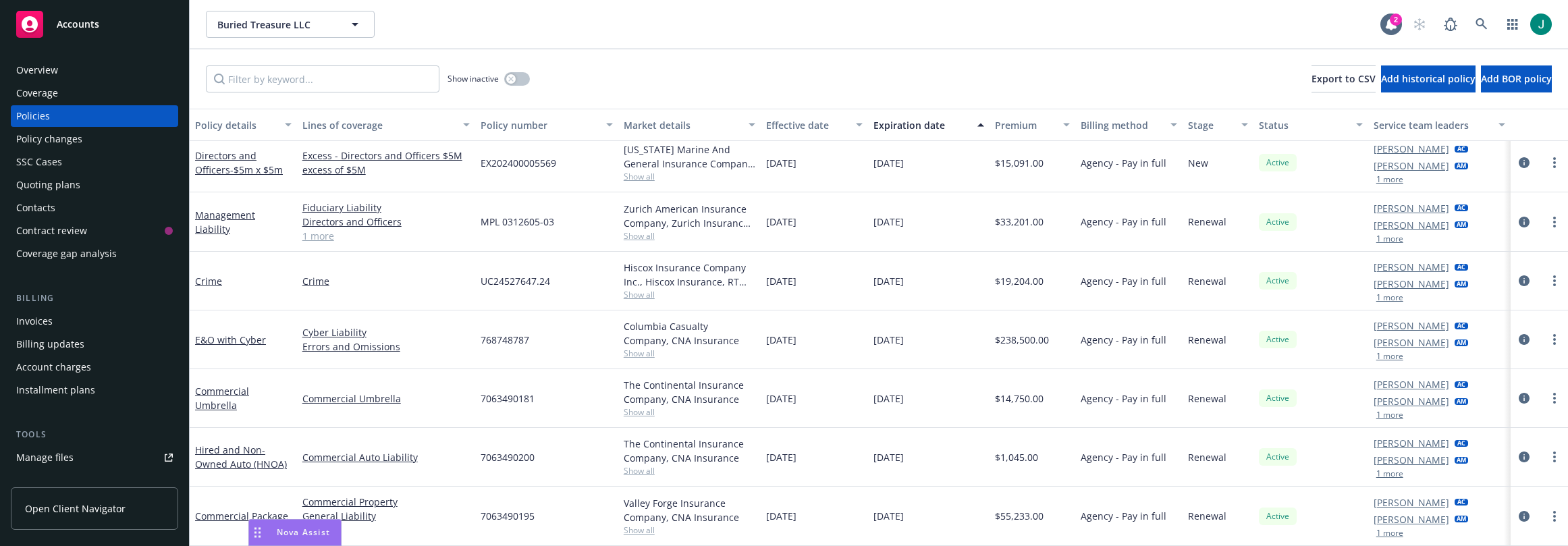
click at [1386, 358] on button "1 more" at bounding box center [1390, 356] width 27 height 8
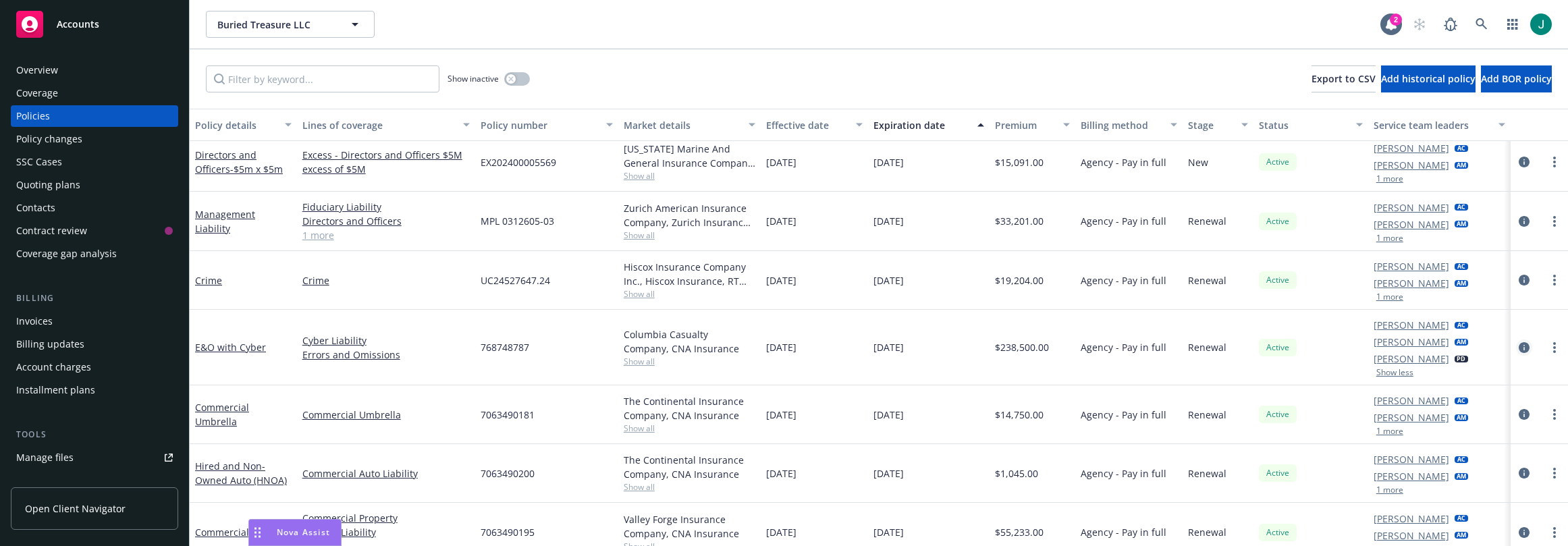
click at [1519, 349] on icon "circleInformation" at bounding box center [1525, 347] width 11 height 11
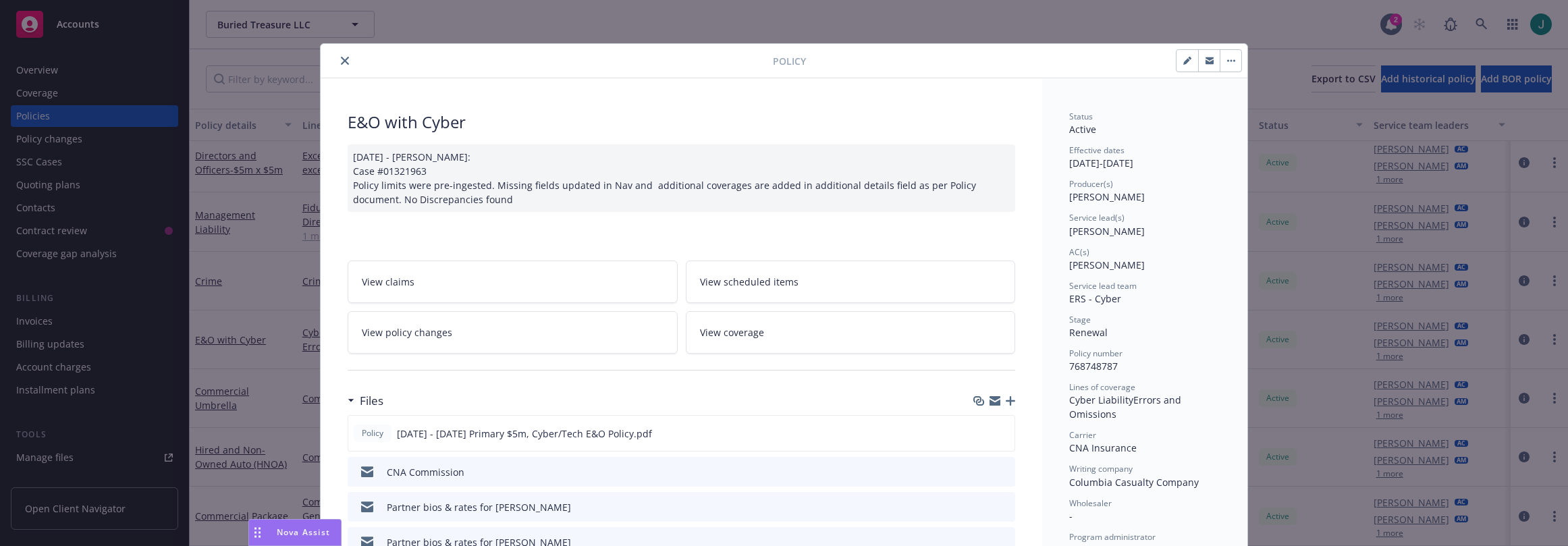
click at [1183, 64] on icon "button" at bounding box center [1186, 61] width 7 height 7
select select "RENEWAL"
select select "12"
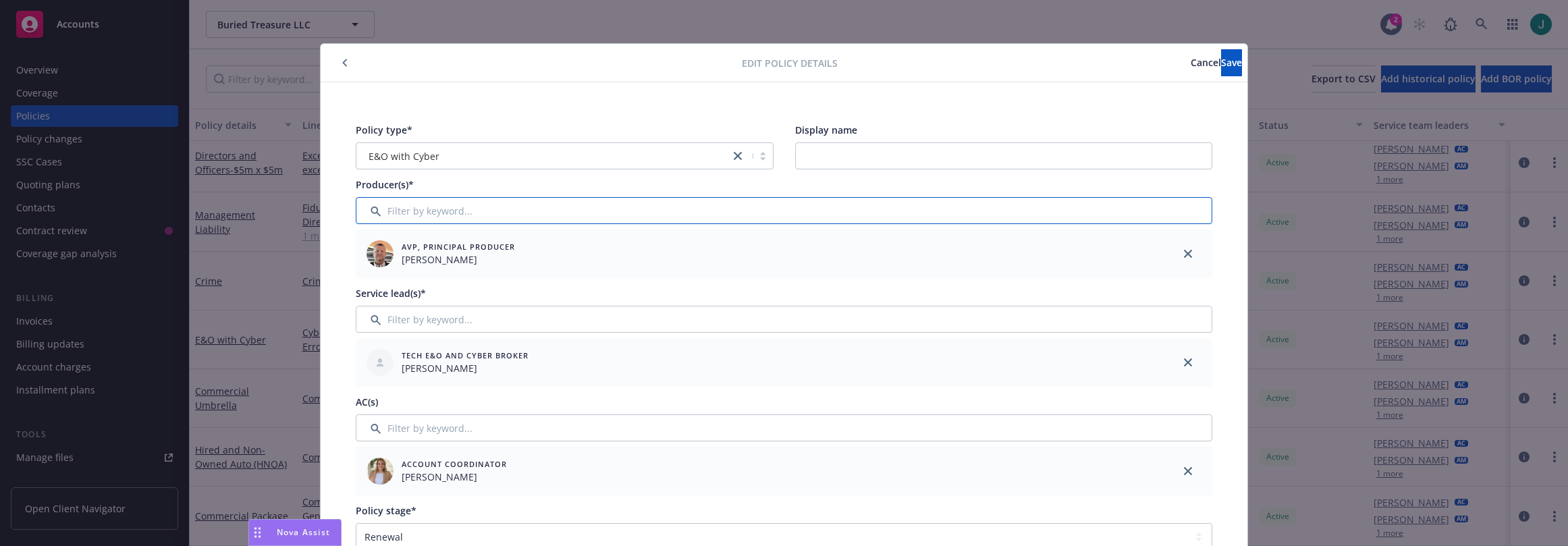
click at [452, 207] on input "Filter by keyword..." at bounding box center [784, 210] width 857 height 27
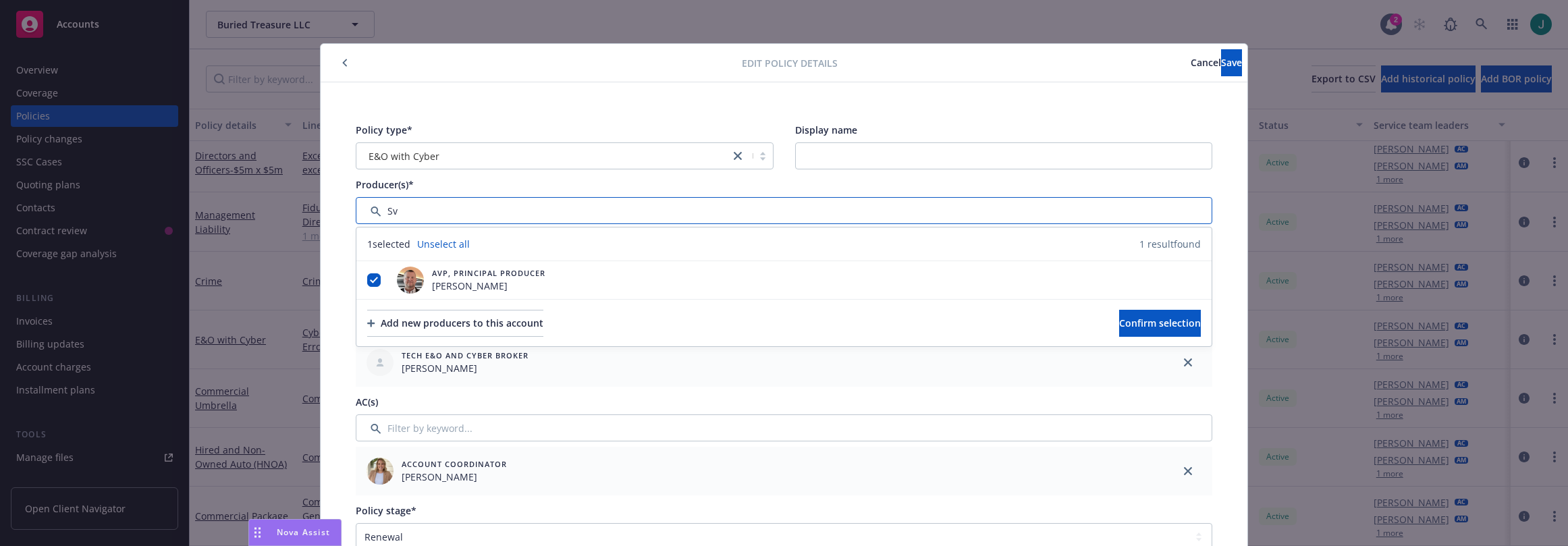
type input "Sva"
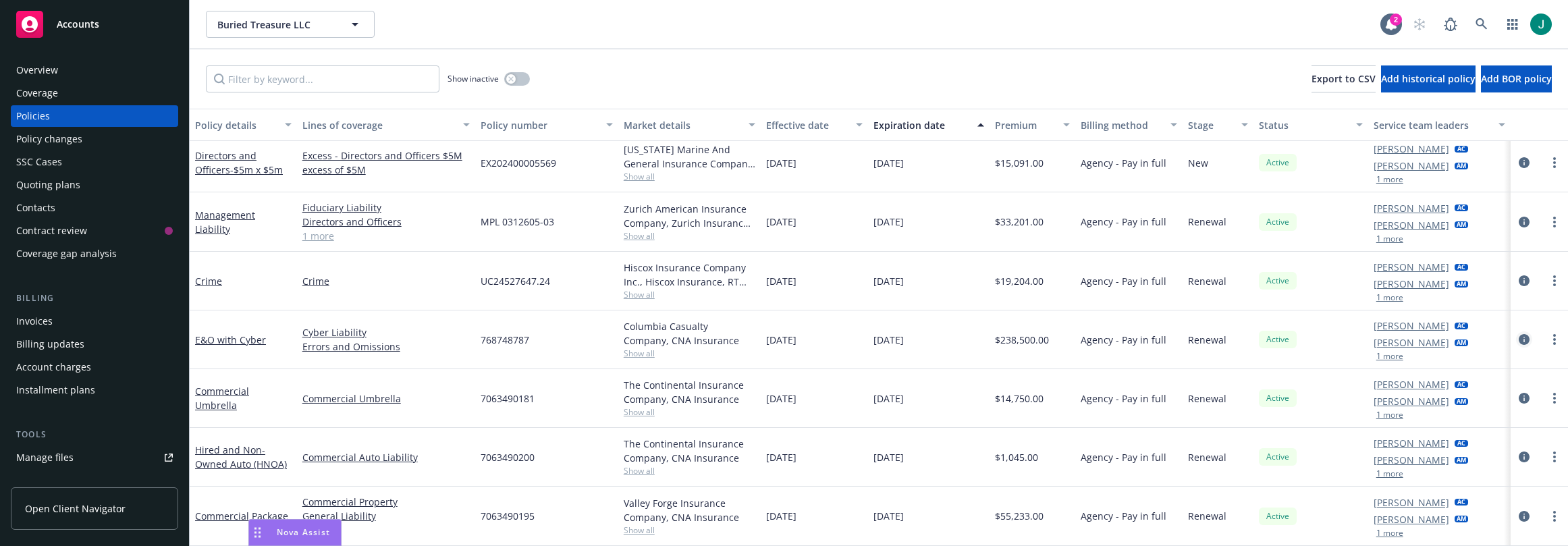
click at [1519, 336] on icon "circleInformation" at bounding box center [1525, 340] width 11 height 11
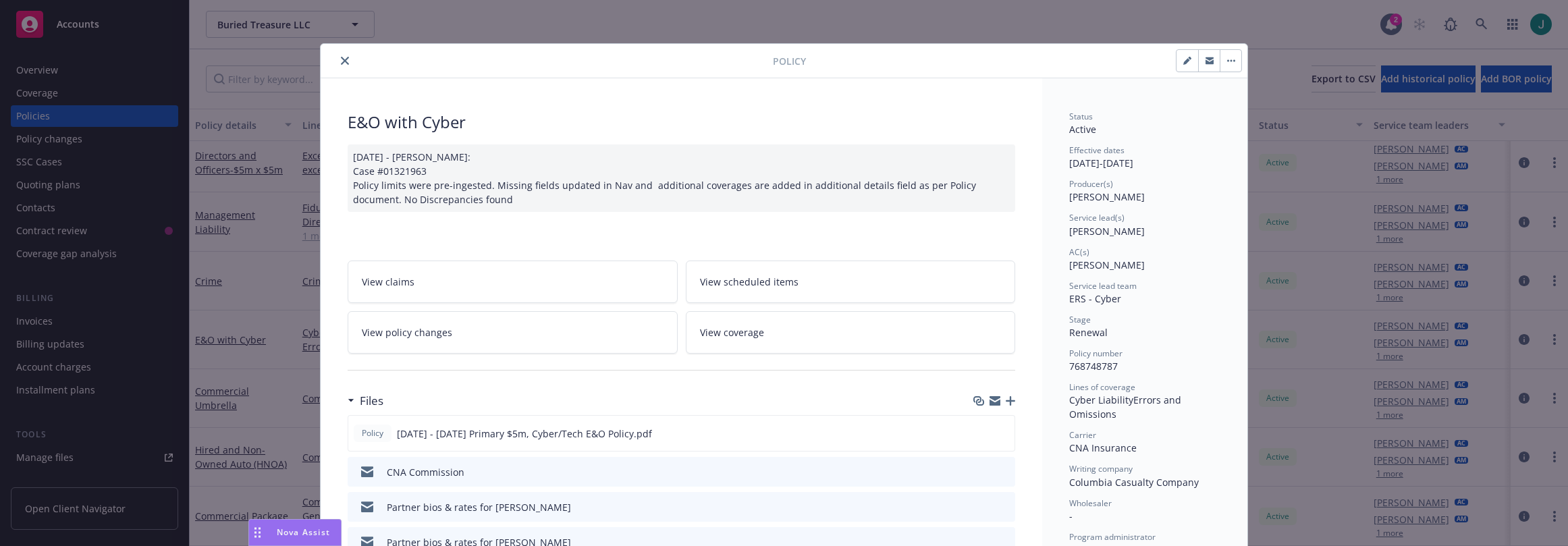
scroll to position [40, 0]
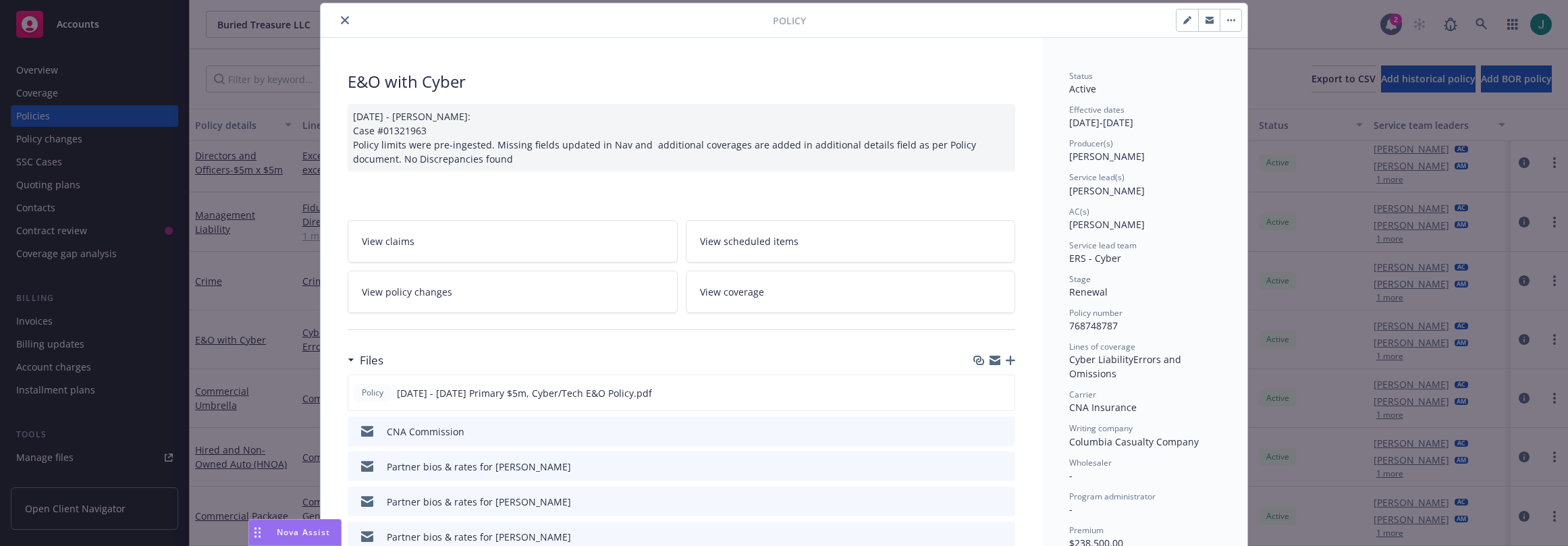
click at [1181, 25] on button "button" at bounding box center [1188, 20] width 22 height 22
select select "RENEWAL"
select select "12"
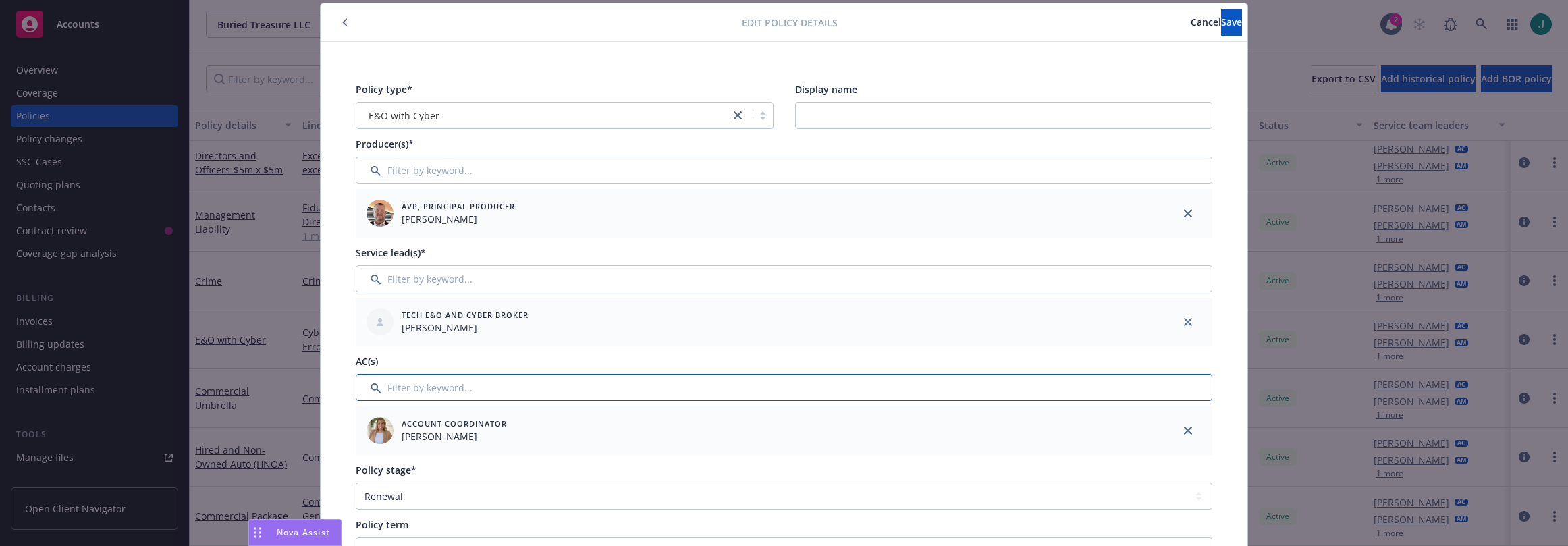
click at [415, 382] on input "Filter by keyword..." at bounding box center [784, 387] width 857 height 27
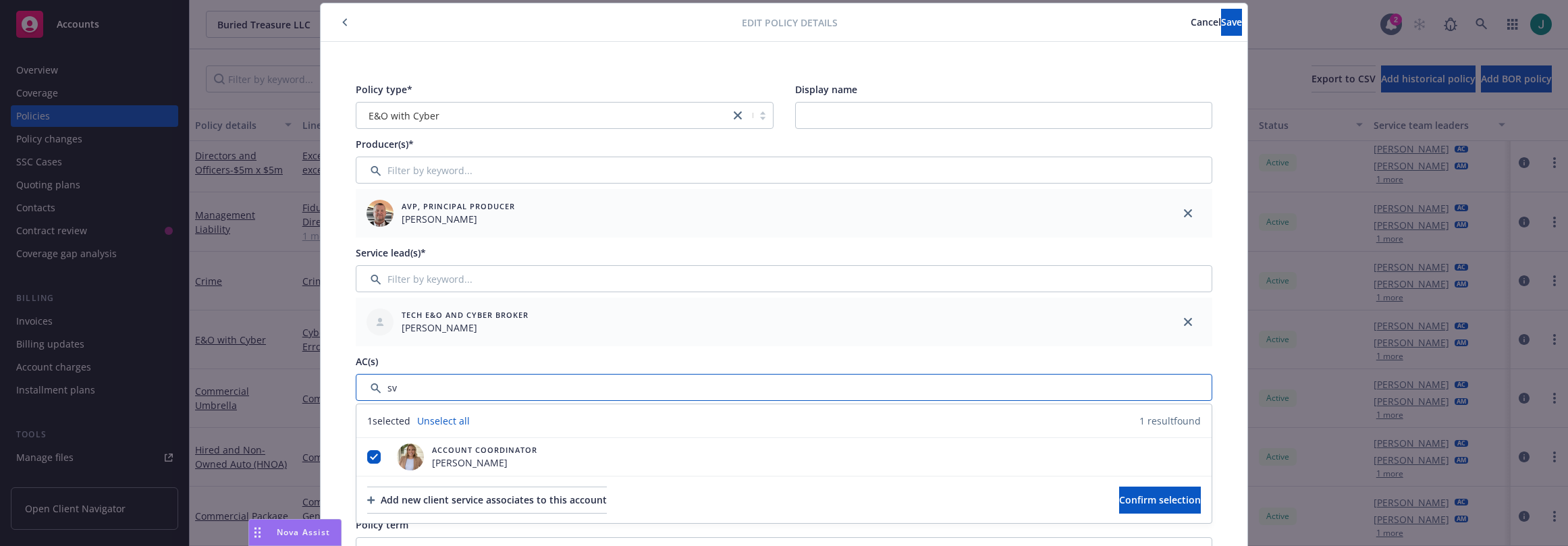
type input "sv"
click at [403, 280] on input "Filter by keyword..." at bounding box center [784, 278] width 857 height 27
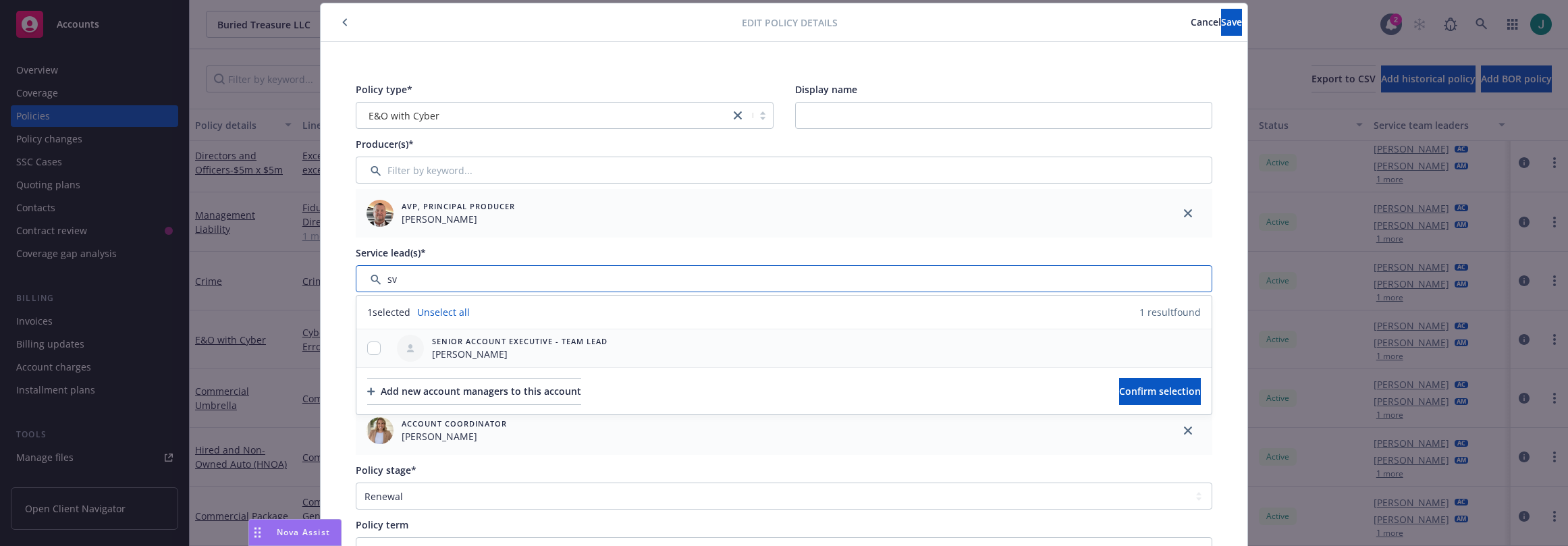
type input "sv"
click at [372, 353] on input "checkbox" at bounding box center [373, 347] width 13 height 13
checkbox input "true"
click at [1120, 392] on span "Confirm selection" at bounding box center [1160, 391] width 81 height 13
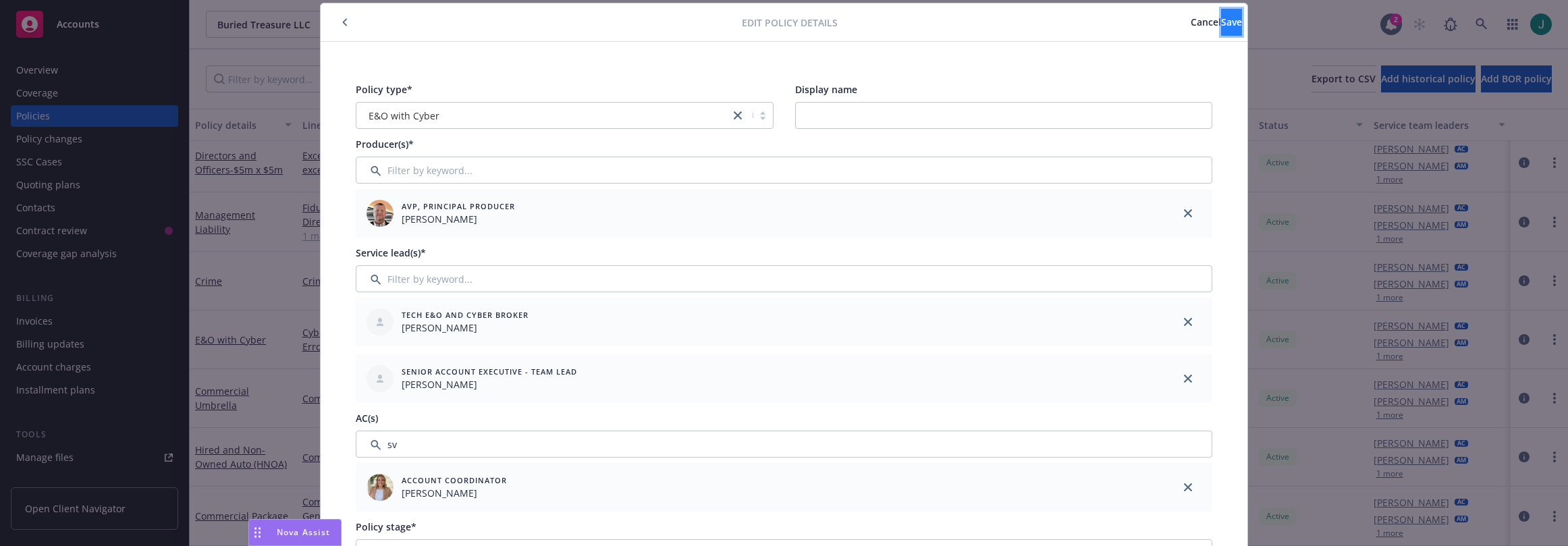
click at [1221, 24] on button "Save" at bounding box center [1231, 22] width 21 height 27
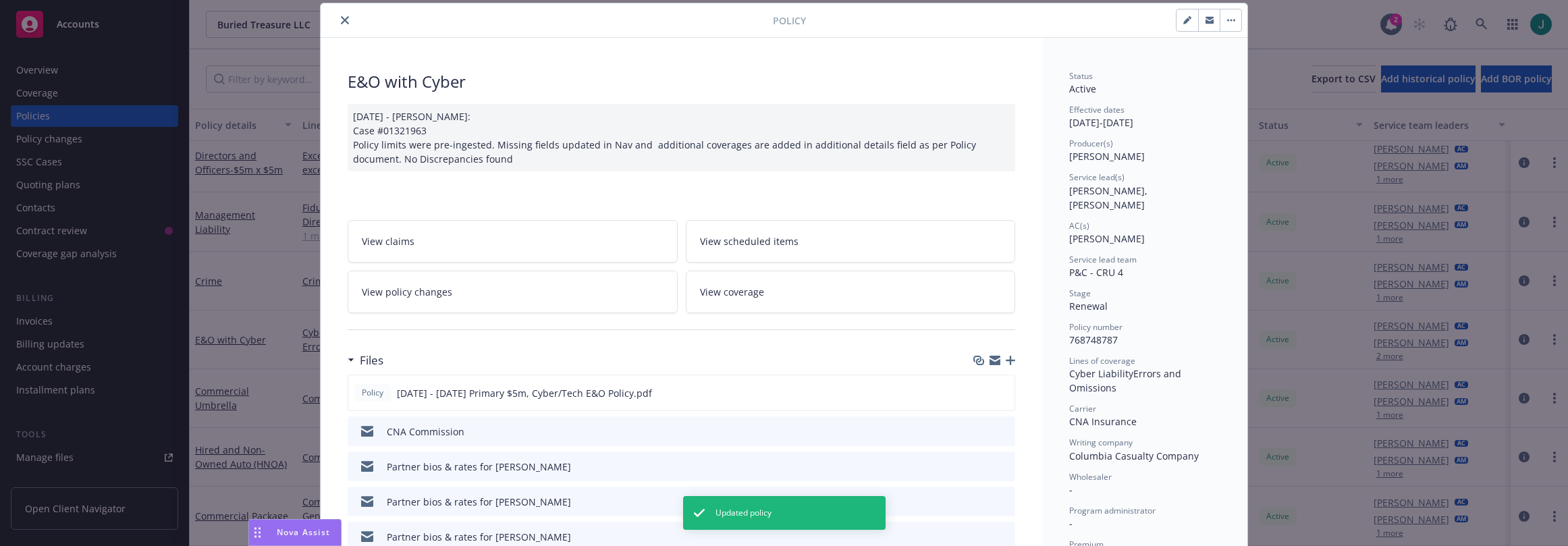
drag, startPoint x: 337, startPoint y: 18, endPoint x: 389, endPoint y: 26, distance: 52.6
click at [341, 18] on icon "close" at bounding box center [344, 20] width 8 height 8
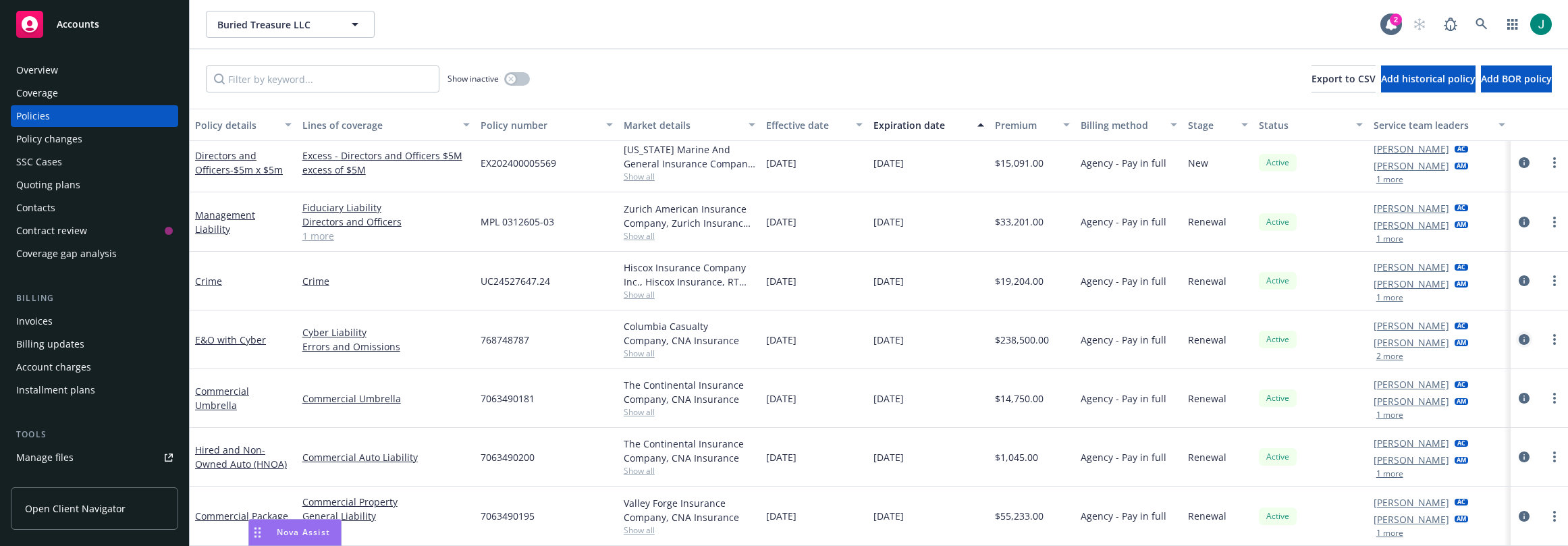
click at [1519, 340] on icon "circleInformation" at bounding box center [1525, 340] width 11 height 11
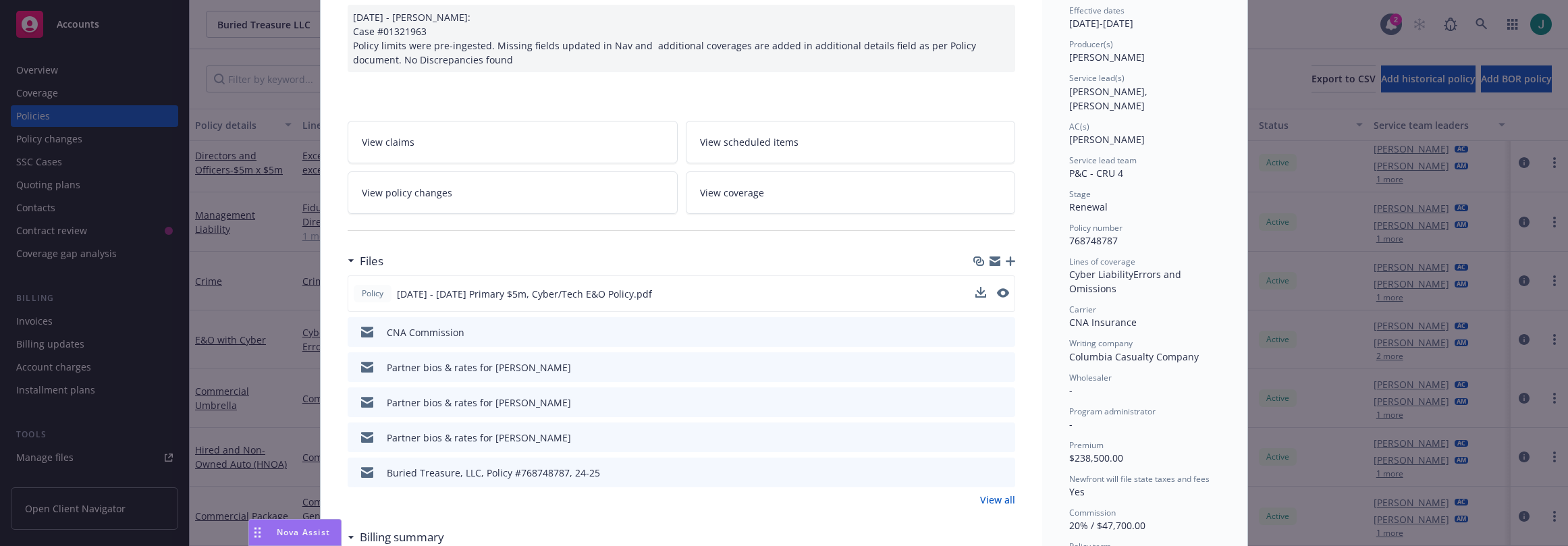
scroll to position [175, 0]
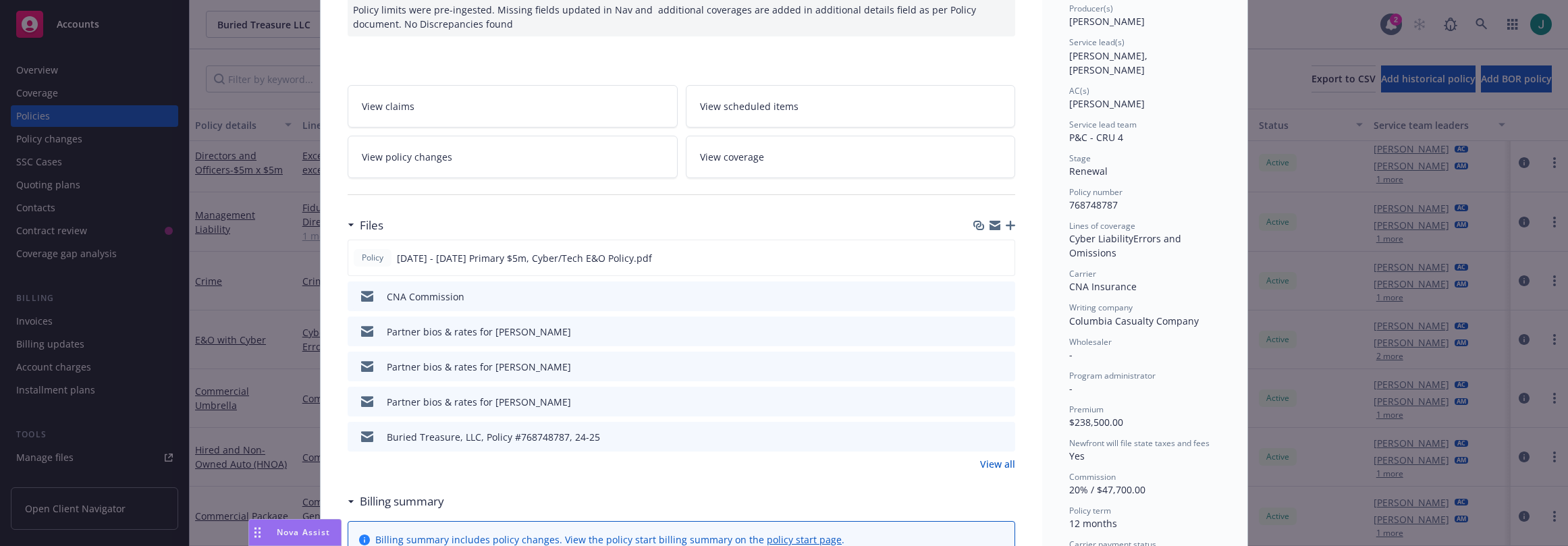
click at [114, 338] on div "Policy E&O with Cyber [DATE] - [PERSON_NAME]: Case #01321963 Policy limits were…" at bounding box center [784, 273] width 1568 height 546
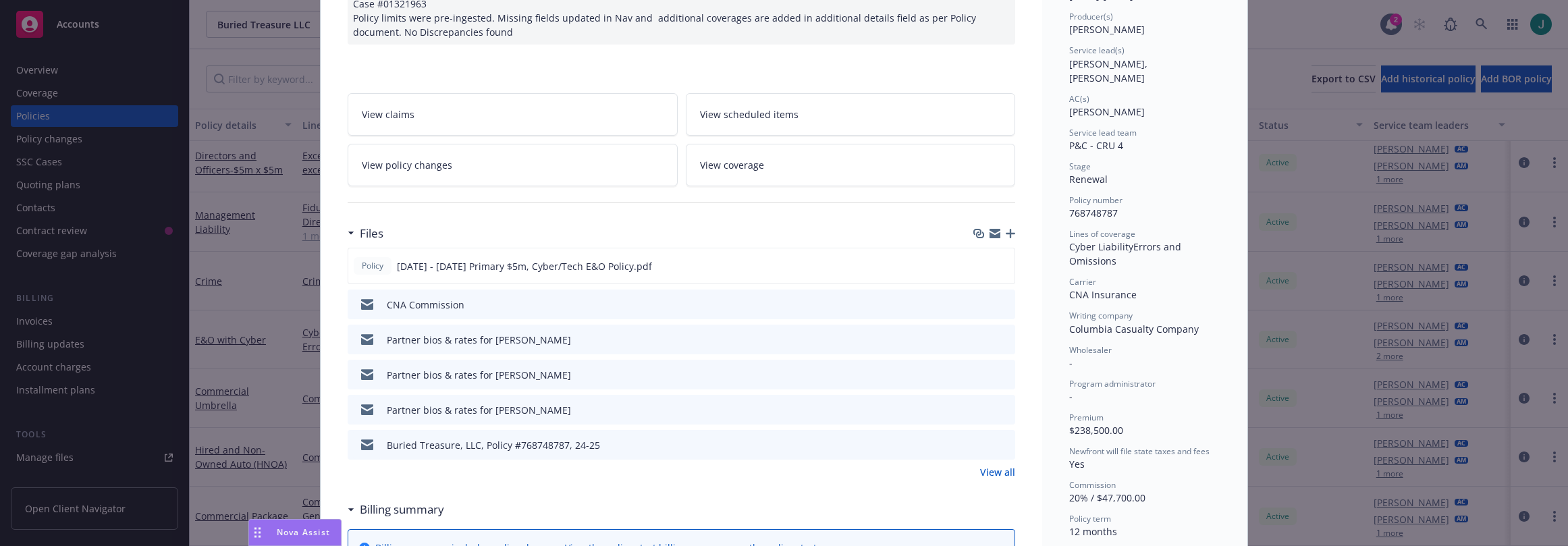
scroll to position [202, 0]
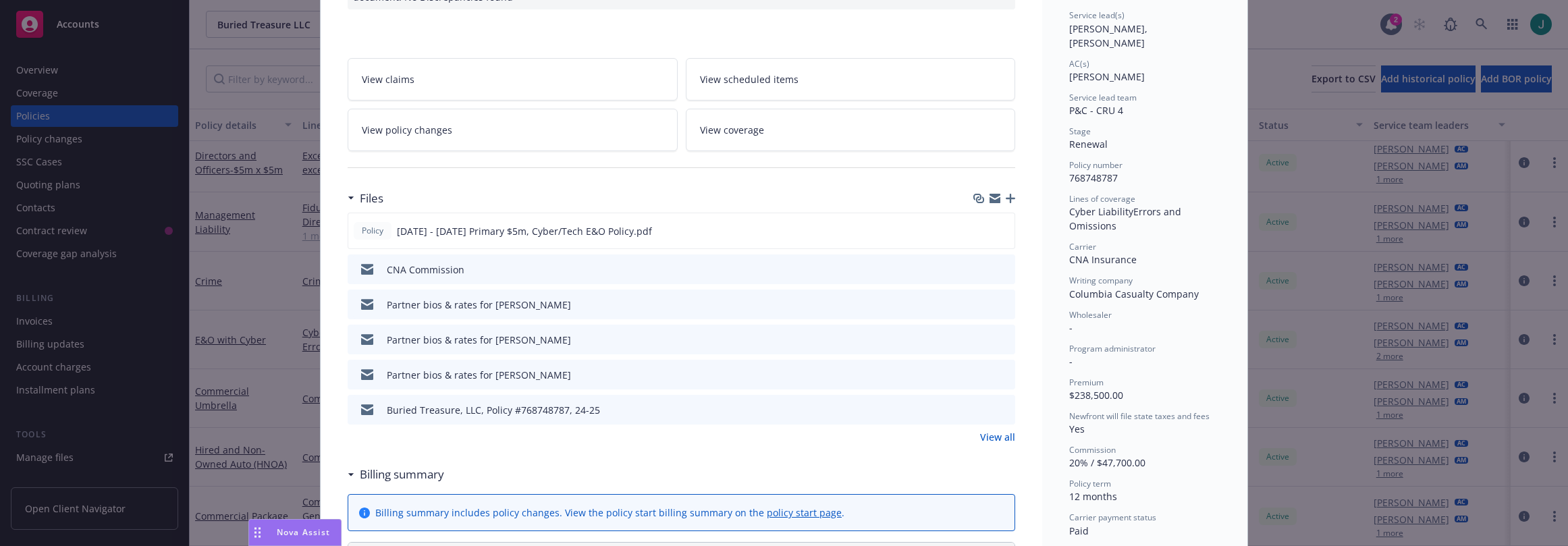
click at [144, 257] on div "Policy E&O with Cyber [DATE] - [PERSON_NAME]: Case #01321963 Policy limits were…" at bounding box center [784, 273] width 1568 height 546
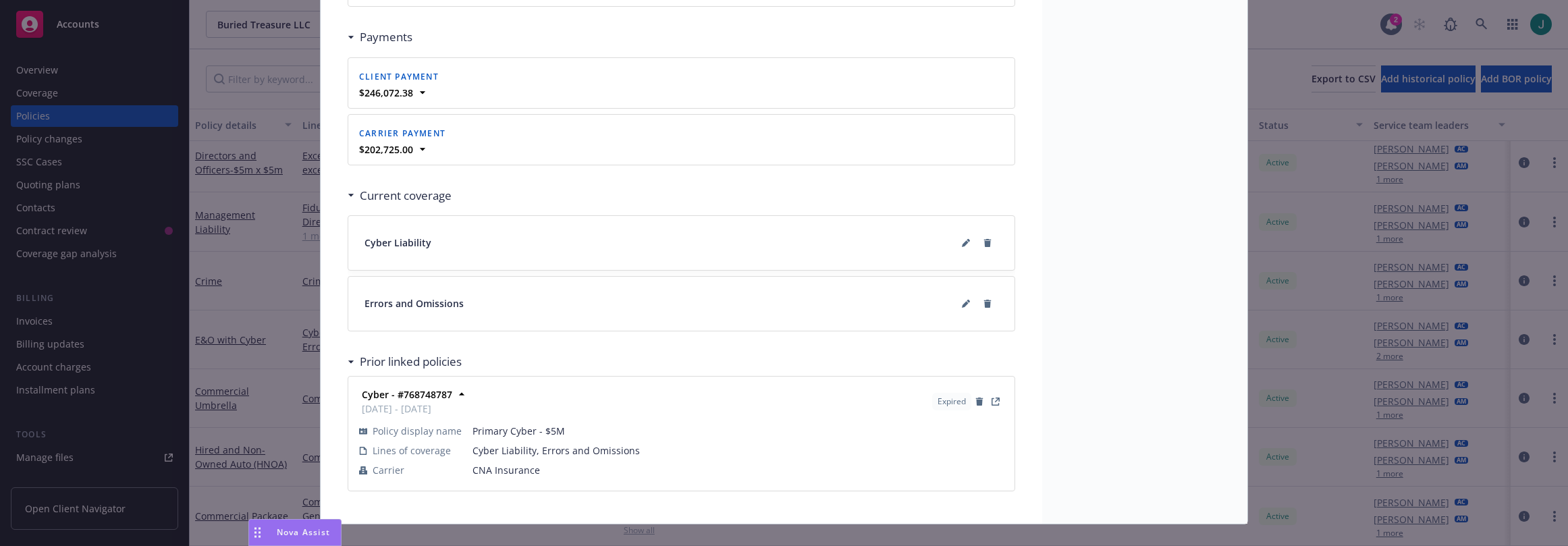
scroll to position [1468, 0]
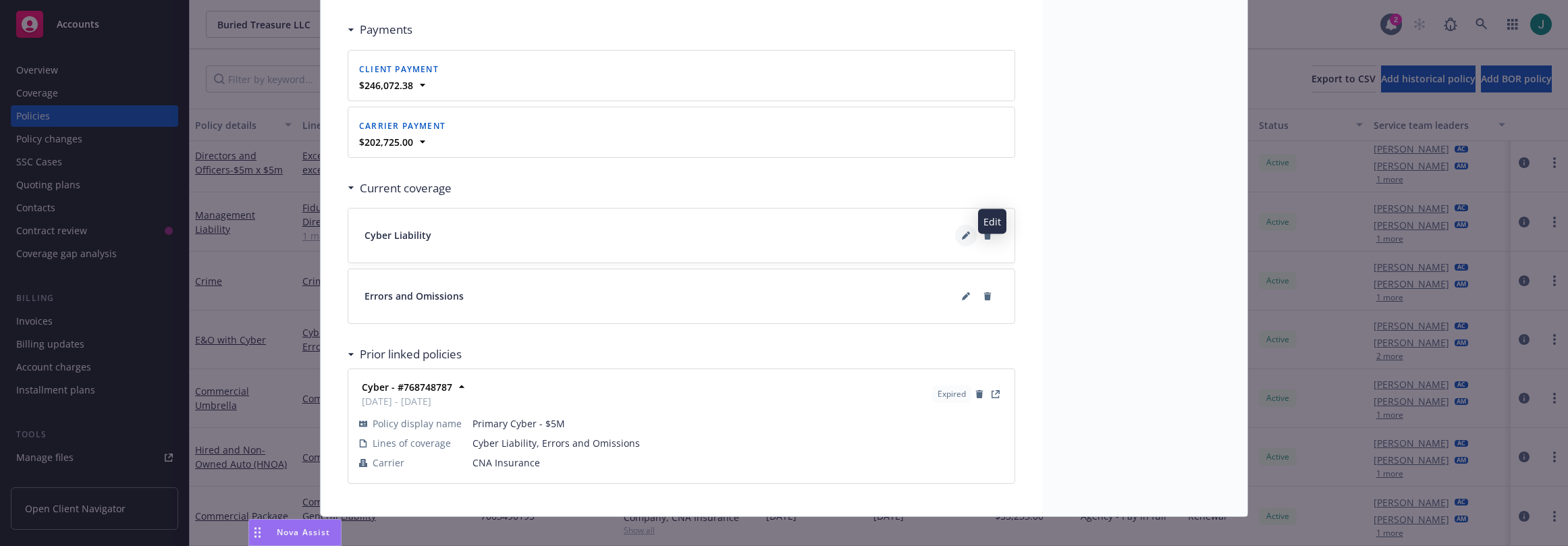
click at [962, 231] on icon at bounding box center [966, 235] width 8 height 8
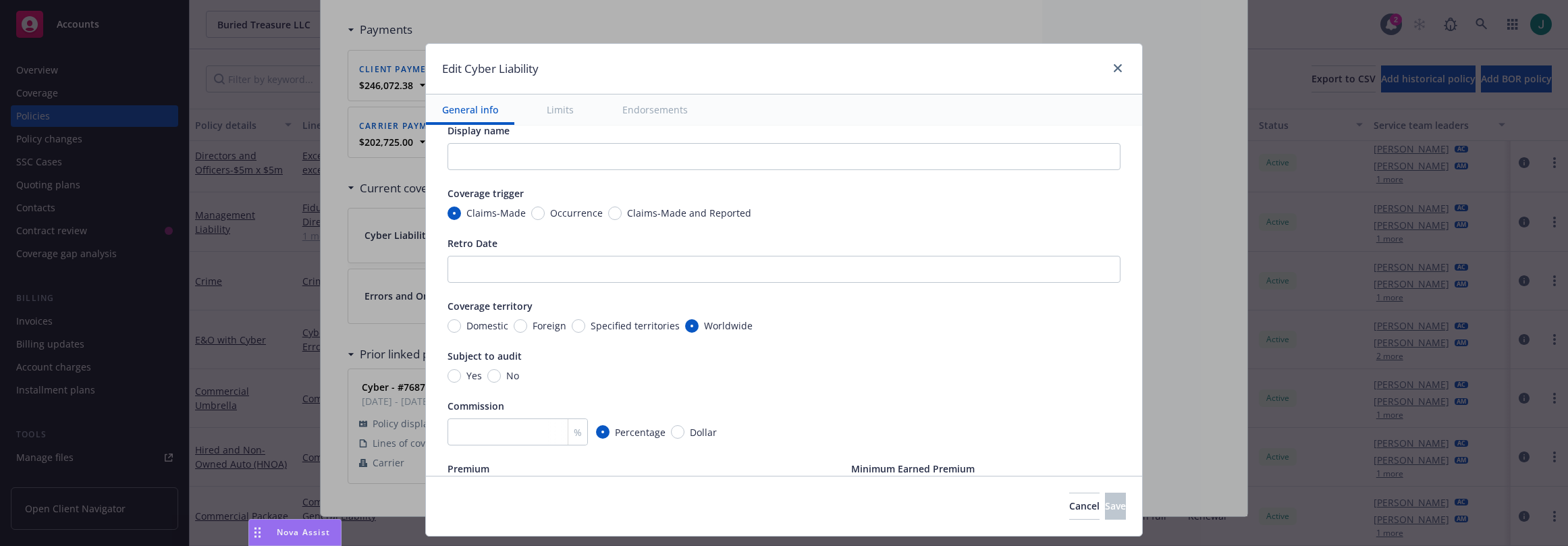
scroll to position [0, 0]
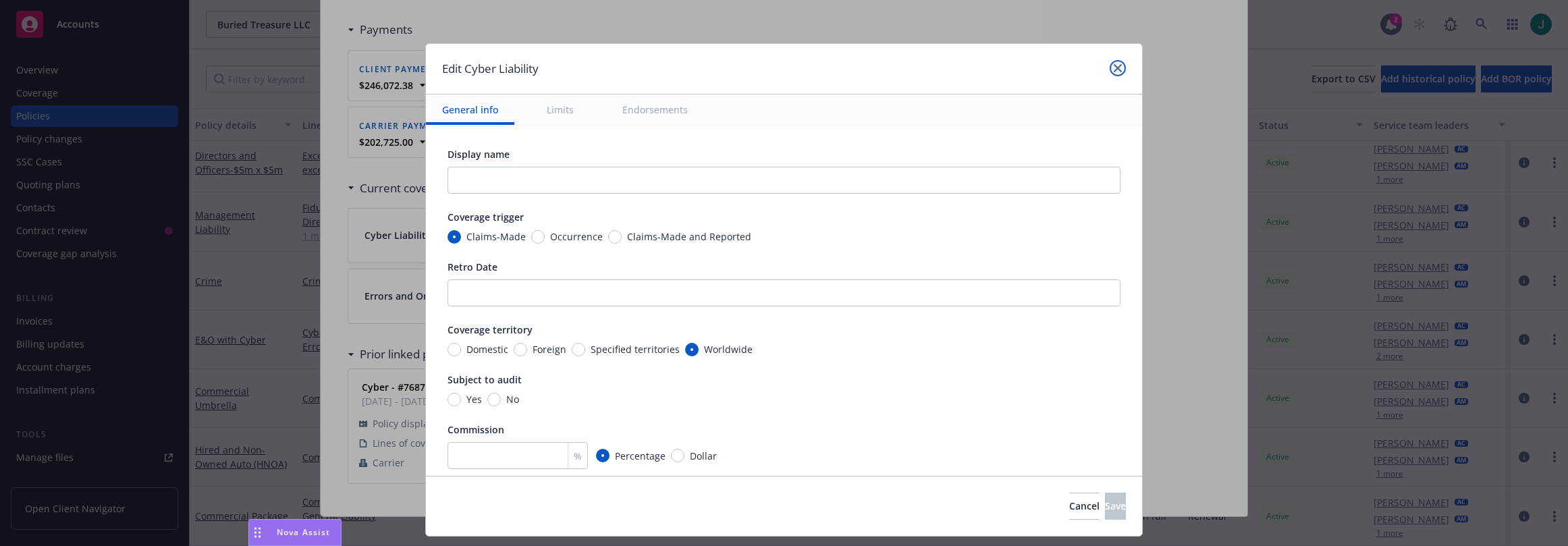
click at [1115, 68] on icon "close" at bounding box center [1118, 68] width 8 height 8
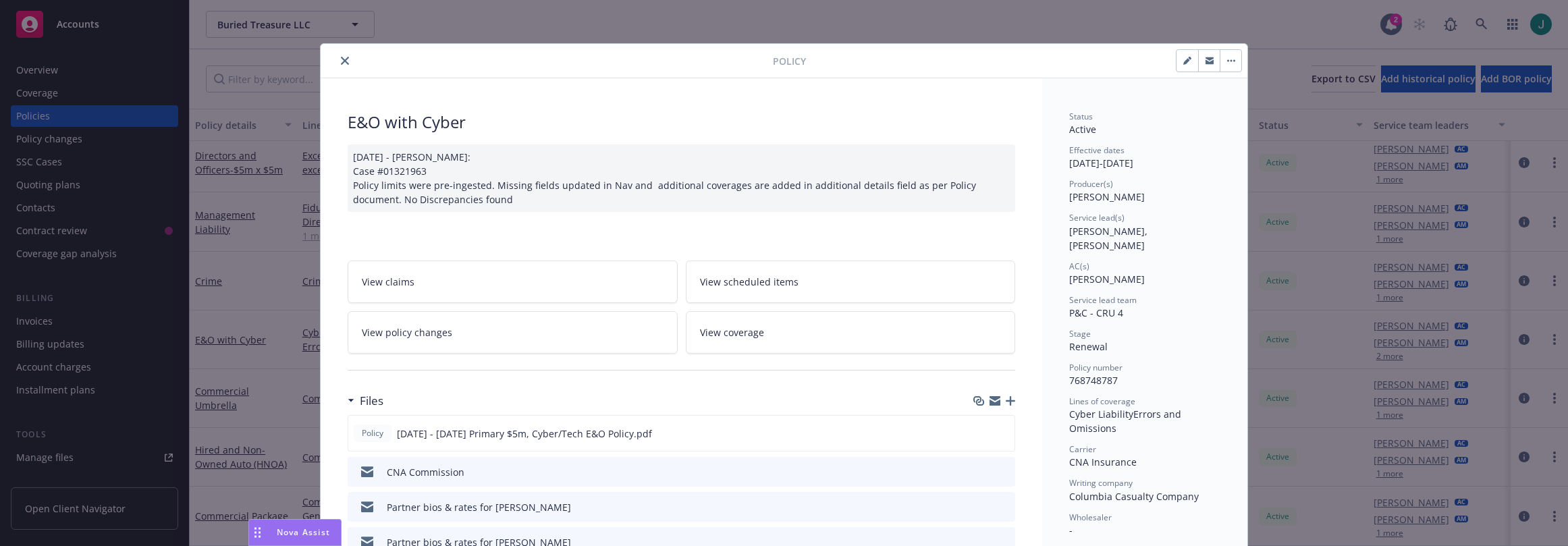
click at [342, 58] on icon "close" at bounding box center [344, 60] width 8 height 8
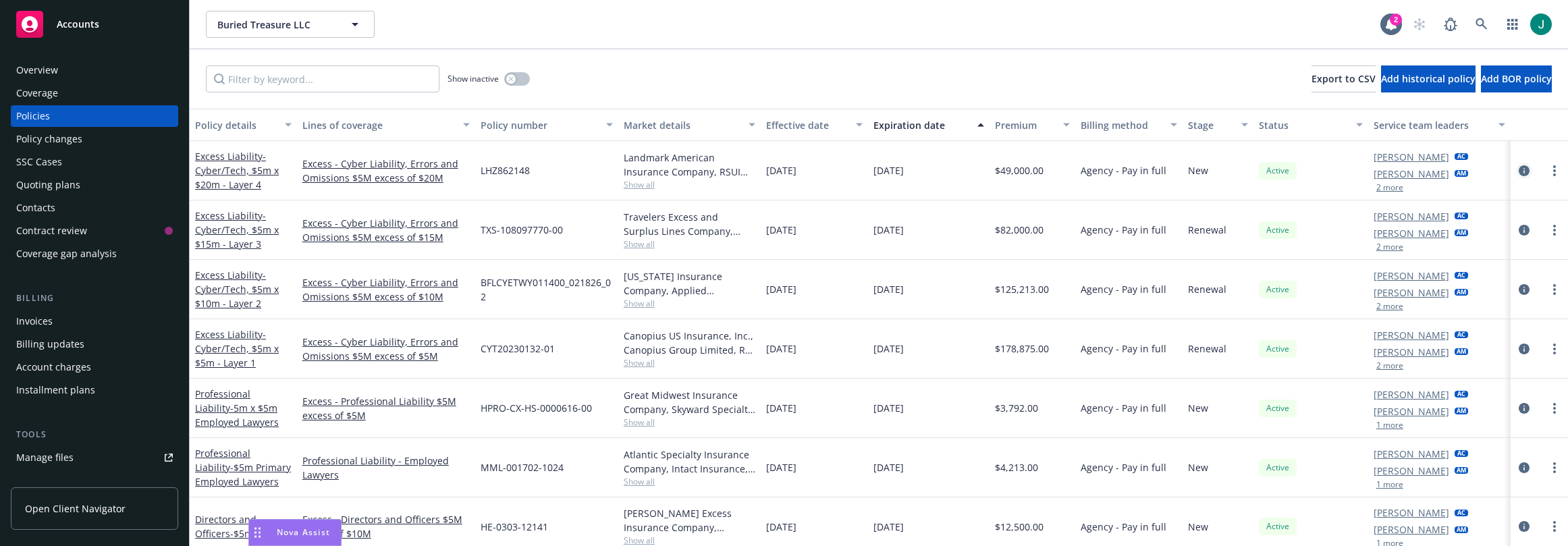
click at [1519, 171] on icon "circleInformation" at bounding box center [1525, 171] width 11 height 11
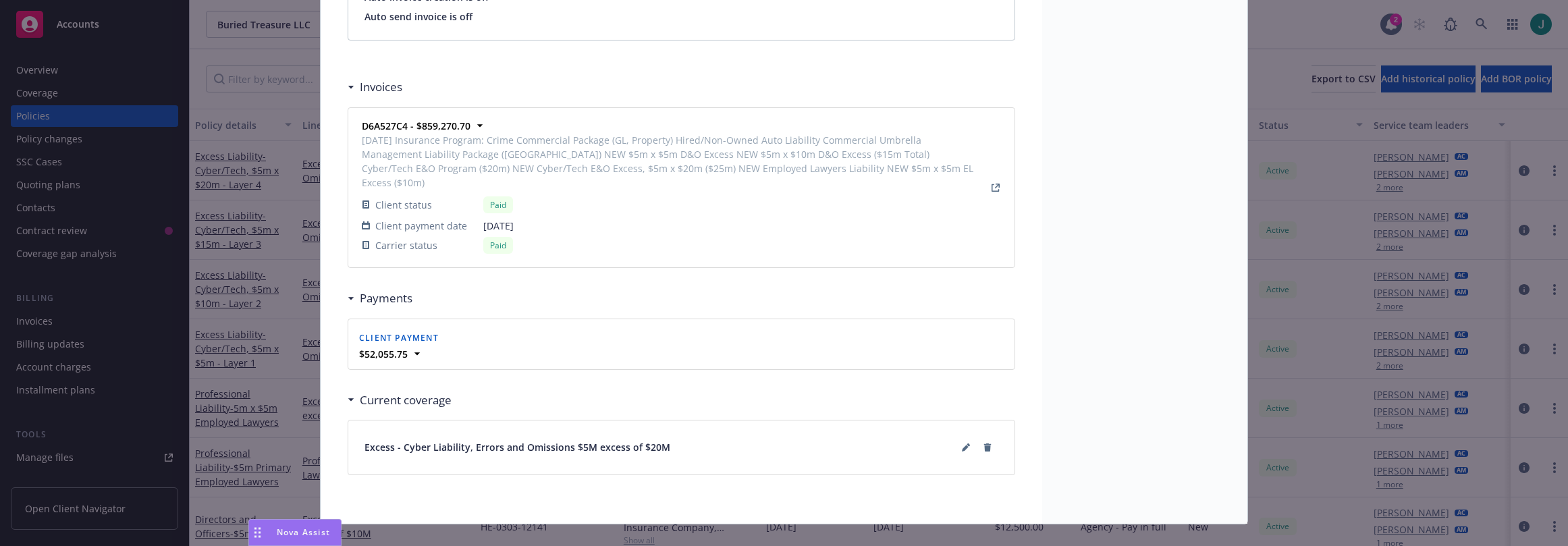
scroll to position [1207, 0]
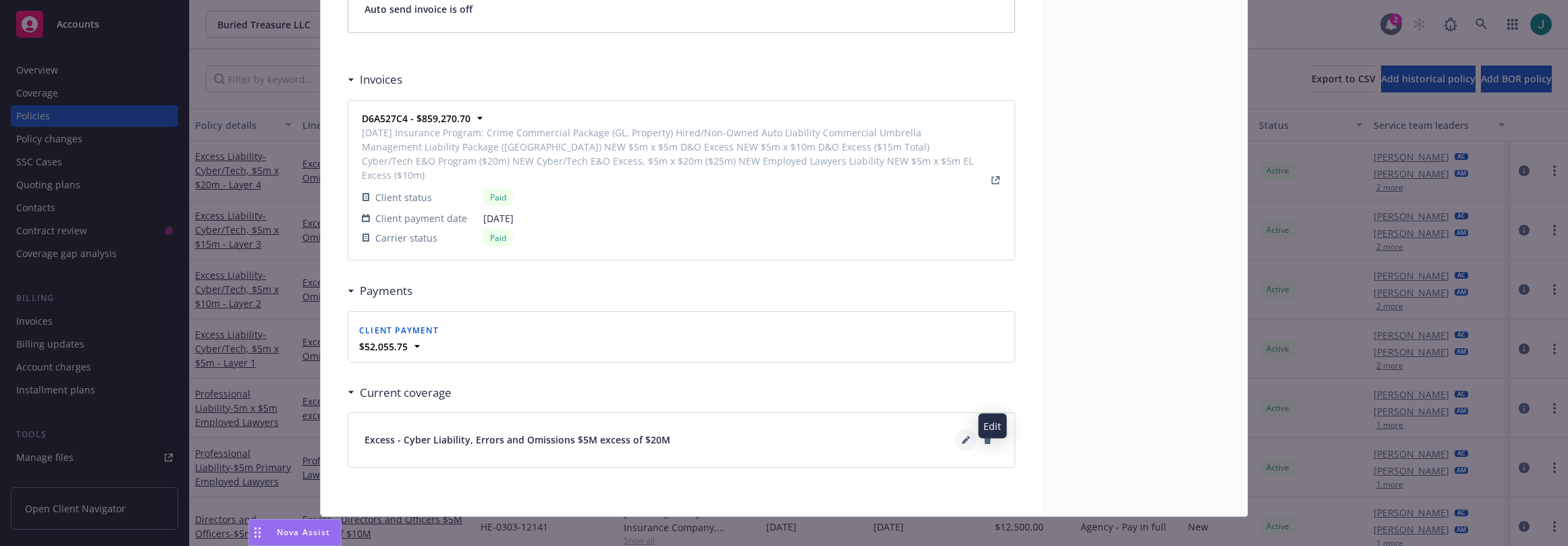
click at [962, 437] on icon at bounding box center [965, 441] width 7 height 7
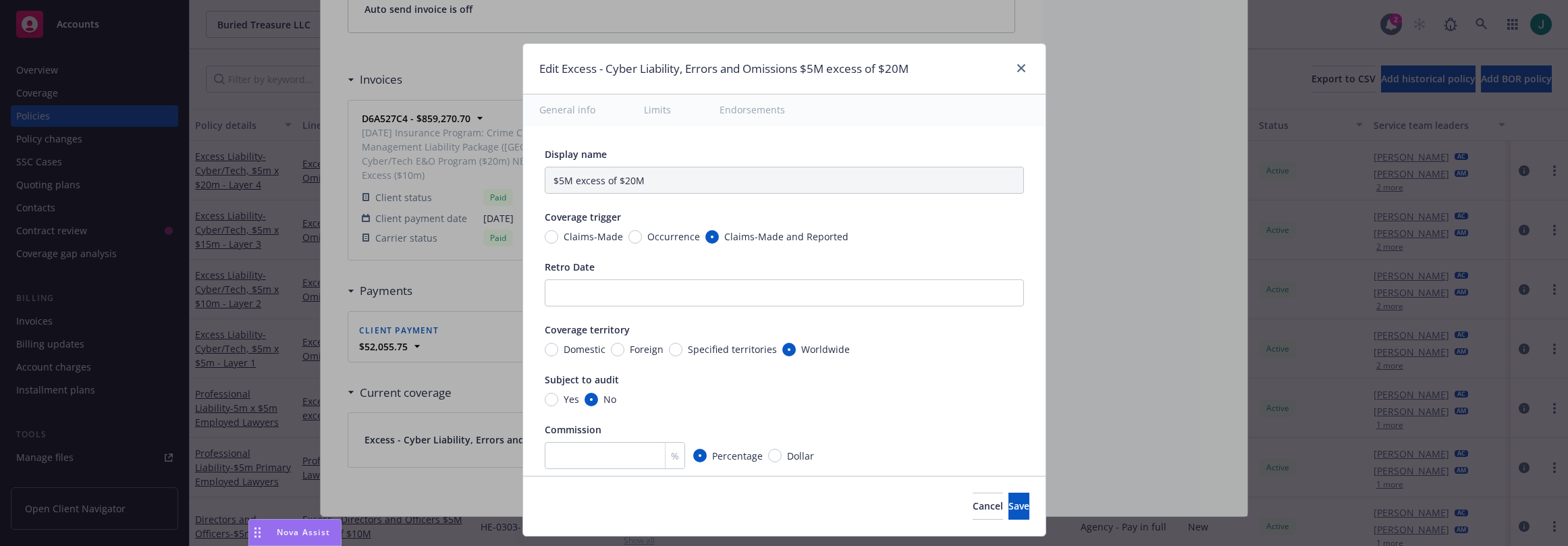
type textarea "x"
type input "Cyber Liability, Errors and Omissions $5M excess of $20M"
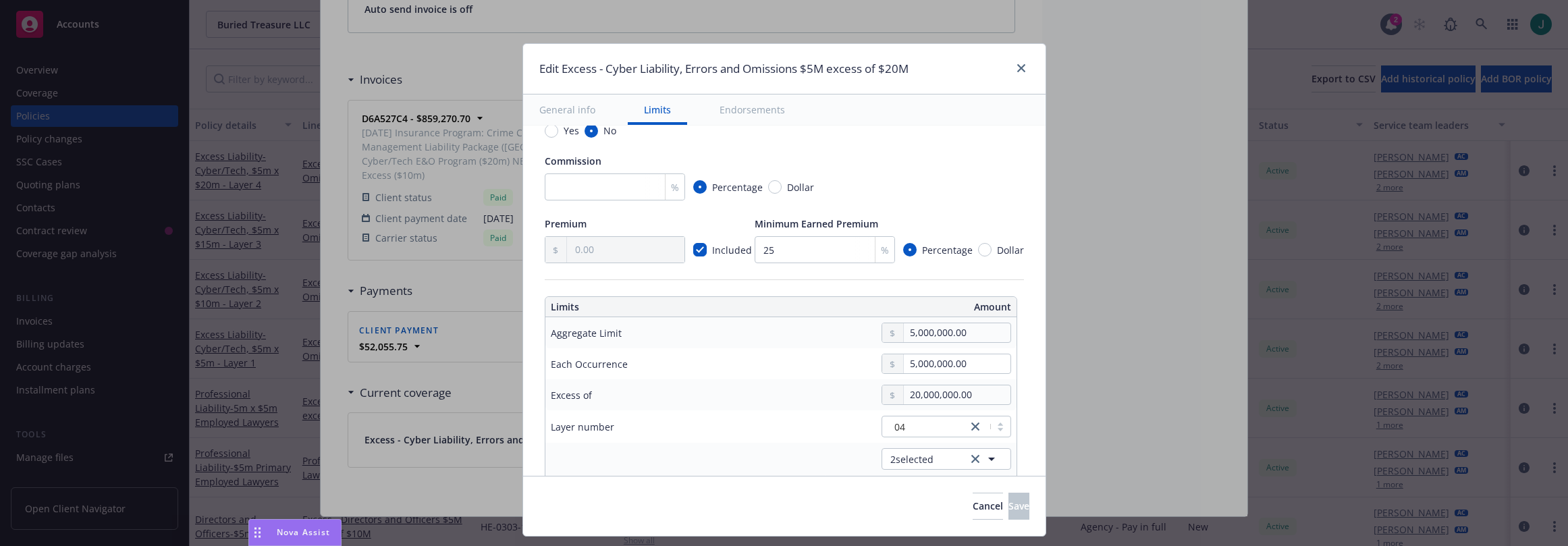
scroll to position [270, 0]
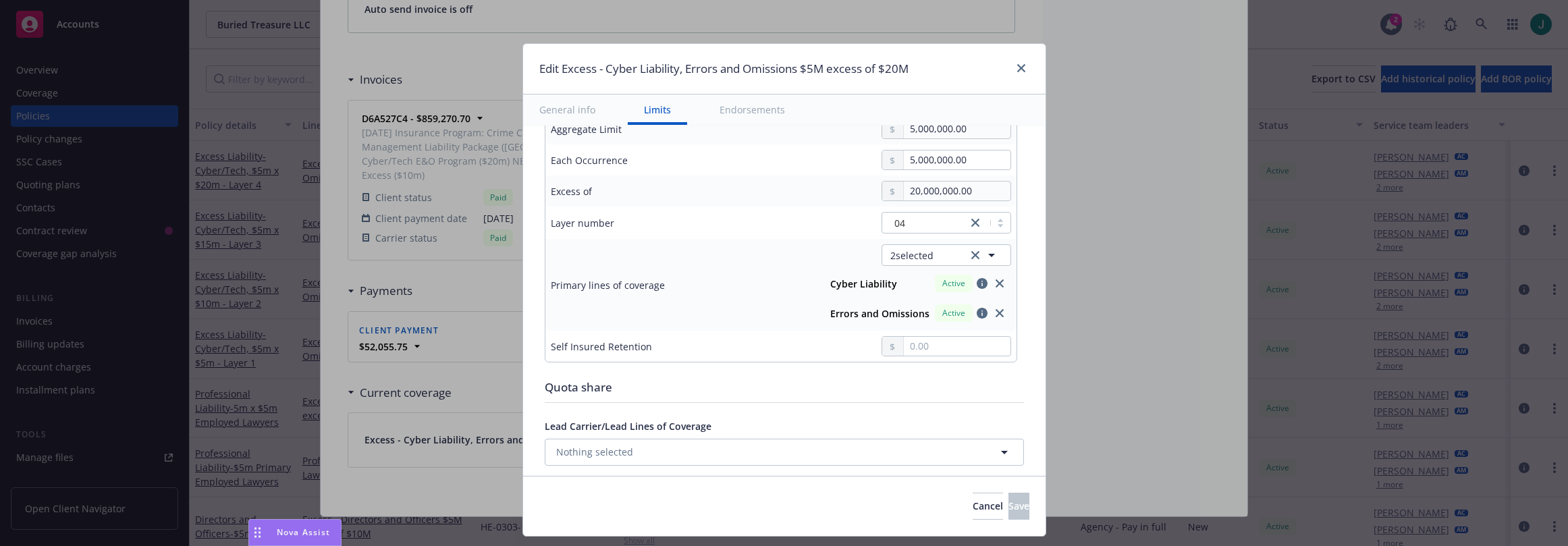
type textarea "x"
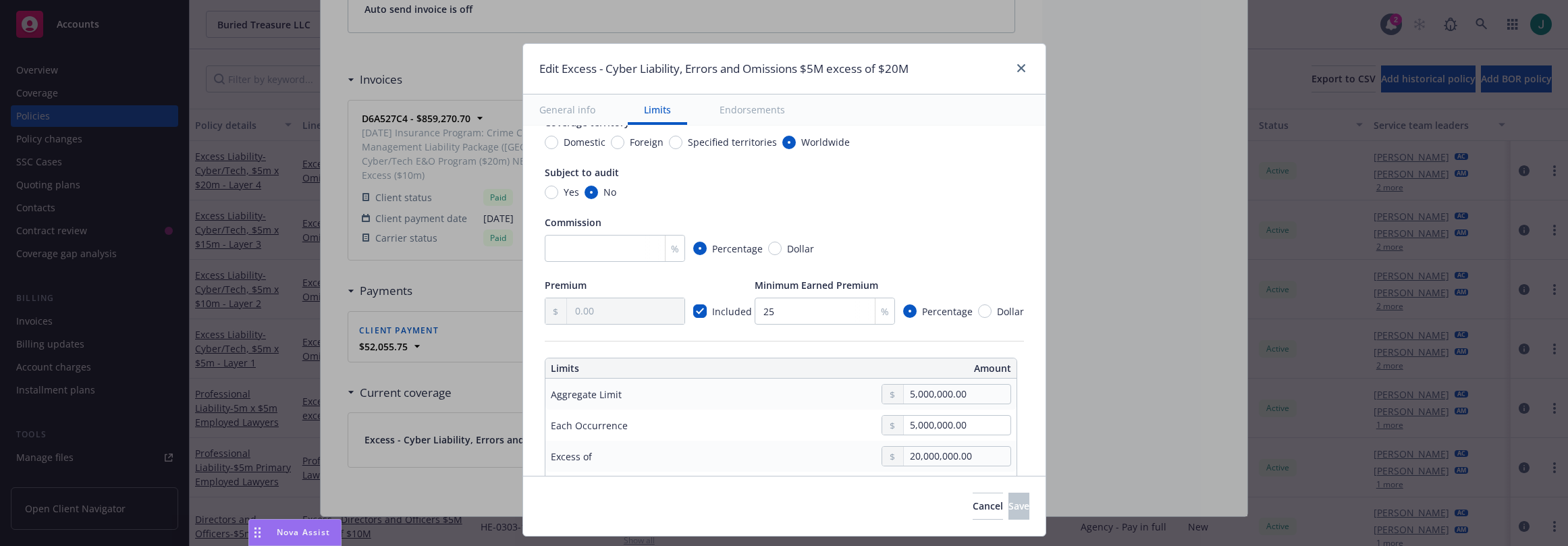
scroll to position [202, 0]
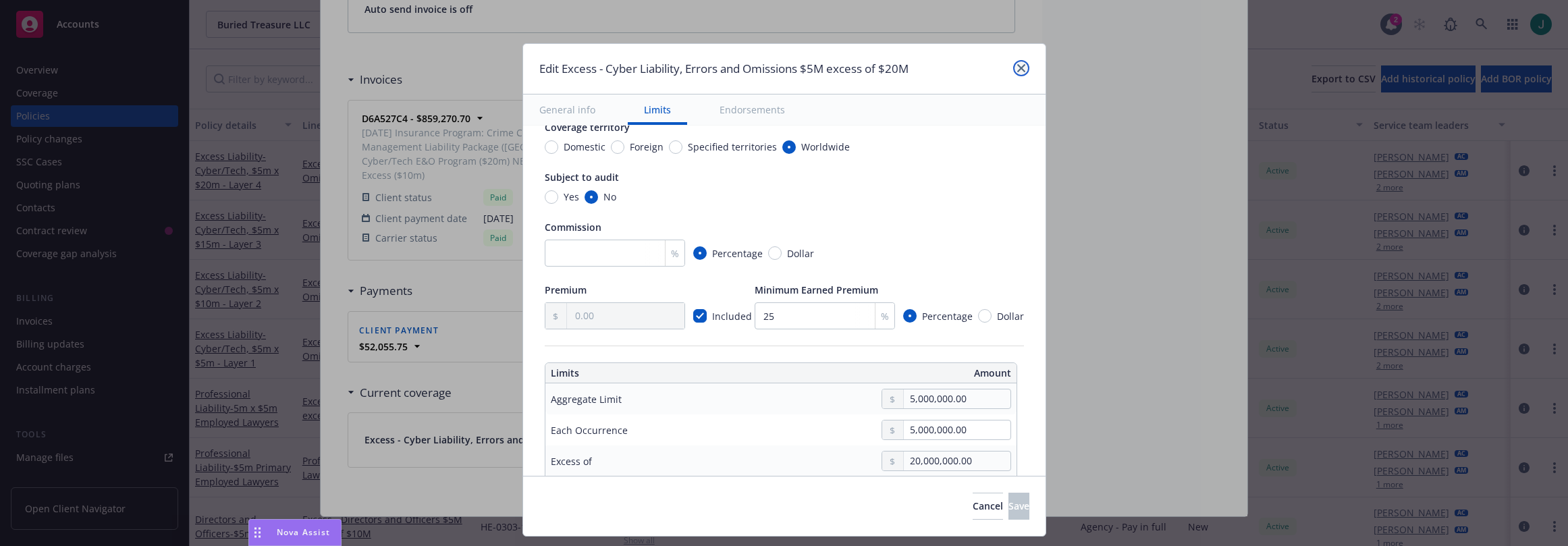
click at [1022, 72] on link "close" at bounding box center [1021, 67] width 16 height 16
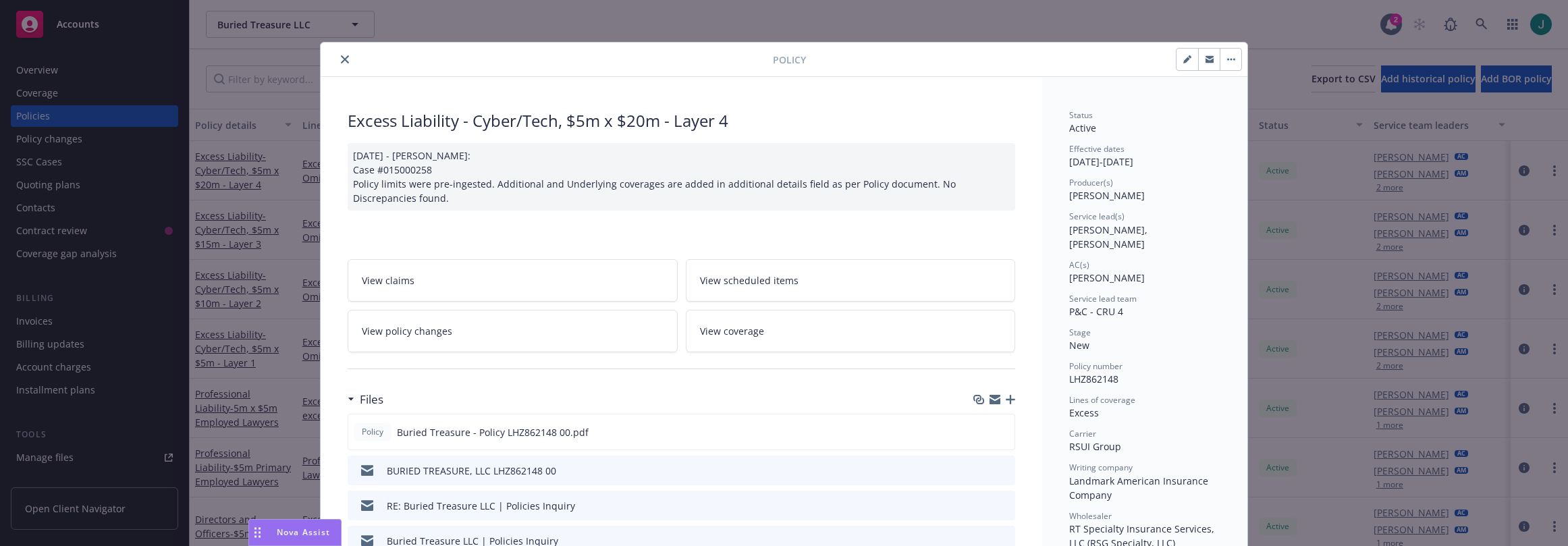
scroll to position [0, 0]
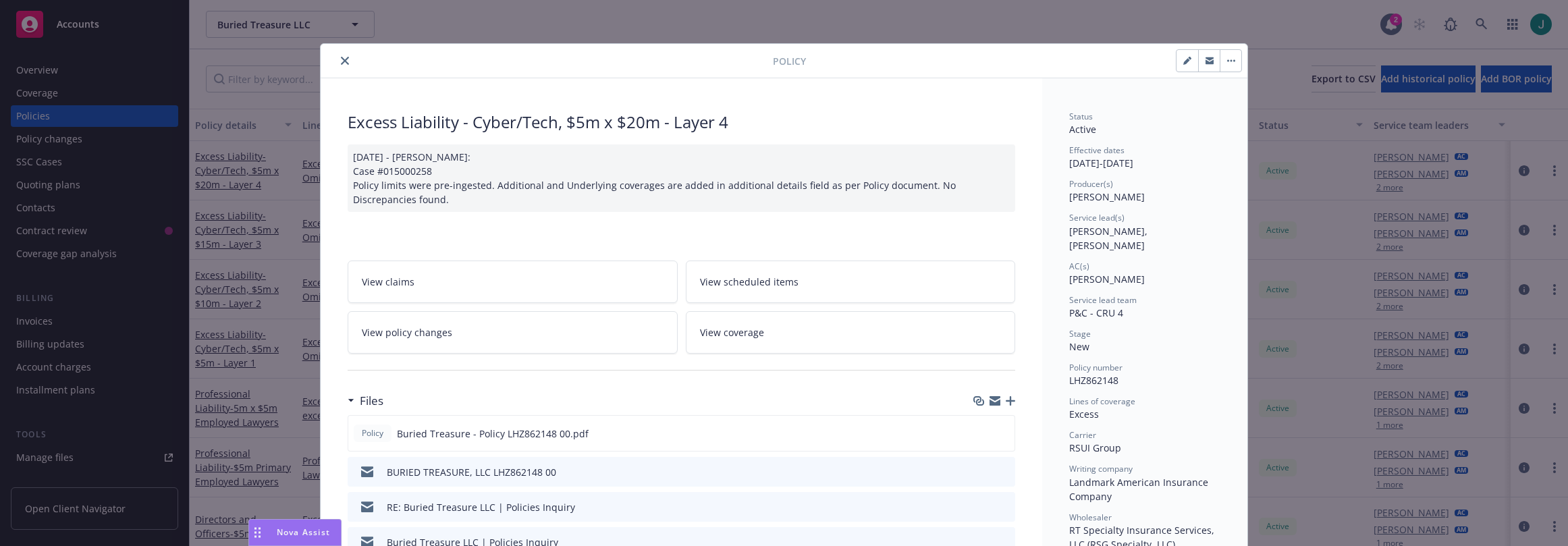
click at [340, 67] on button "close" at bounding box center [344, 60] width 16 height 16
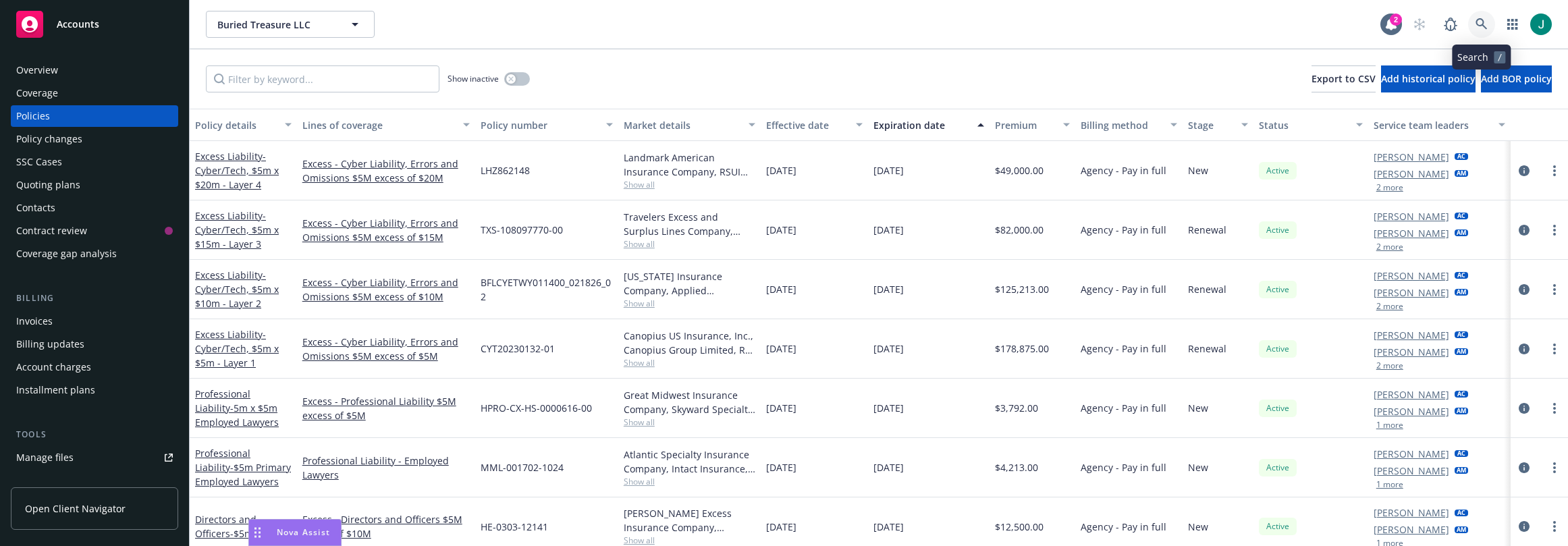
click at [1480, 19] on icon at bounding box center [1481, 23] width 12 height 12
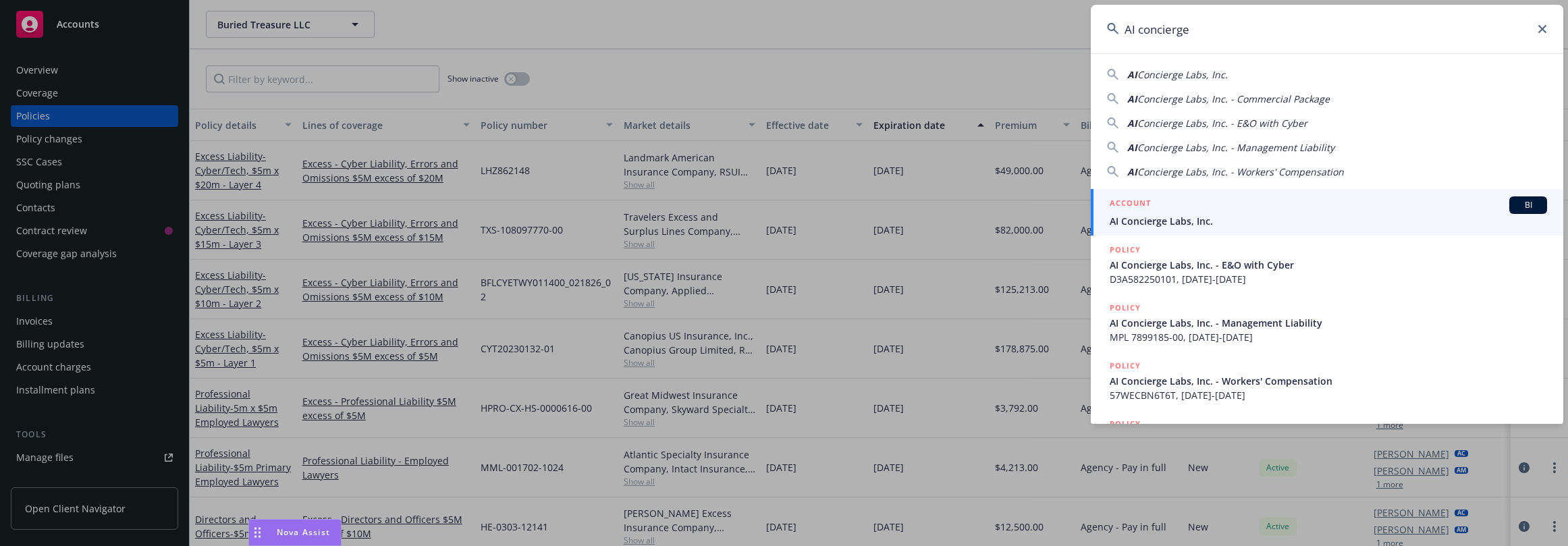
type input "AI concierge"
click at [1223, 225] on span "AI Concierge Labs, Inc." at bounding box center [1329, 221] width 438 height 14
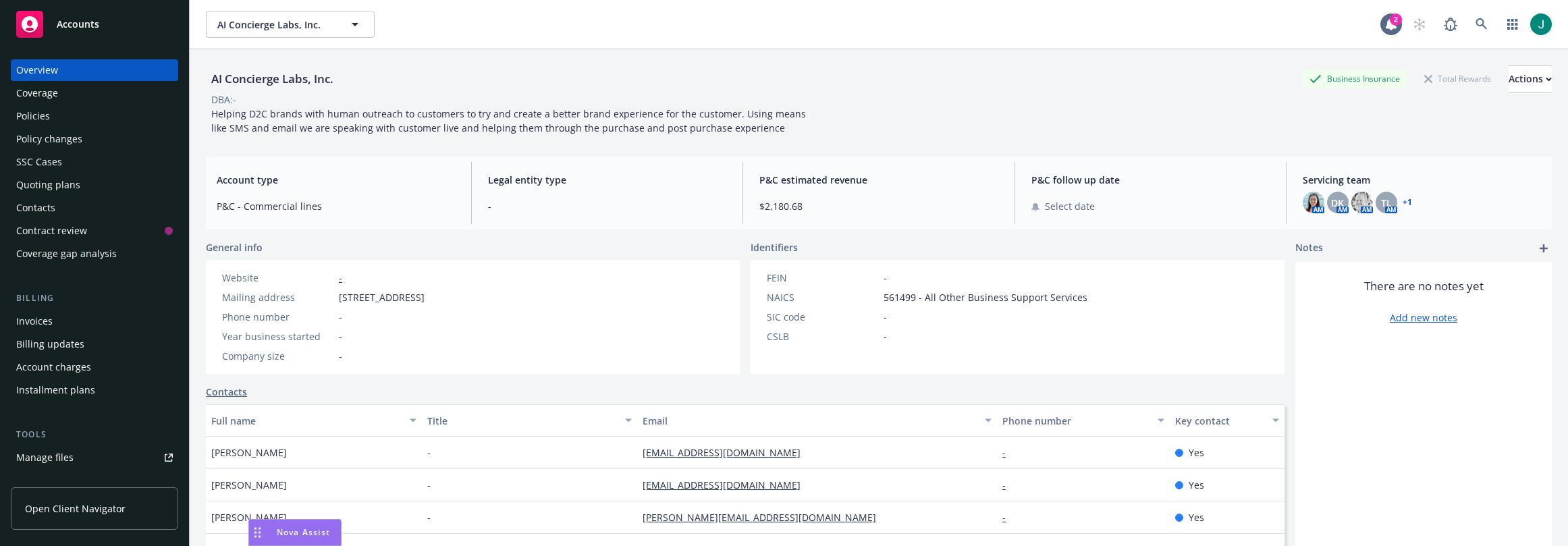
click at [65, 115] on div "Policies" at bounding box center [95, 116] width 157 height 22
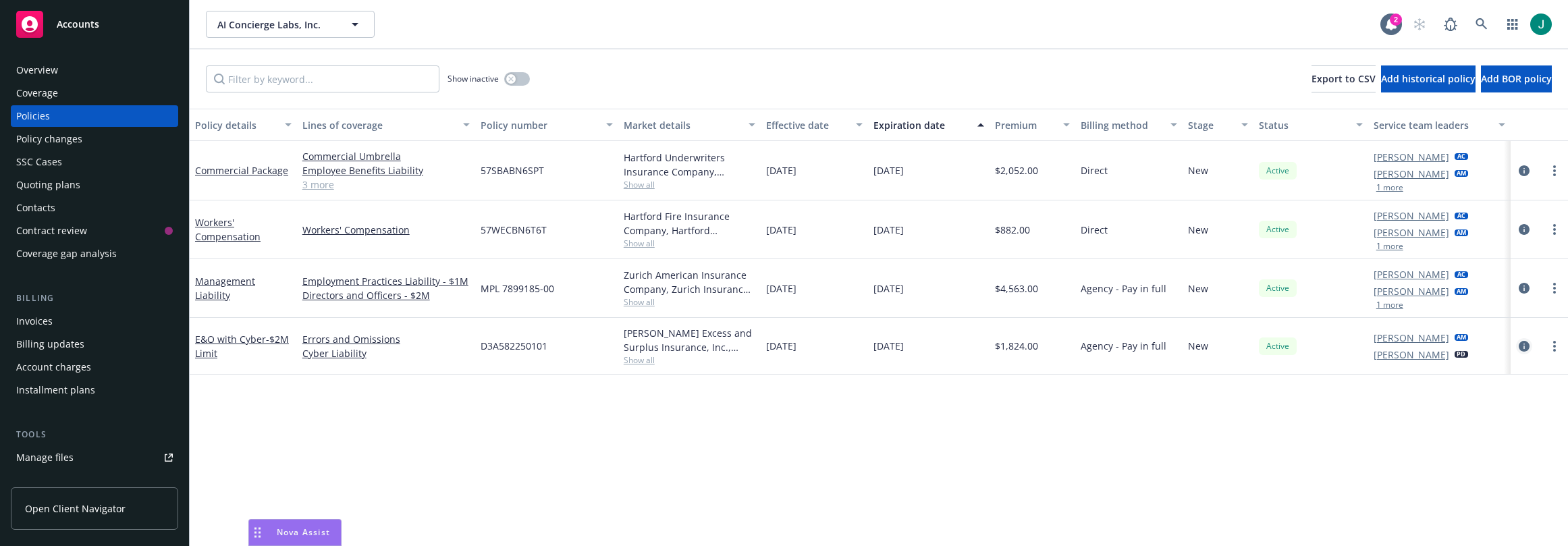
click at [1525, 347] on icon "circleInformation" at bounding box center [1525, 346] width 11 height 11
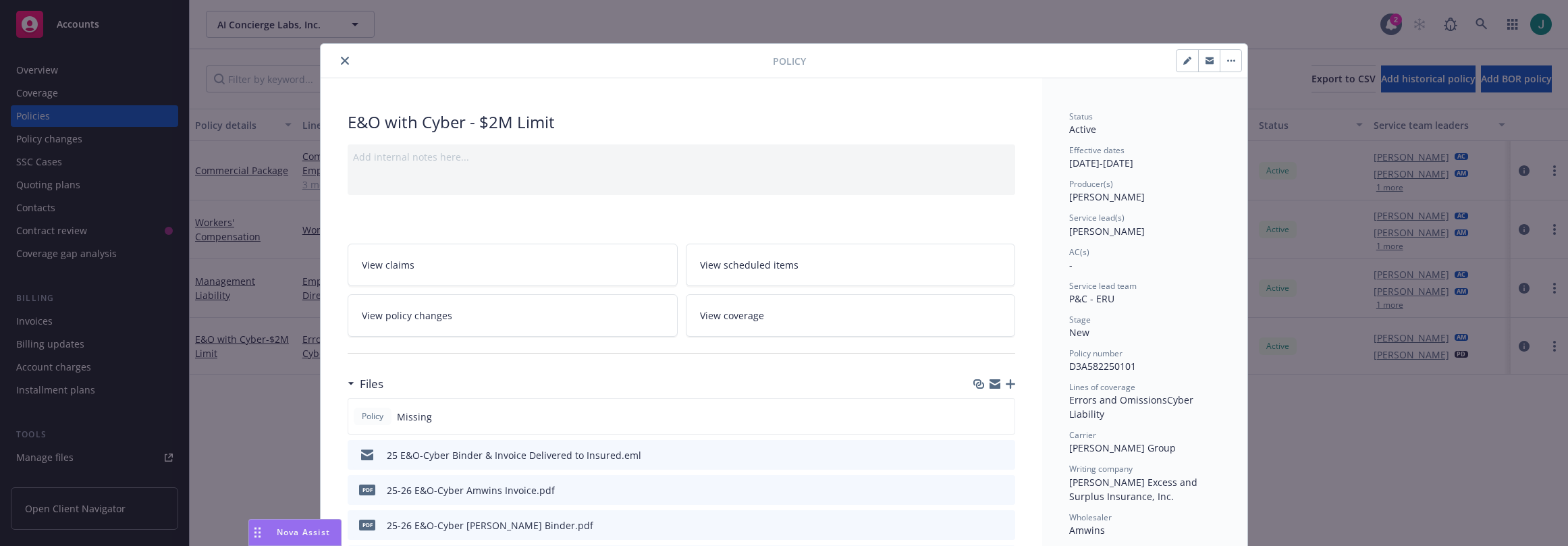
click at [342, 56] on button "close" at bounding box center [344, 60] width 16 height 16
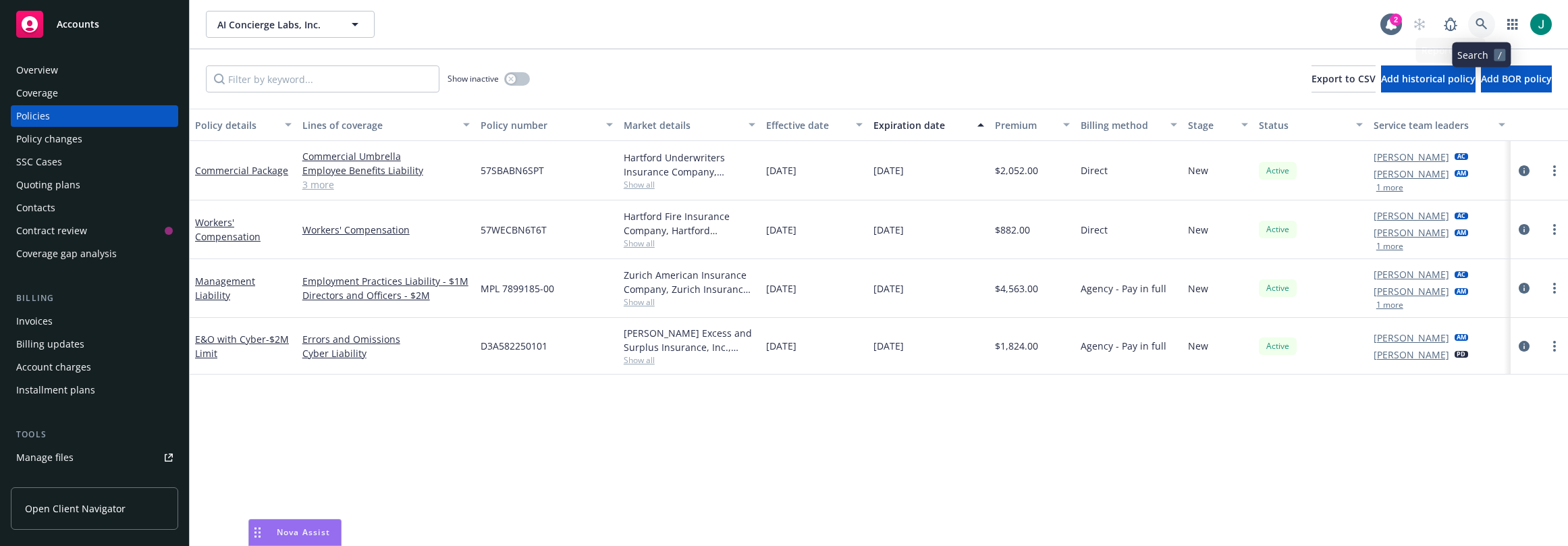
click at [1476, 22] on link at bounding box center [1482, 24] width 27 height 27
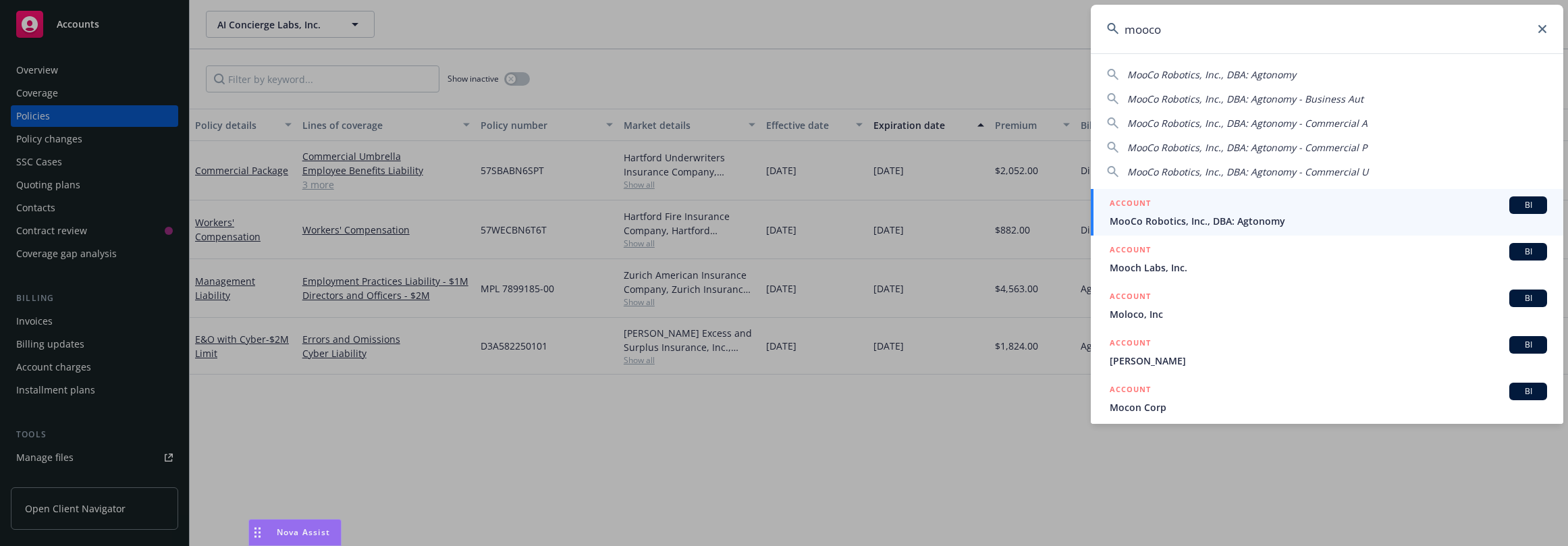
type input "mooco"
click at [1279, 210] on div "ACCOUNT BI" at bounding box center [1329, 205] width 438 height 18
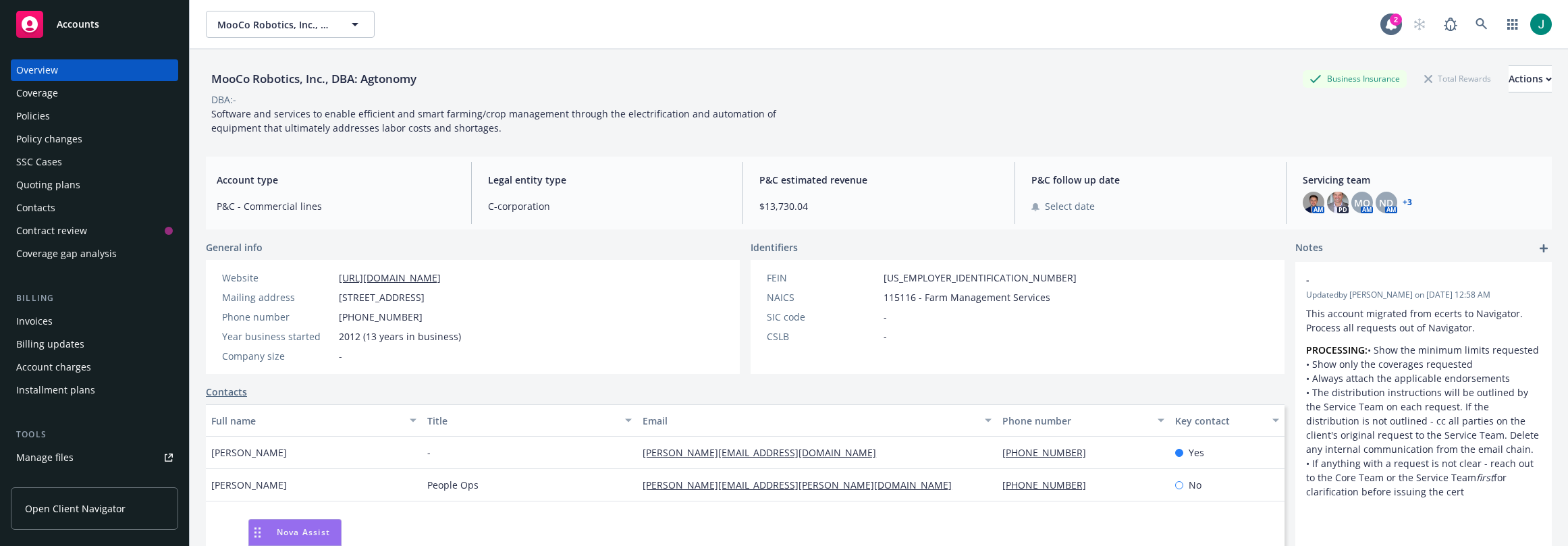
click at [91, 118] on div "Policies" at bounding box center [95, 116] width 157 height 22
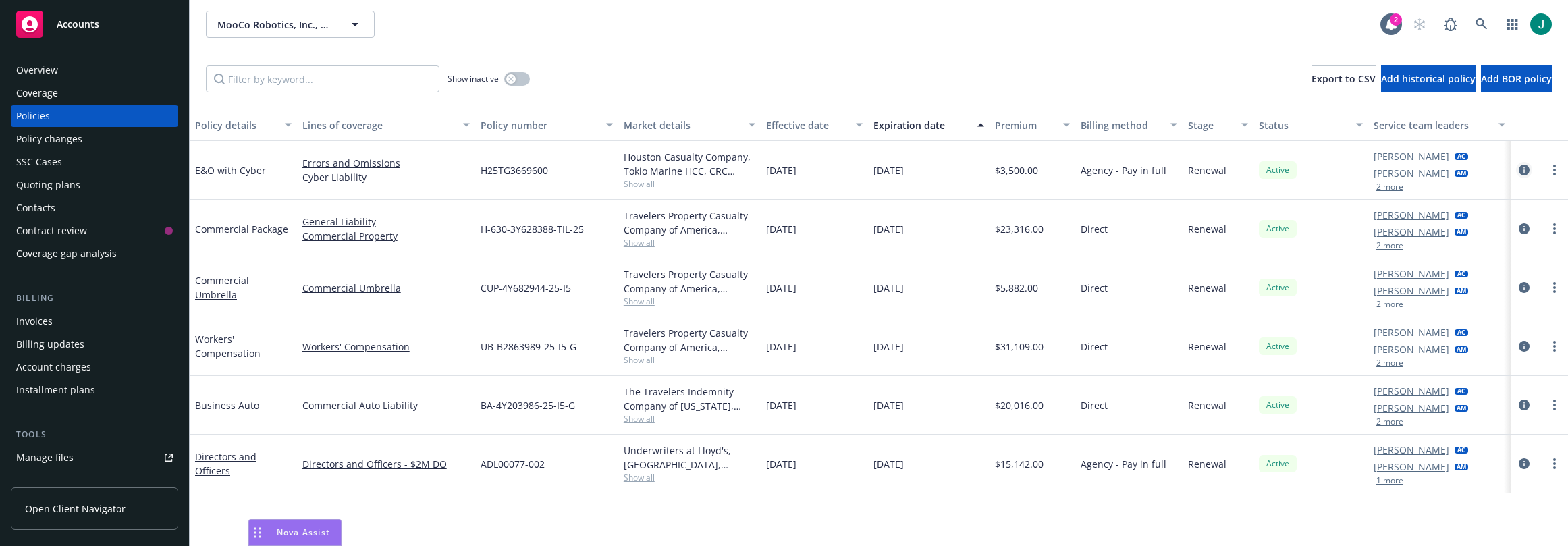
click at [1524, 168] on icon "circleInformation" at bounding box center [1525, 170] width 11 height 11
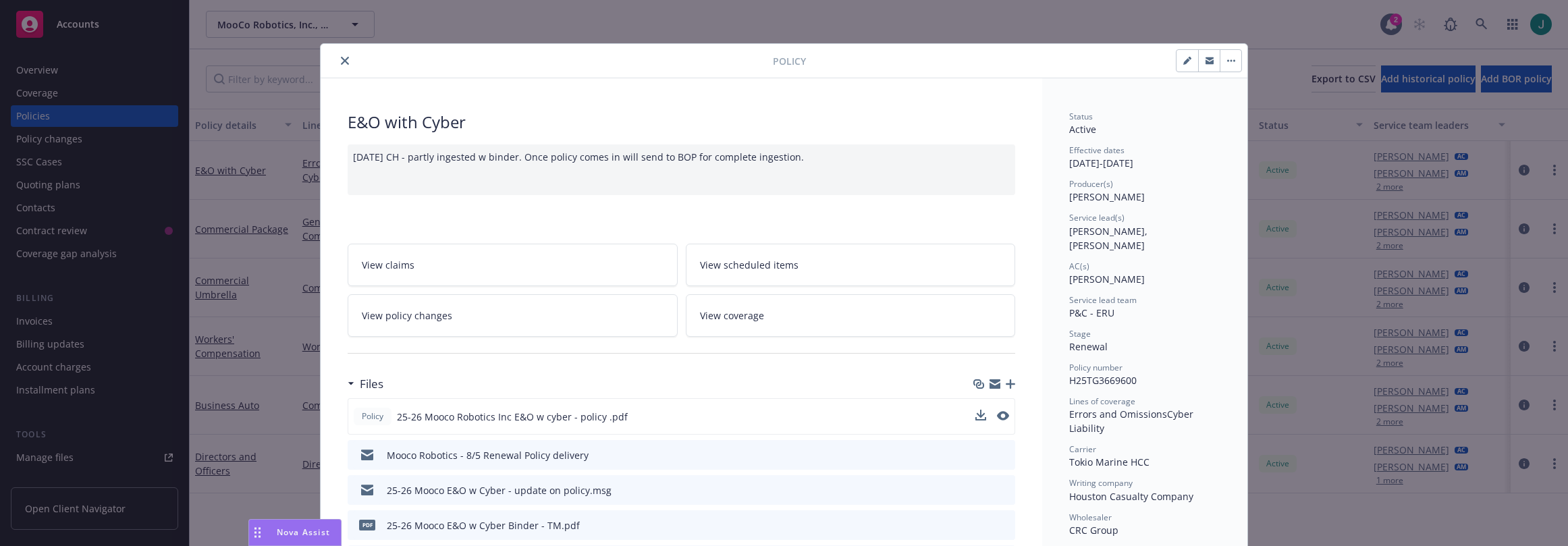
click at [689, 427] on div "Policy 25-26 Mooco Robotics Inc E&O w cyber - policy .pdf" at bounding box center [681, 416] width 668 height 36
click at [978, 414] on icon "download file" at bounding box center [979, 414] width 9 height 8
click at [341, 60] on icon "close" at bounding box center [344, 60] width 8 height 8
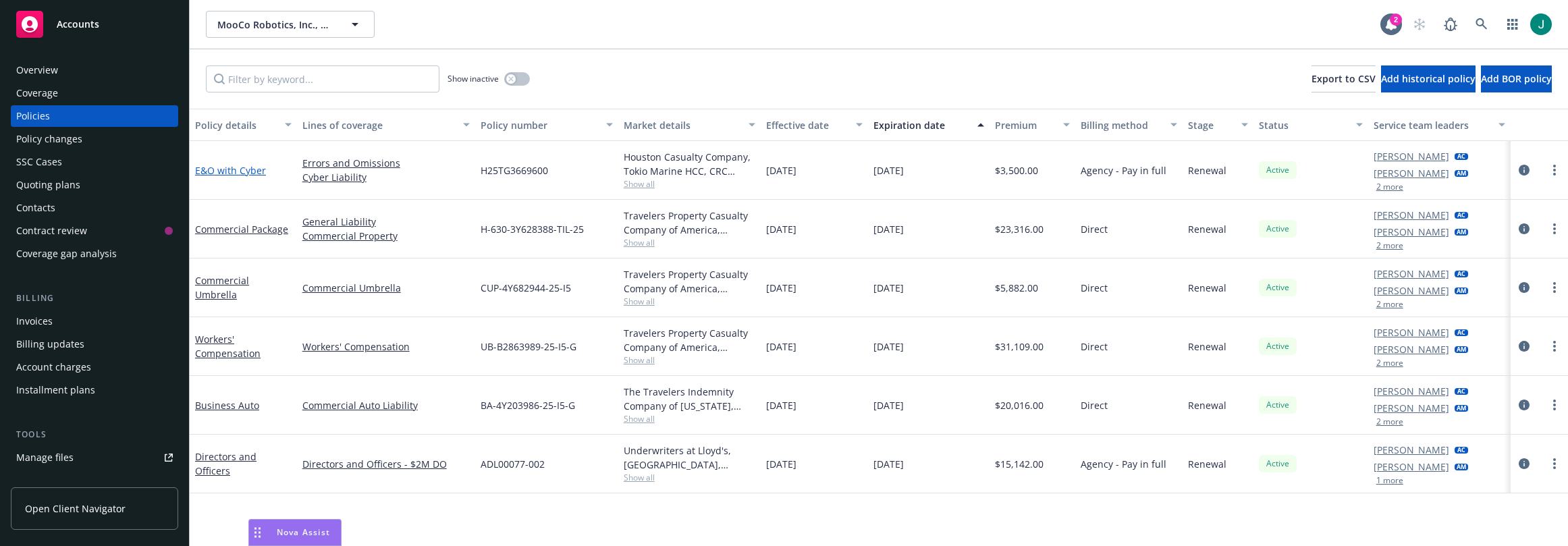
click at [247, 169] on link "E&O with Cyber" at bounding box center [230, 170] width 71 height 13
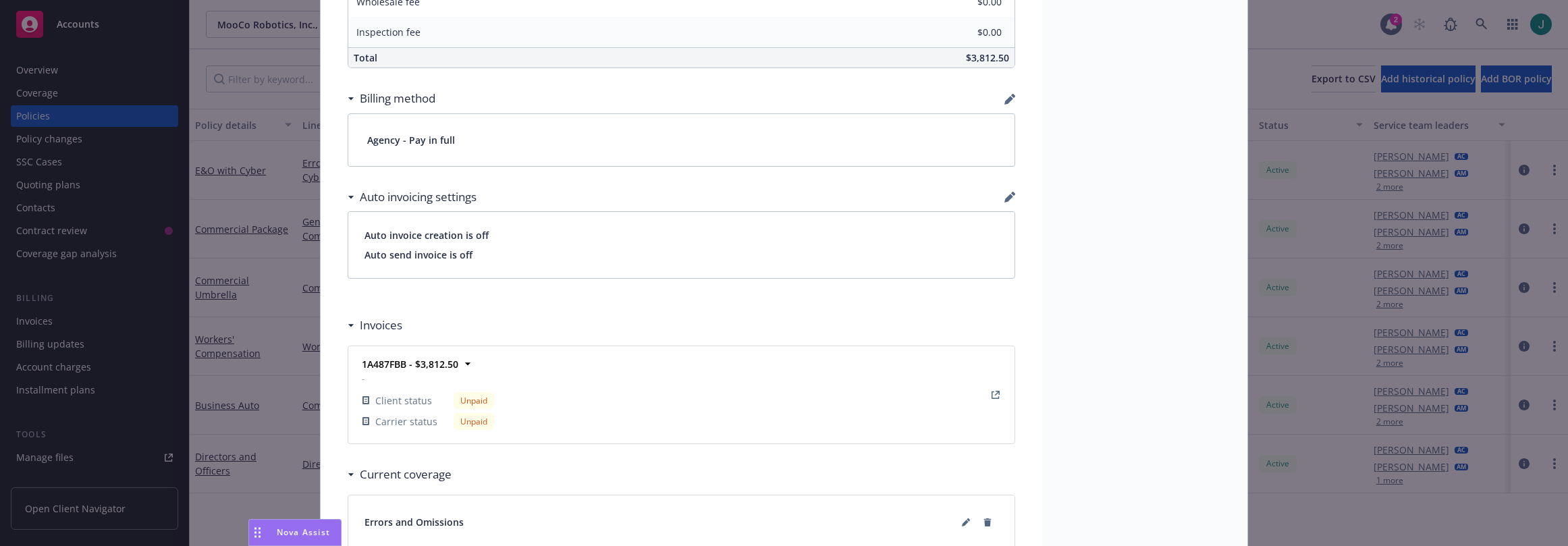
scroll to position [1052, 0]
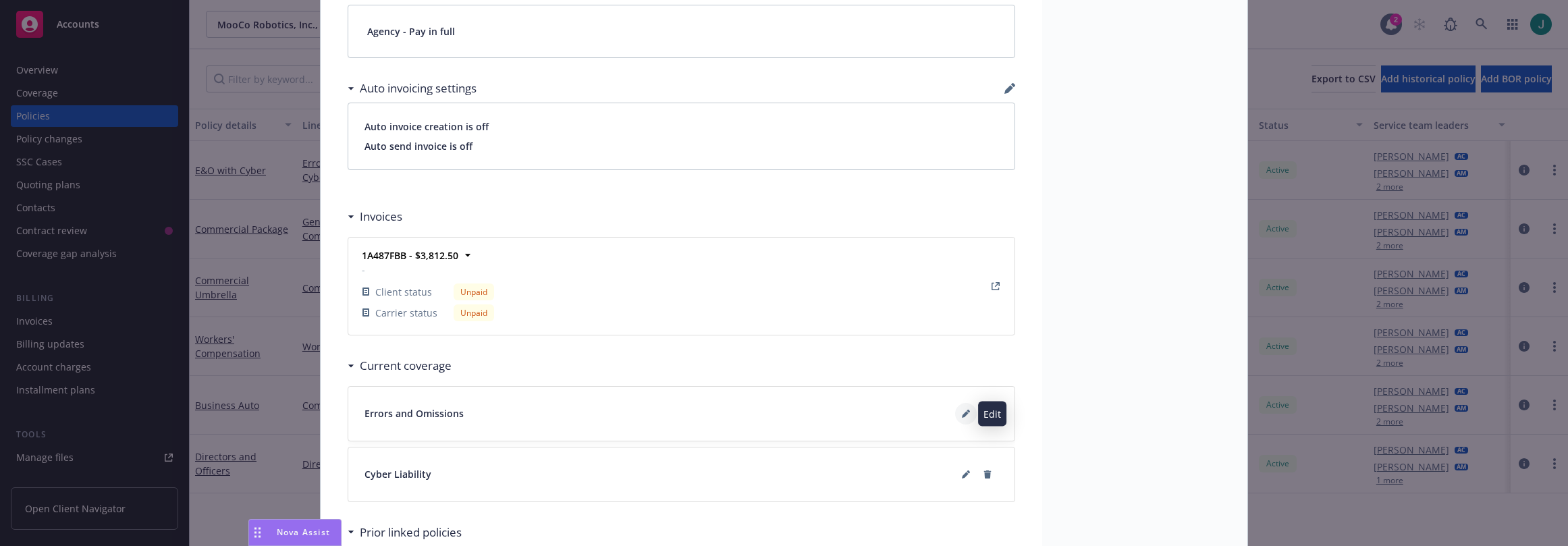
click at [955, 413] on button at bounding box center [966, 413] width 22 height 22
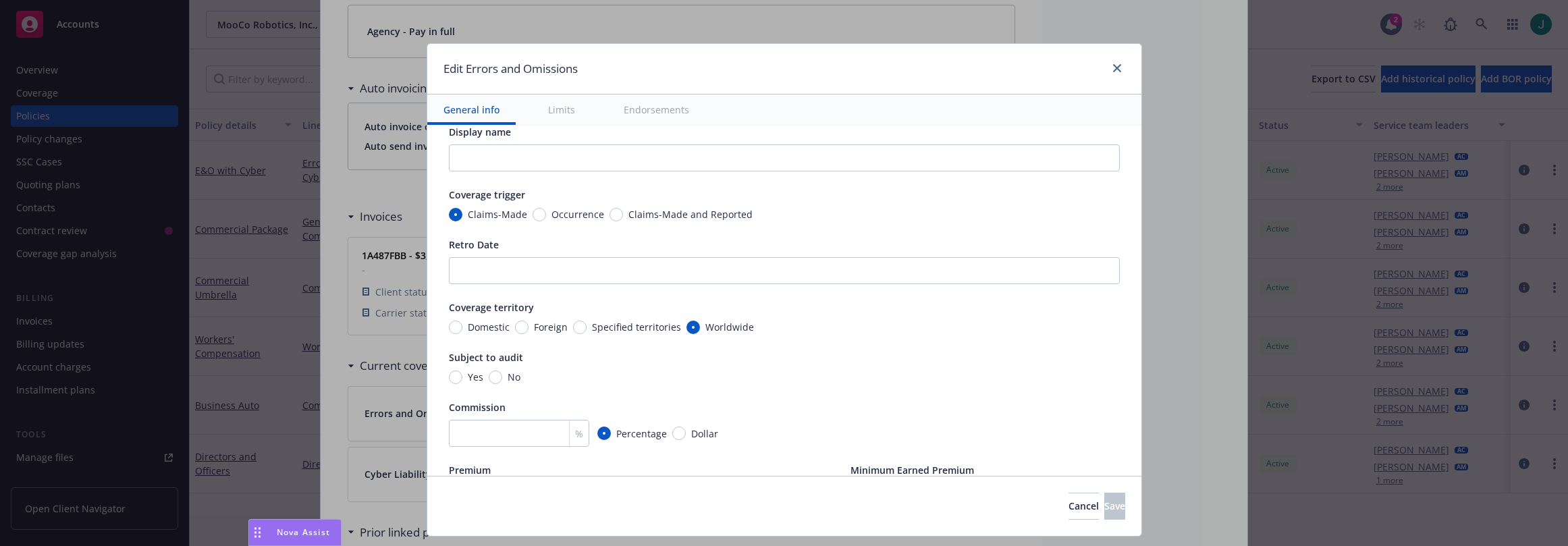
scroll to position [0, 0]
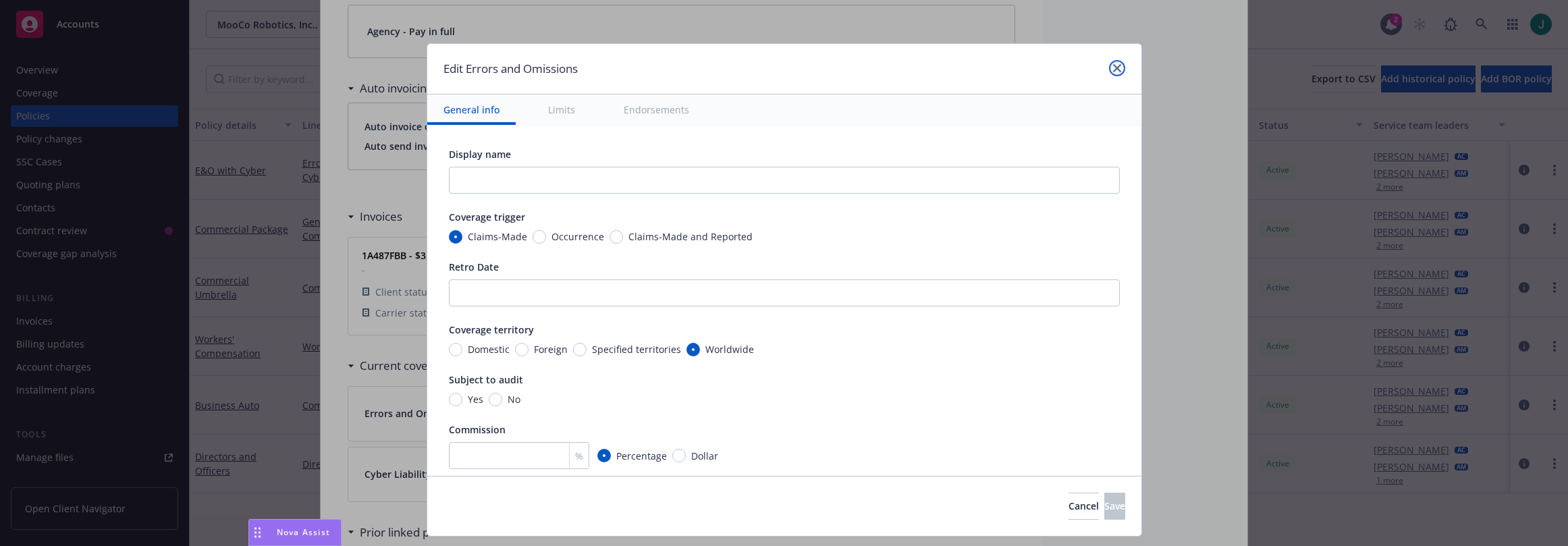
click at [1113, 67] on icon "close" at bounding box center [1117, 68] width 8 height 8
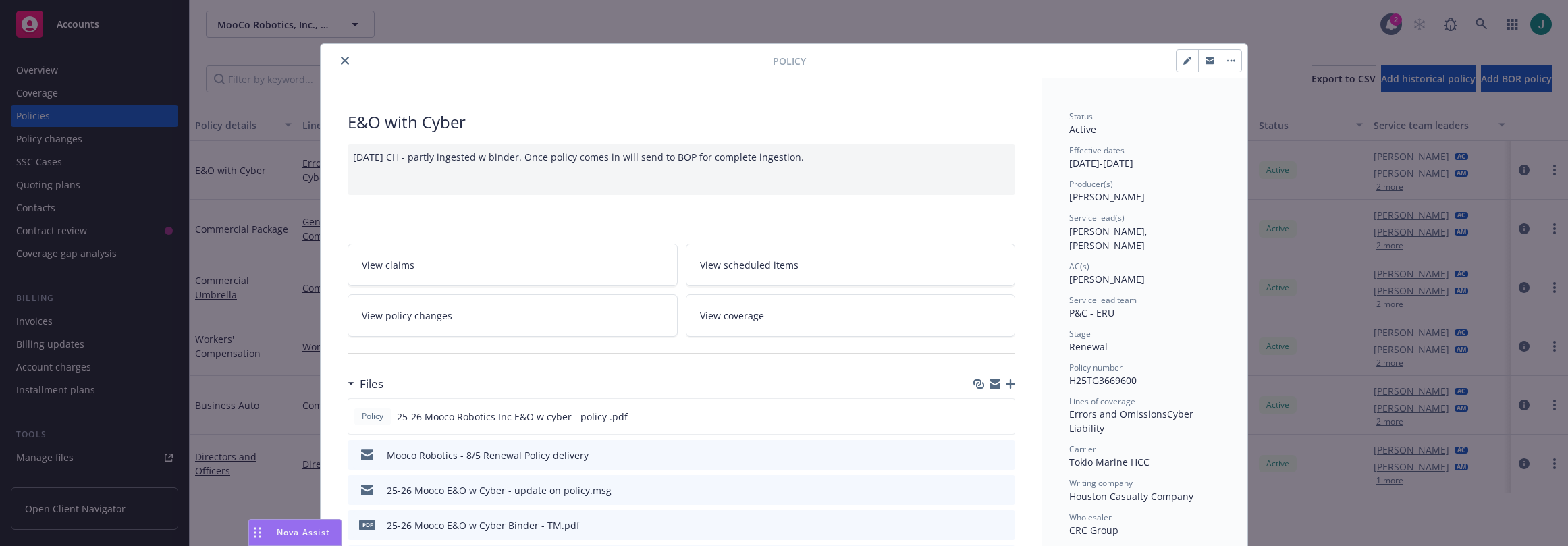
click at [337, 60] on button "close" at bounding box center [344, 60] width 16 height 16
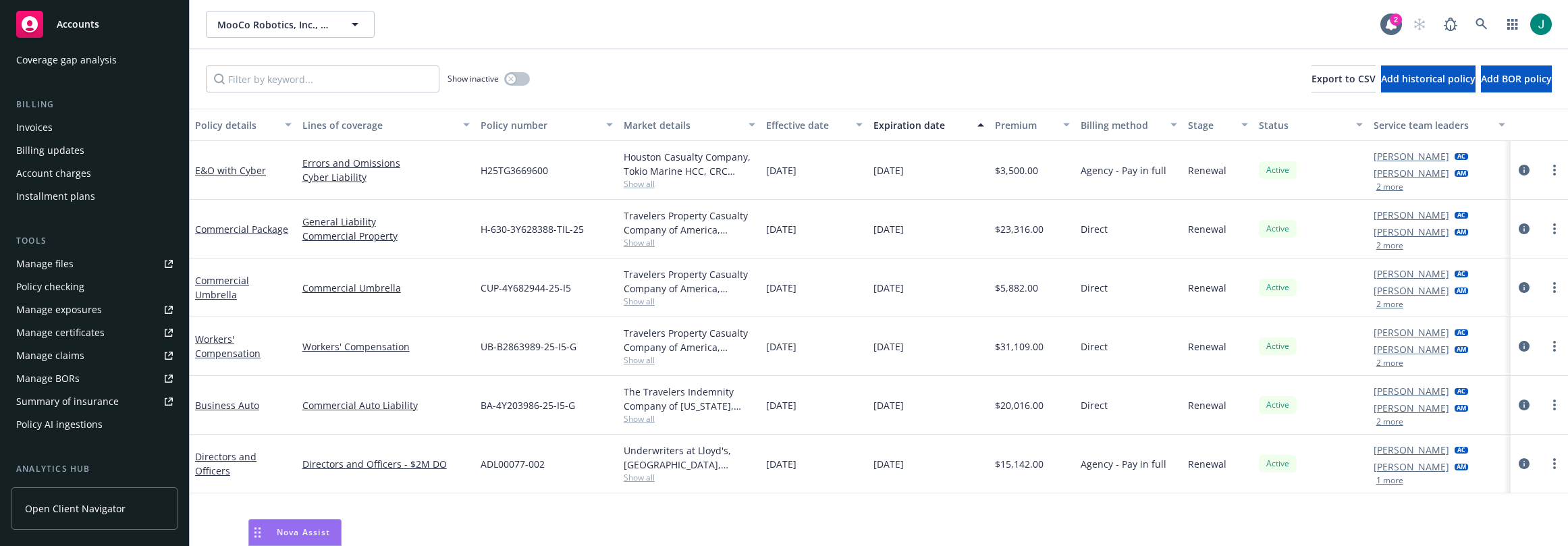
scroll to position [270, 0]
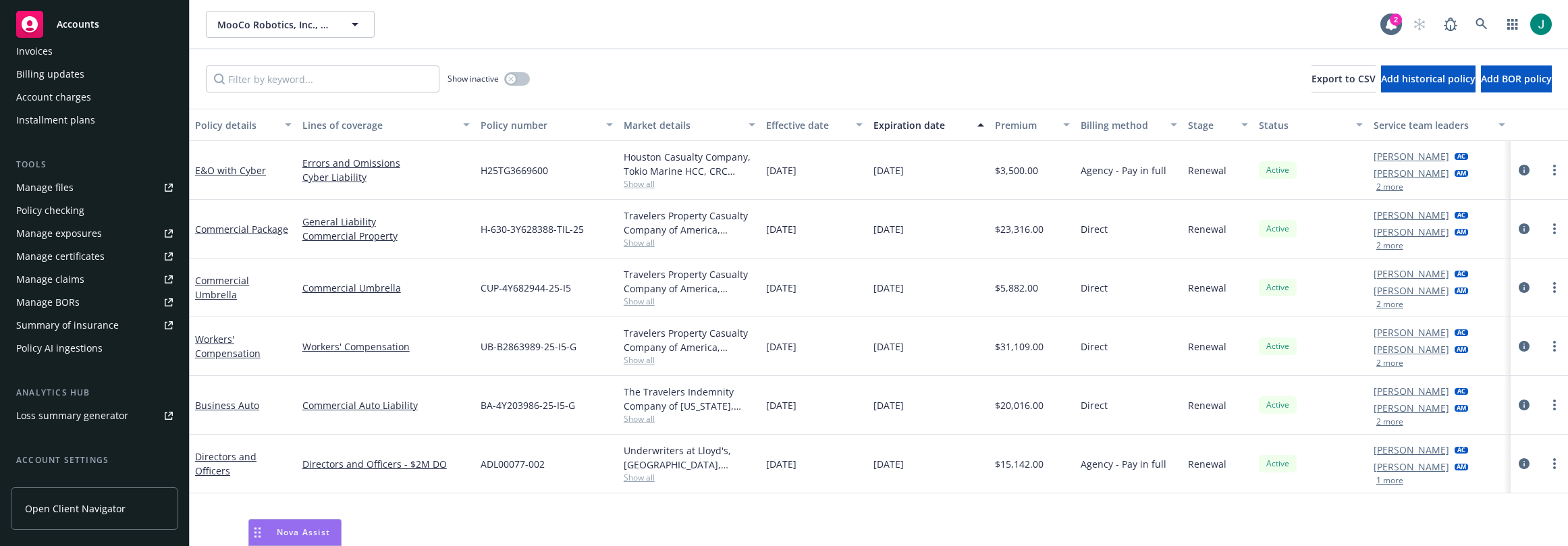
click at [81, 350] on div "Policy AI ingestions" at bounding box center [59, 348] width 86 height 22
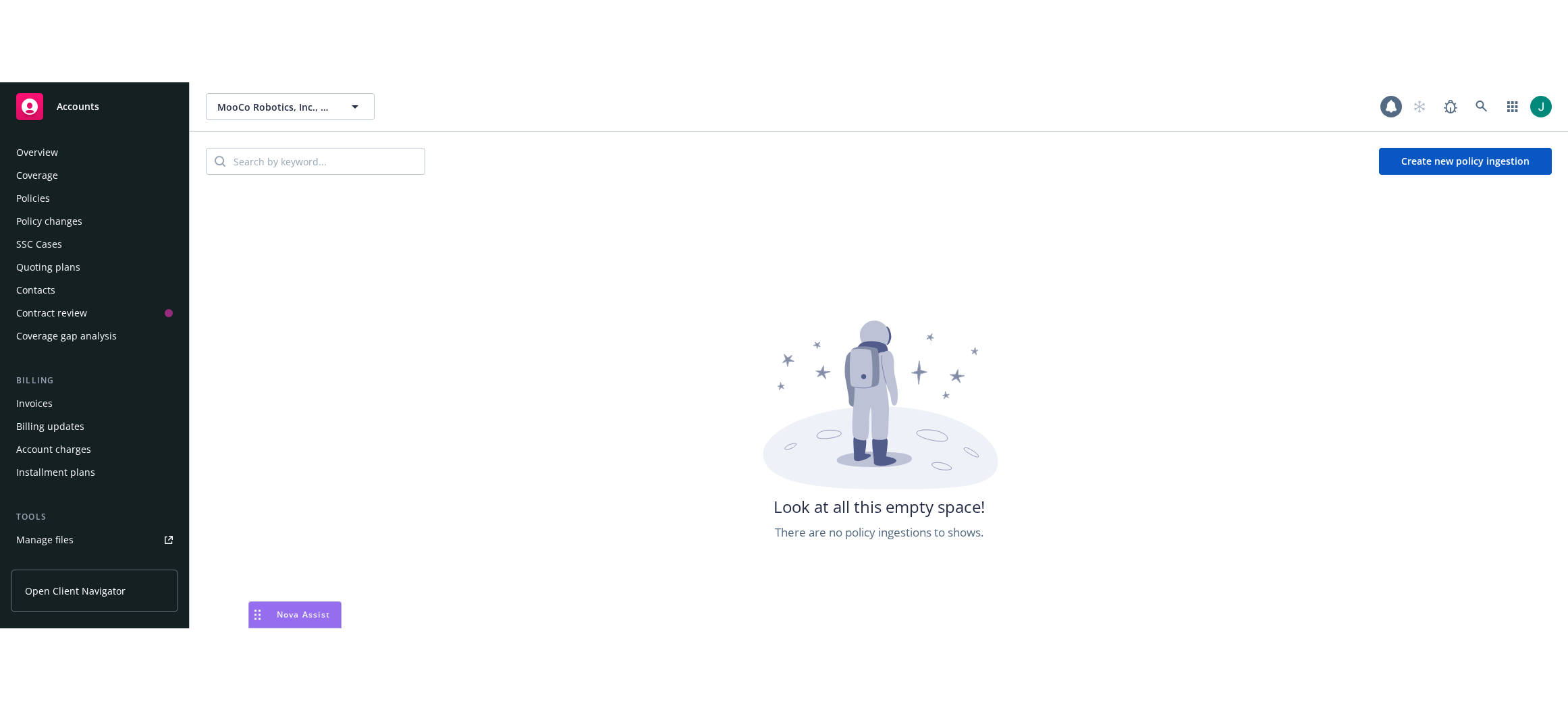
scroll to position [324, 0]
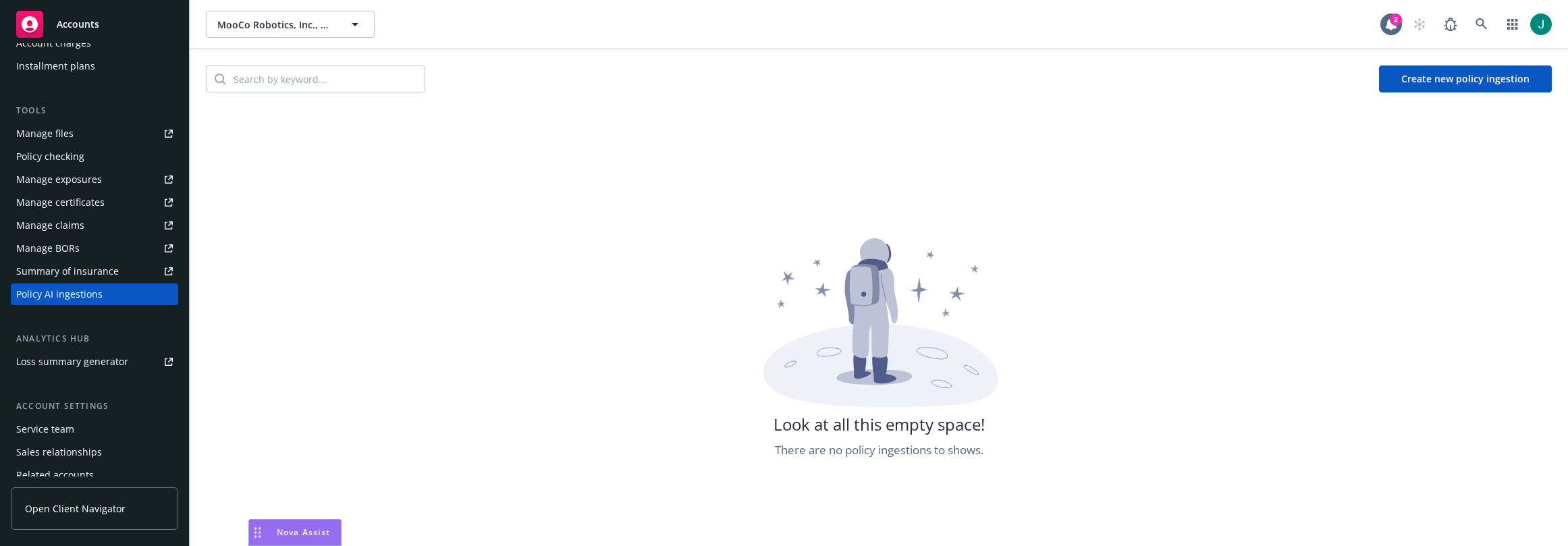
click at [1474, 81] on button "Create new policy ingestion" at bounding box center [1466, 78] width 173 height 27
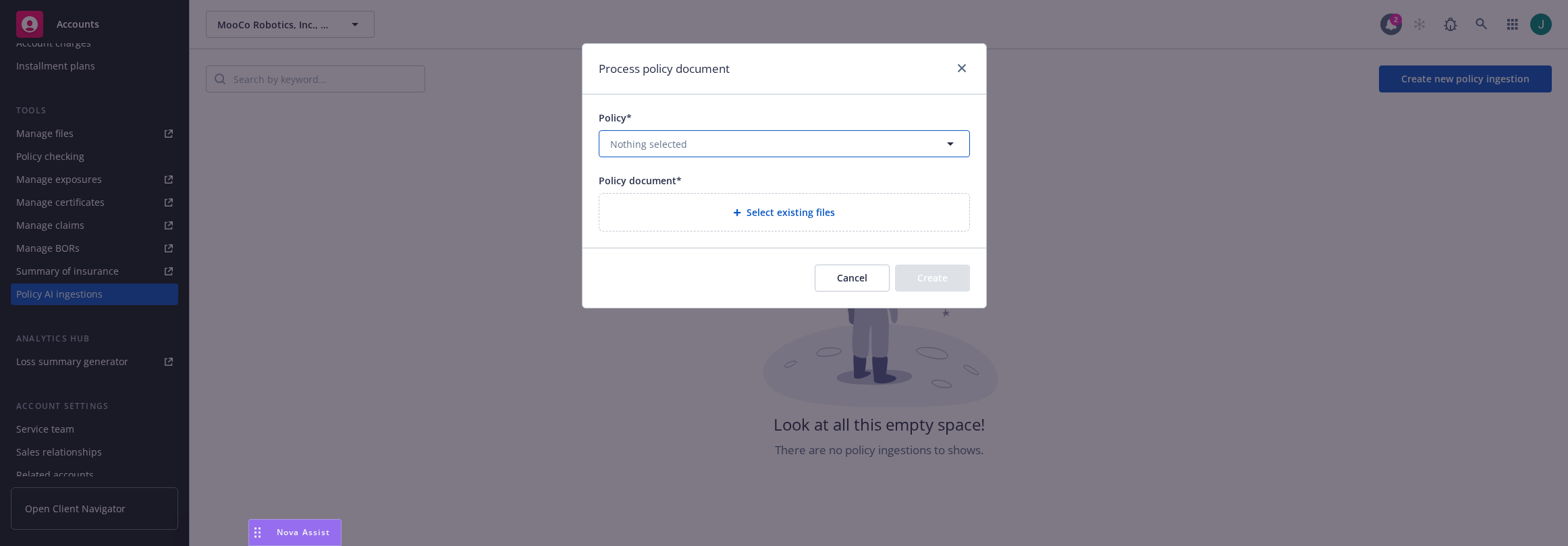
click at [950, 143] on icon "button" at bounding box center [950, 144] width 7 height 3
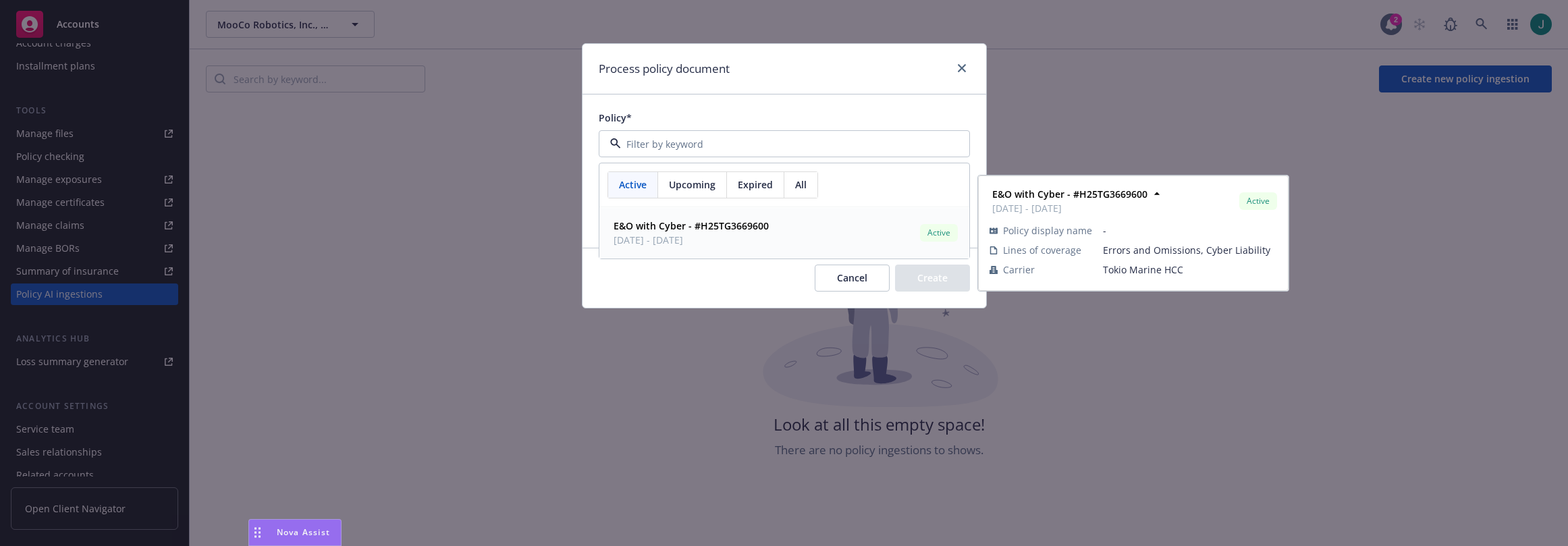
click at [749, 231] on strong "E&O with Cyber - #H25TG3669600" at bounding box center [691, 226] width 155 height 13
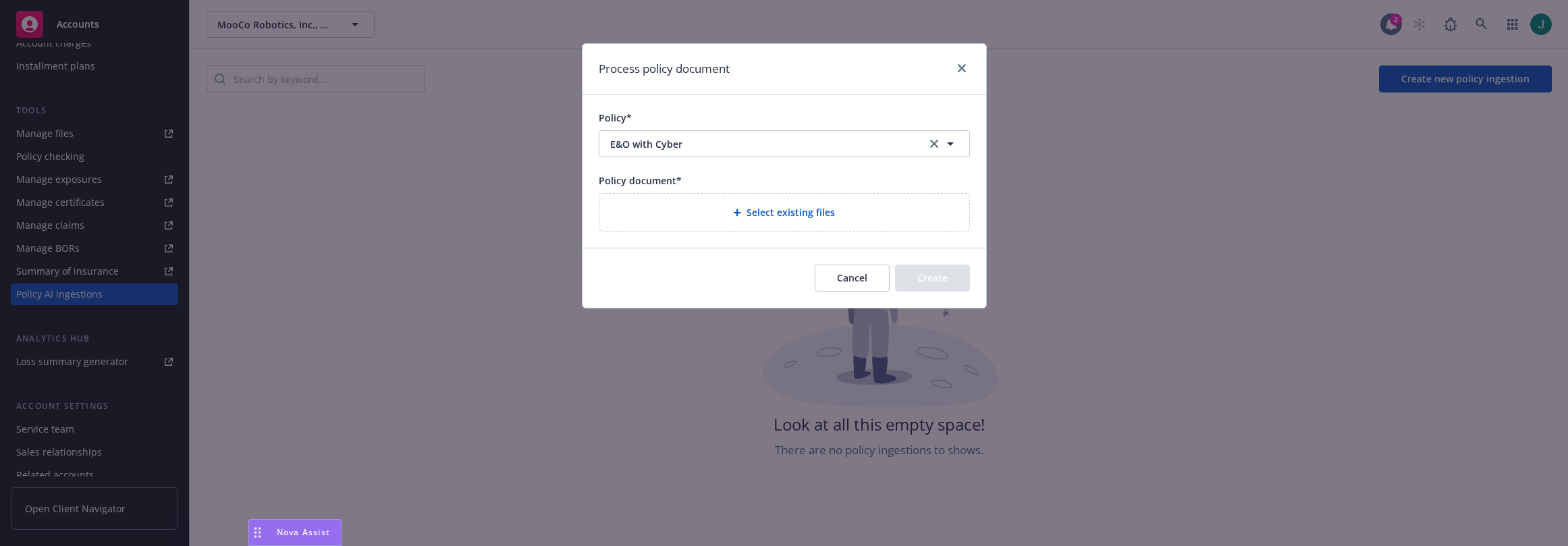
click at [827, 214] on span "Select existing files" at bounding box center [791, 213] width 88 height 14
select select "Policy"
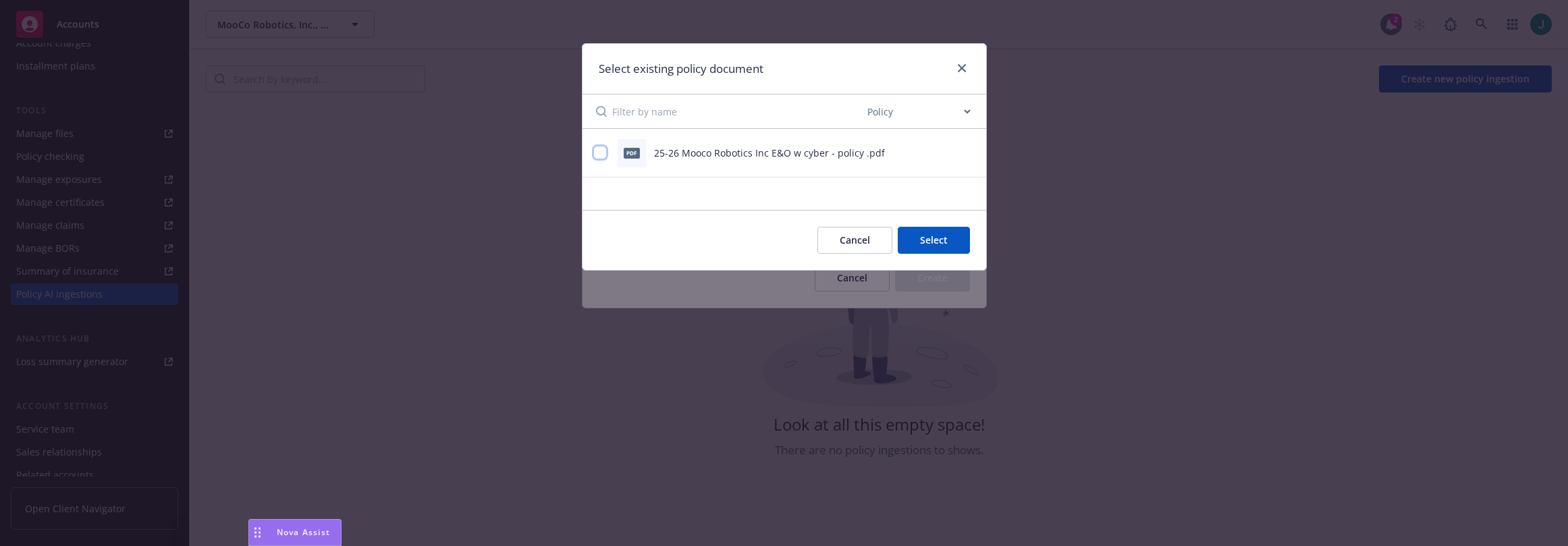
click at [600, 154] on input "checkbox" at bounding box center [600, 152] width 13 height 13
checkbox input "true"
click at [922, 242] on button "Select 1 file" at bounding box center [921, 240] width 97 height 27
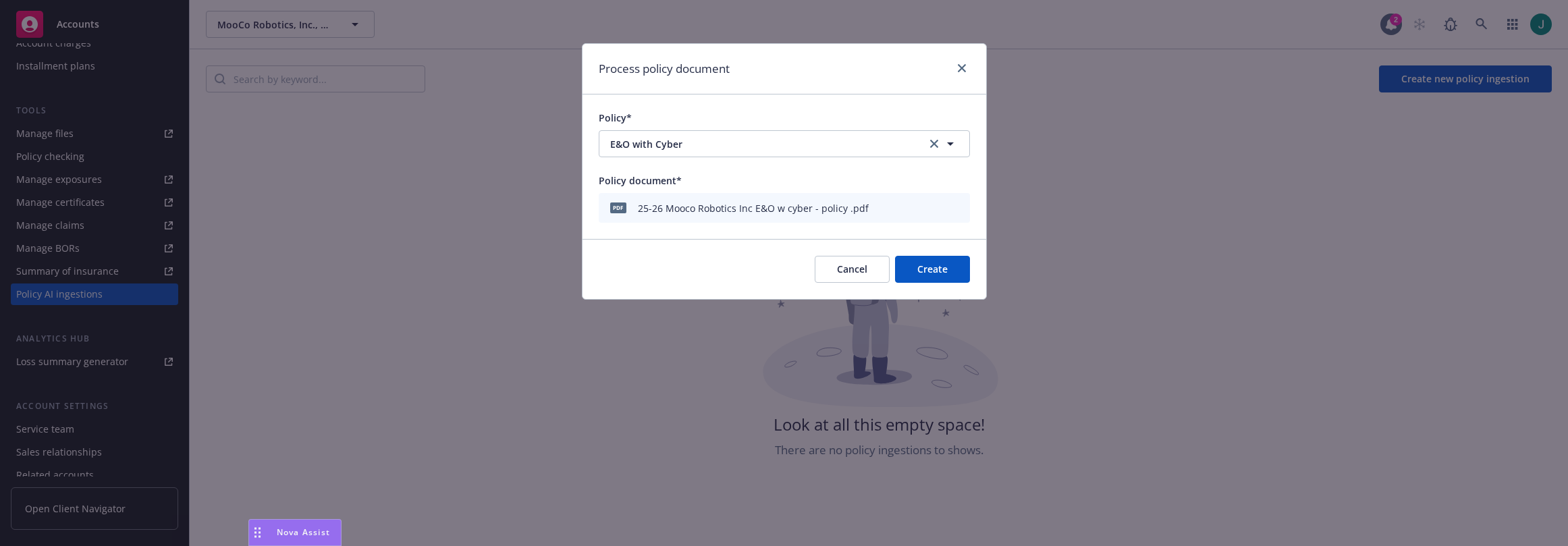
click at [932, 267] on button "Create" at bounding box center [933, 269] width 75 height 27
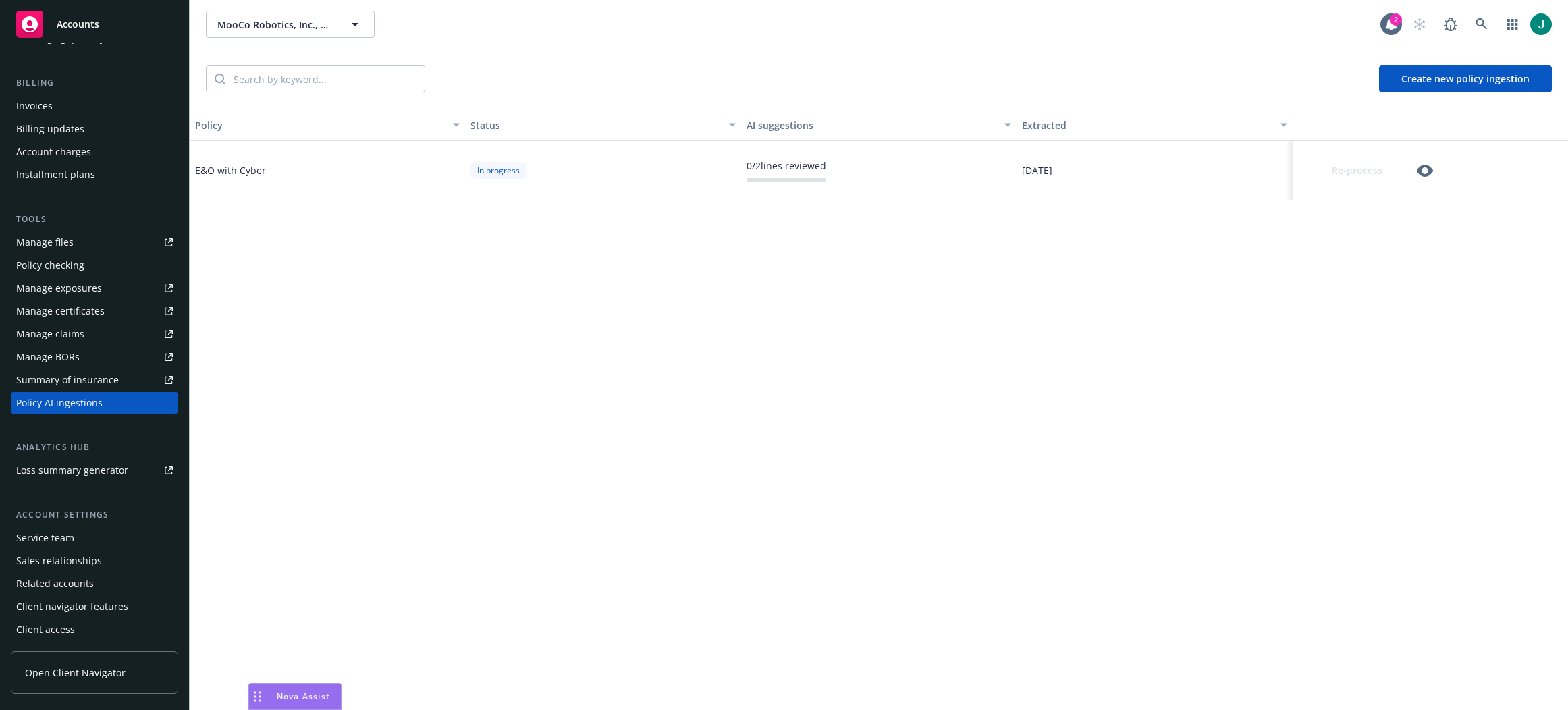
scroll to position [216, 0]
